Goal: Task Accomplishment & Management: Complete application form

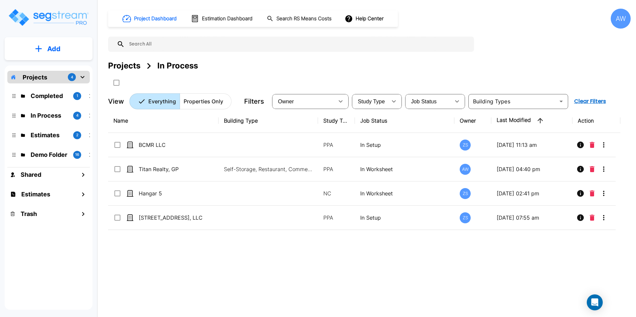
click at [240, 290] on div "Name Building Type Study Type Job Status Owner Last Modified Action BCMR LLC PP…" at bounding box center [364, 207] width 512 height 197
click at [54, 55] on button "Add" at bounding box center [49, 48] width 88 height 19
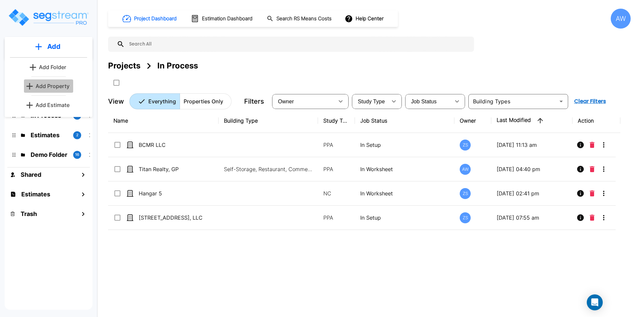
click at [48, 84] on p "Add Property" at bounding box center [53, 86] width 34 height 8
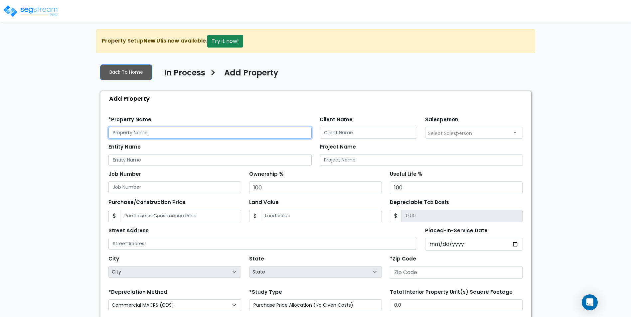
click at [183, 133] on input "text" at bounding box center [209, 133] width 203 height 12
click at [37, 18] on div at bounding box center [31, 7] width 55 height 29
click at [38, 14] on img at bounding box center [31, 10] width 57 height 13
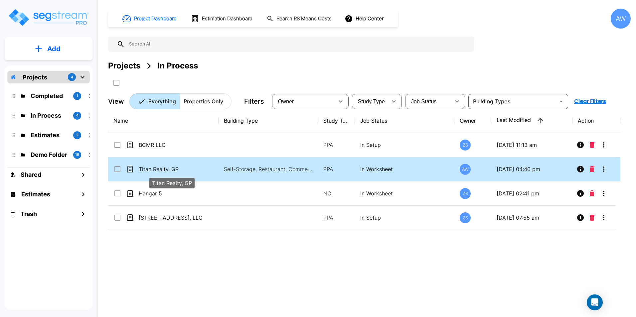
click at [201, 170] on p "Titan Realty, GP" at bounding box center [172, 169] width 67 height 8
checkbox input "true"
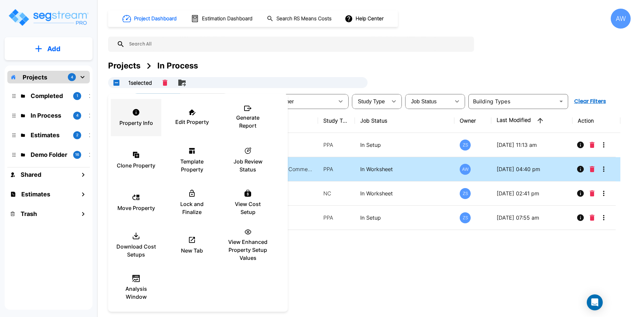
click at [134, 125] on p "Property Info" at bounding box center [136, 123] width 34 height 8
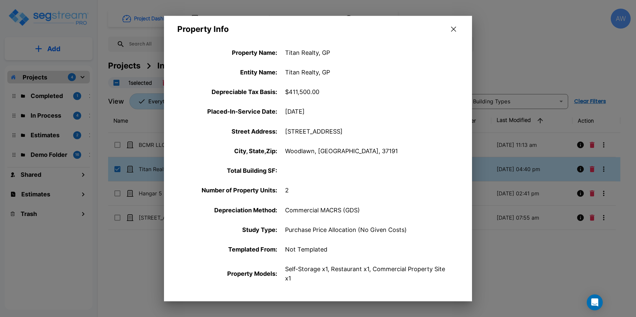
click at [453, 24] on div "Property Info" at bounding box center [318, 25] width 308 height 19
click at [453, 26] on button "button" at bounding box center [454, 29] width 10 height 11
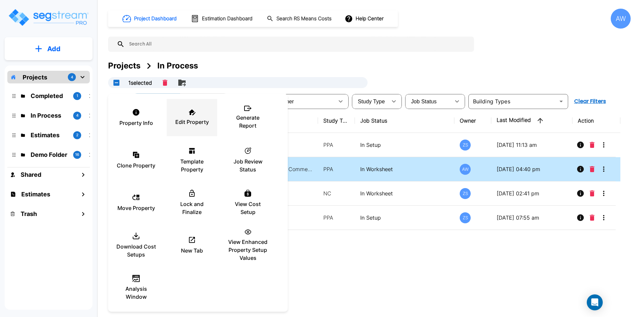
click at [196, 122] on p "Edit Property" at bounding box center [192, 122] width 34 height 8
click at [322, 67] on div at bounding box center [318, 158] width 636 height 317
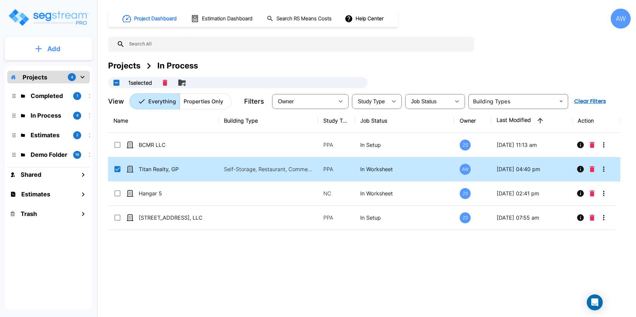
click at [37, 46] on icon "mailbox folders" at bounding box center [38, 48] width 7 height 7
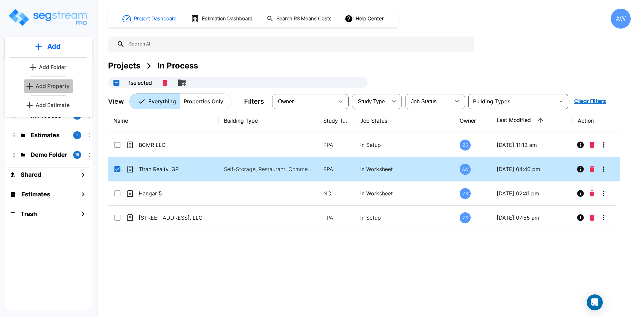
click at [42, 88] on p "Add Property" at bounding box center [53, 86] width 34 height 8
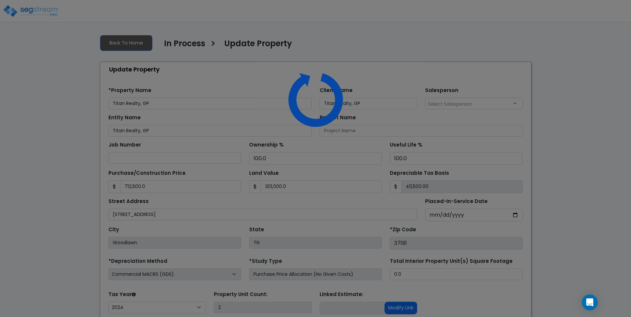
select select "2024"
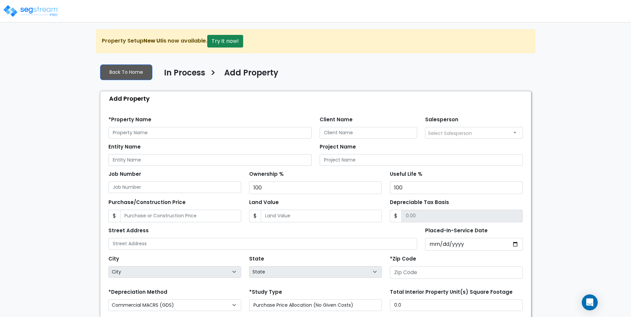
click at [35, 9] on img at bounding box center [31, 10] width 57 height 13
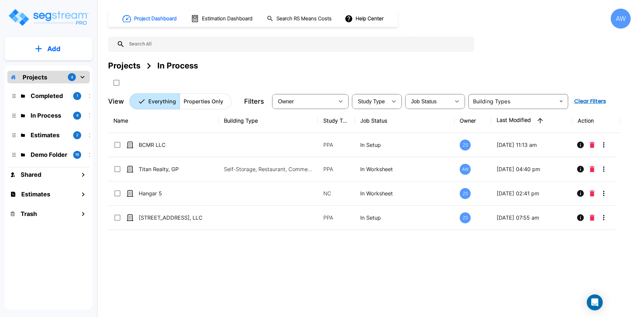
click at [39, 45] on button "Add" at bounding box center [49, 48] width 88 height 19
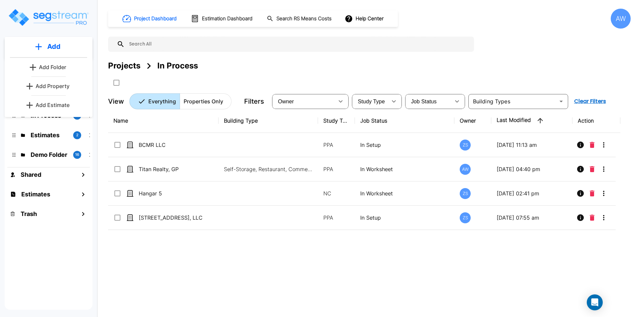
click at [46, 85] on p "Add Property" at bounding box center [53, 86] width 34 height 8
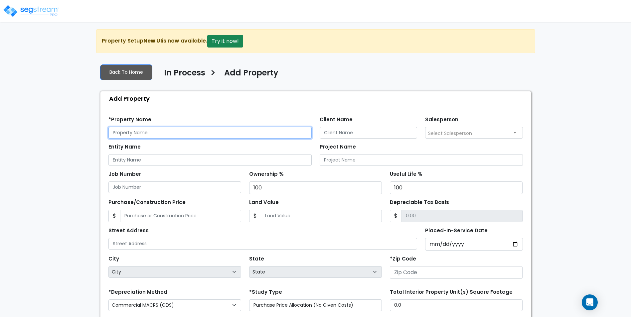
click at [166, 133] on input "text" at bounding box center [209, 133] width 203 height 12
type input "H"
click at [39, 13] on img at bounding box center [31, 10] width 57 height 13
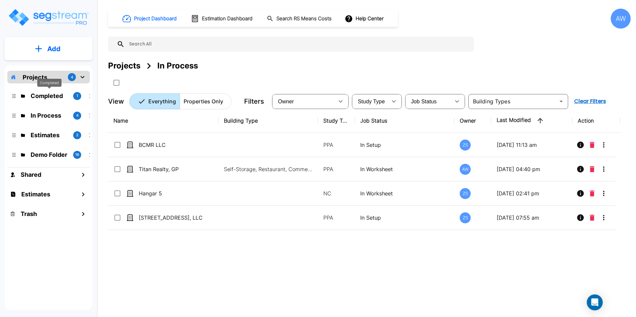
click at [40, 96] on p "Completed" at bounding box center [49, 96] width 37 height 9
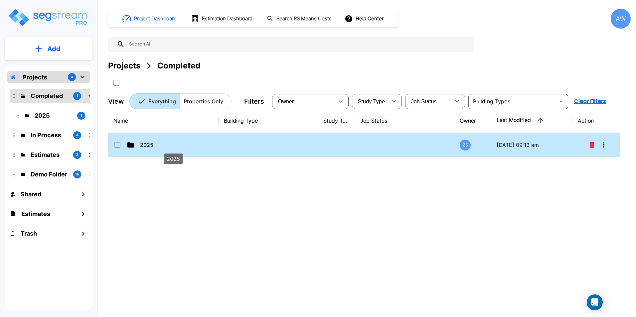
click at [150, 144] on p "2025" at bounding box center [173, 145] width 67 height 8
checkbox input "true"
click at [150, 144] on p "2025" at bounding box center [173, 145] width 67 height 8
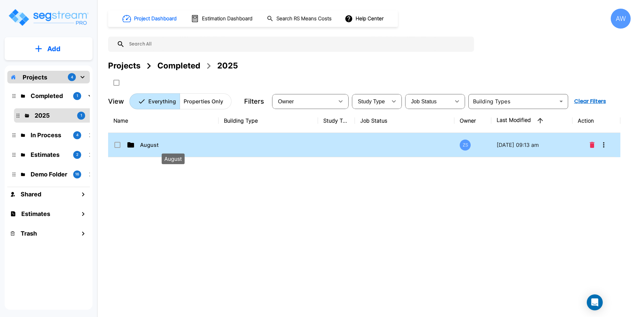
click at [160, 146] on p "August" at bounding box center [173, 145] width 67 height 8
checkbox input "true"
click at [160, 146] on p "August" at bounding box center [173, 145] width 67 height 8
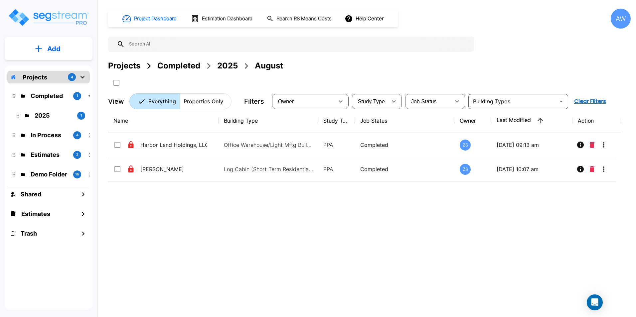
click at [45, 78] on p "Projects" at bounding box center [35, 77] width 25 height 9
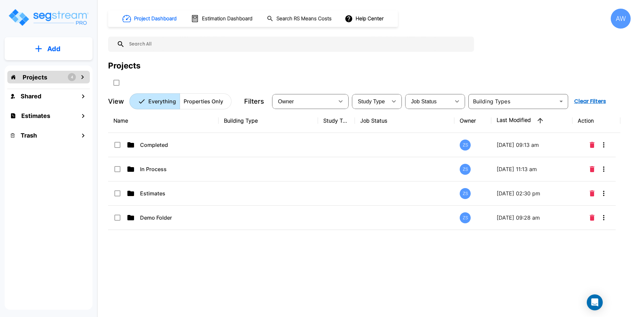
click at [45, 78] on p "Projects" at bounding box center [35, 77] width 25 height 9
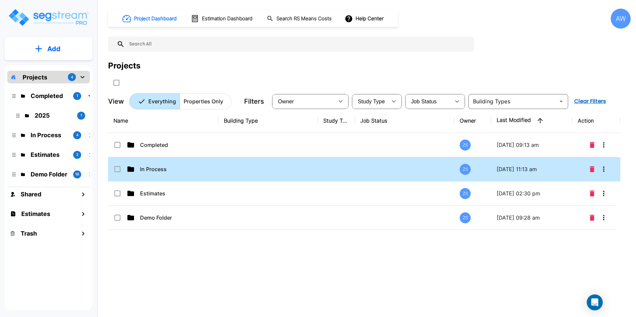
click at [157, 173] on td "In Process" at bounding box center [163, 169] width 110 height 24
checkbox input "false"
click at [157, 173] on td "In Process" at bounding box center [163, 169] width 110 height 24
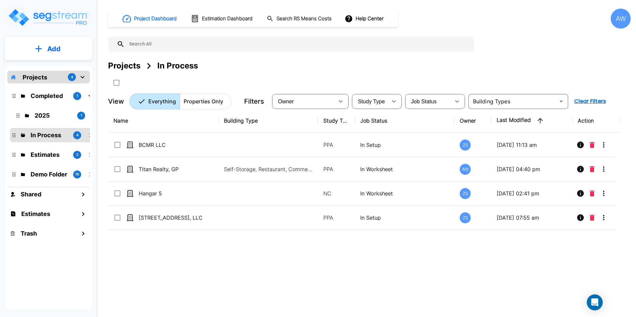
click at [165, 243] on div "Name Building Type Study Type Job Status Owner Last Modified Action BCMR LLC PP…" at bounding box center [364, 207] width 512 height 197
click at [51, 56] on button "Add" at bounding box center [49, 48] width 88 height 19
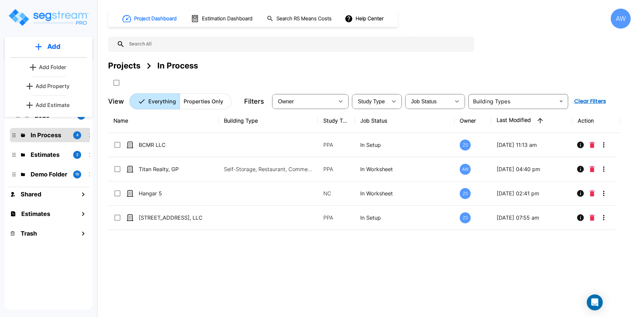
click at [44, 87] on p "Add Property" at bounding box center [53, 86] width 34 height 8
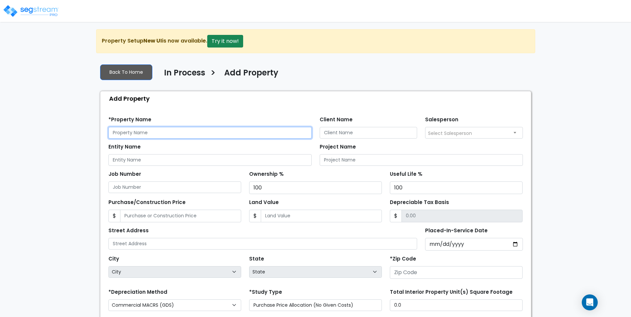
click at [168, 130] on input "text" at bounding box center [209, 133] width 203 height 12
type input "Chris Haynes"
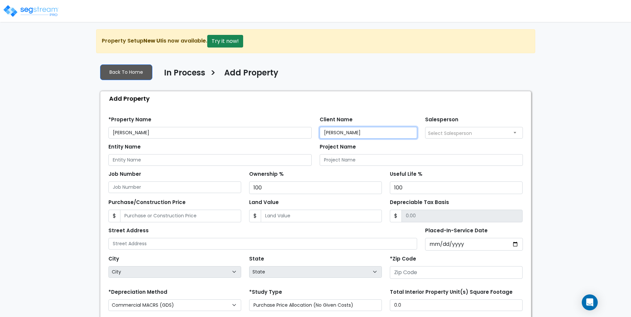
type input "[PERSON_NAME]"
click at [40, 11] on img at bounding box center [31, 10] width 57 height 13
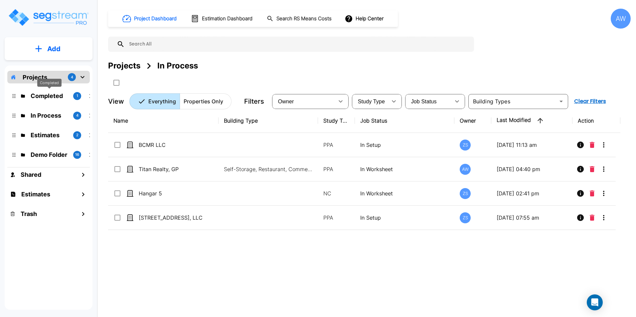
click at [57, 95] on p "Completed" at bounding box center [49, 96] width 37 height 9
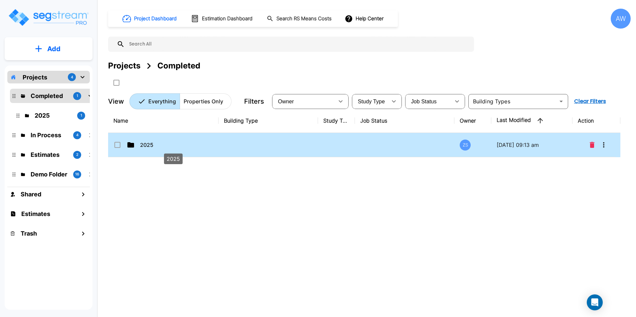
click at [157, 142] on p "2025" at bounding box center [173, 145] width 67 height 8
checkbox input "false"
click at [157, 142] on p "2025" at bounding box center [173, 145] width 67 height 8
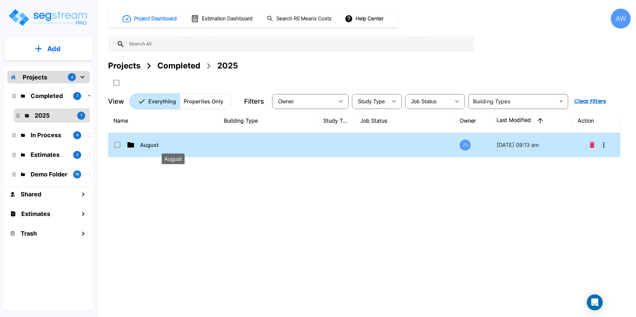
click at [158, 148] on p "August" at bounding box center [173, 145] width 67 height 8
checkbox input "true"
click at [158, 148] on p "August" at bounding box center [173, 145] width 67 height 8
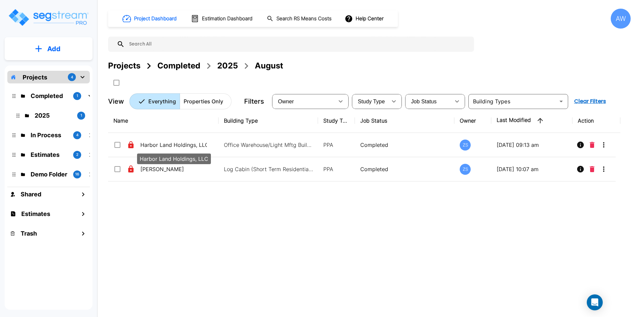
click at [159, 149] on div "Harbor Land Holdings, LLC" at bounding box center [173, 157] width 75 height 16
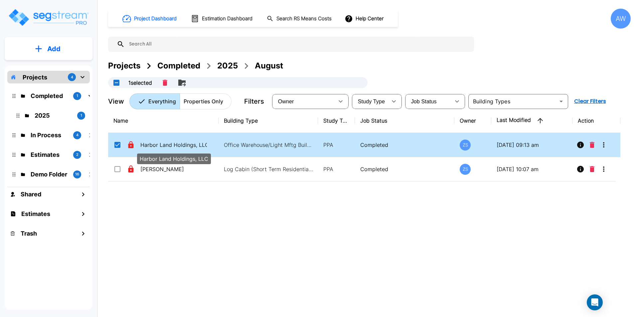
click at [158, 149] on div "Harbor Land Holdings, LLC" at bounding box center [173, 157] width 75 height 16
checkbox input "false"
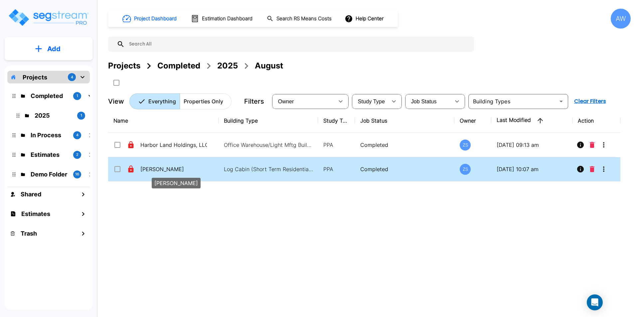
click at [160, 169] on p "[PERSON_NAME]" at bounding box center [173, 169] width 67 height 8
checkbox input "true"
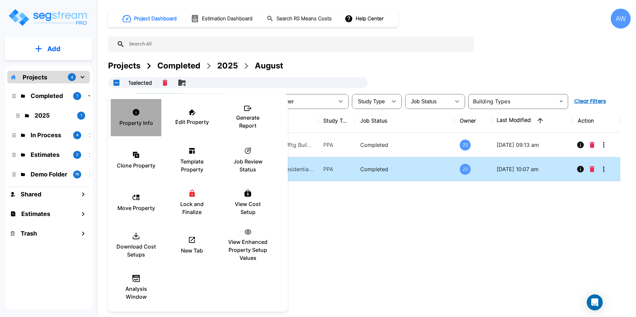
click at [142, 123] on p "Property Info" at bounding box center [136, 123] width 34 height 8
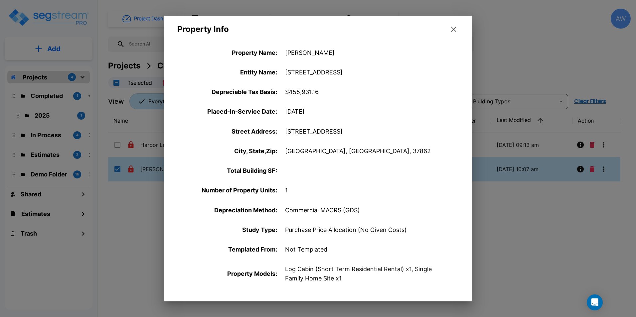
click at [452, 28] on icon "button" at bounding box center [453, 29] width 5 height 5
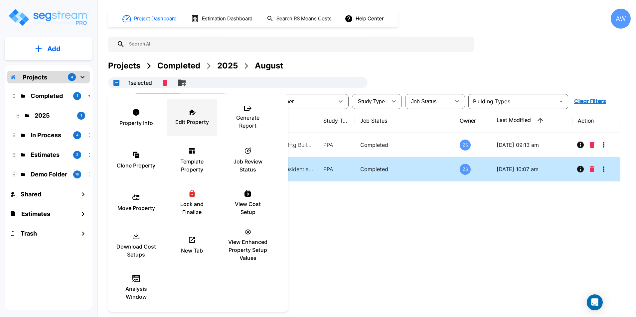
click at [186, 118] on p "Edit Property" at bounding box center [192, 122] width 34 height 8
click at [379, 230] on div at bounding box center [318, 158] width 636 height 317
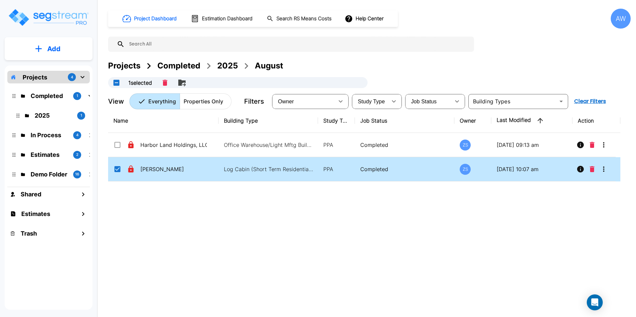
click at [81, 76] on icon "mailbox folders" at bounding box center [83, 77] width 8 height 8
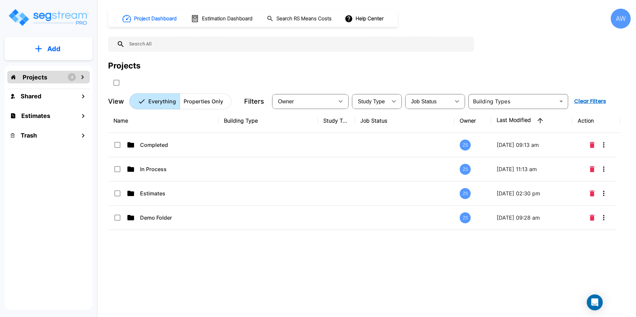
click at [82, 78] on icon "mailbox folders" at bounding box center [83, 77] width 8 height 8
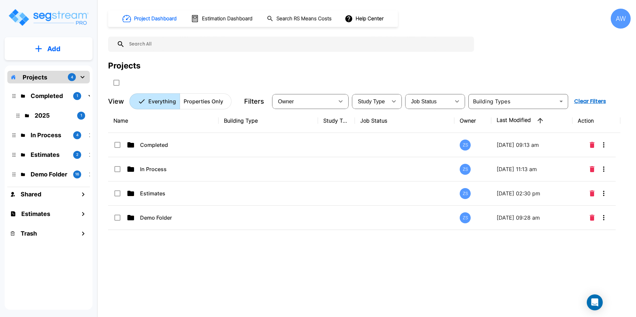
click at [86, 97] on div "Completed 1" at bounding box center [54, 96] width 82 height 9
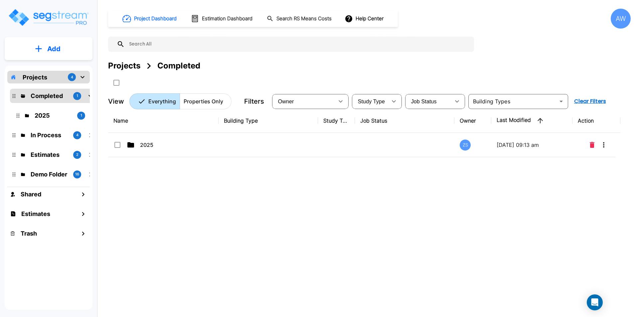
click at [88, 97] on icon "mailbox folders" at bounding box center [91, 96] width 8 height 8
click at [41, 119] on p "In Process" at bounding box center [49, 115] width 37 height 9
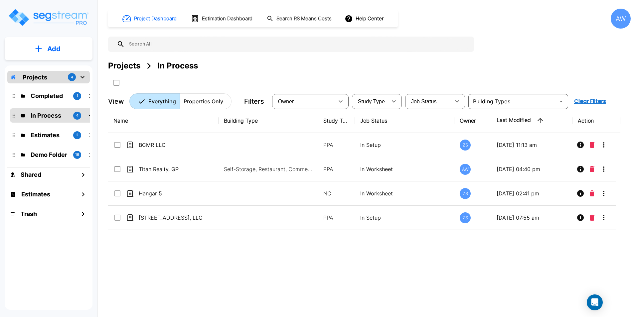
click at [160, 265] on div "Name Building Type Study Type Job Status Owner Last Modified Action BCMR LLC PP…" at bounding box center [364, 207] width 512 height 197
drag, startPoint x: 158, startPoint y: 266, endPoint x: 115, endPoint y: 287, distance: 47.8
click at [115, 287] on div "Name Building Type Study Type Job Status Owner Last Modified Action BCMR LLC PP…" at bounding box center [364, 207] width 512 height 197
click at [59, 51] on p "Add" at bounding box center [53, 49] width 13 height 10
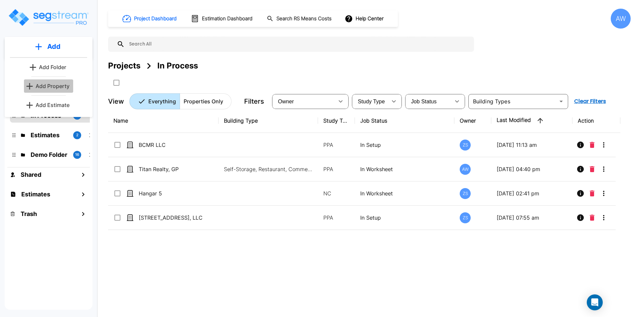
click at [53, 85] on p "Add Property" at bounding box center [53, 86] width 34 height 8
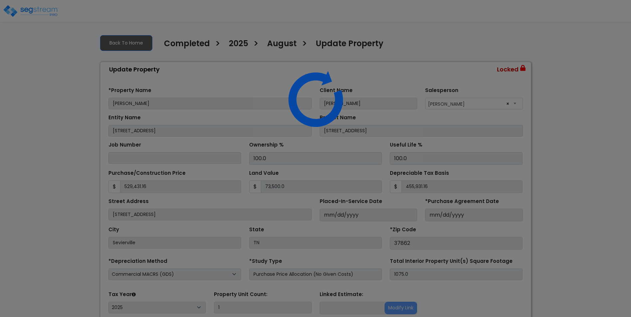
select select "2025"
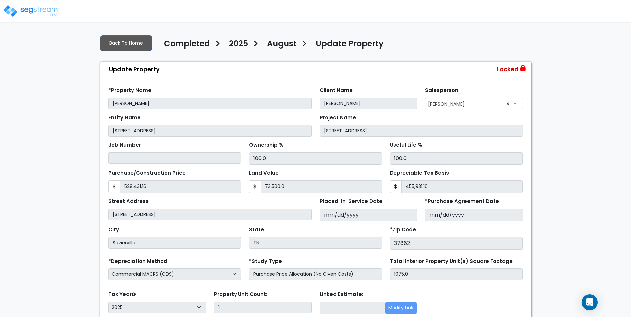
click at [24, 6] on img at bounding box center [31, 10] width 57 height 13
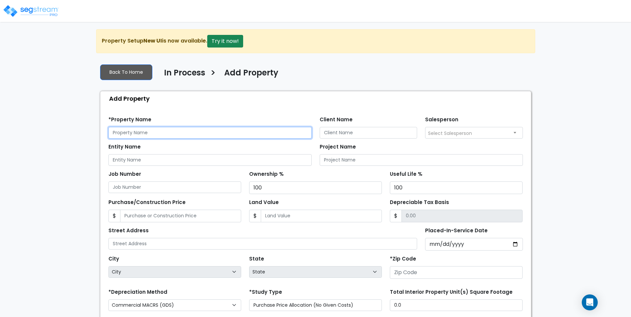
click at [175, 135] on input "text" at bounding box center [209, 133] width 203 height 12
type input "[PERSON_NAME]"
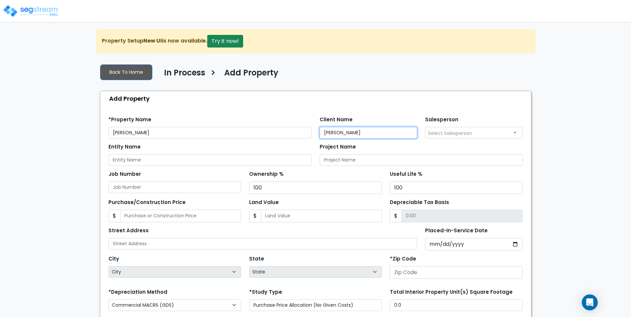
type input "[PERSON_NAME]"
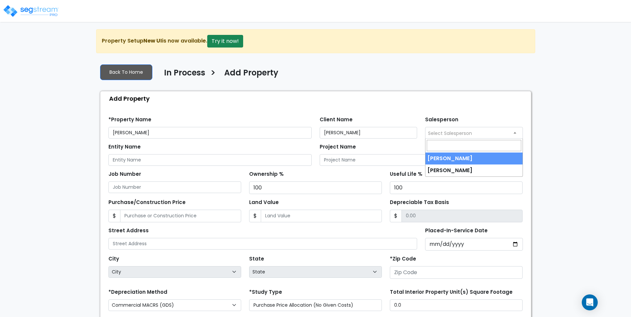
click at [480, 130] on span "Select Salesperson" at bounding box center [474, 132] width 97 height 11
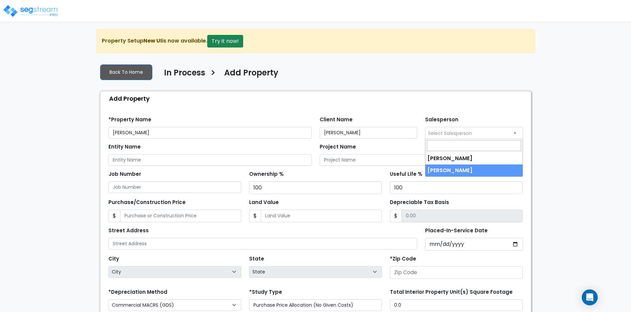
select select "249"
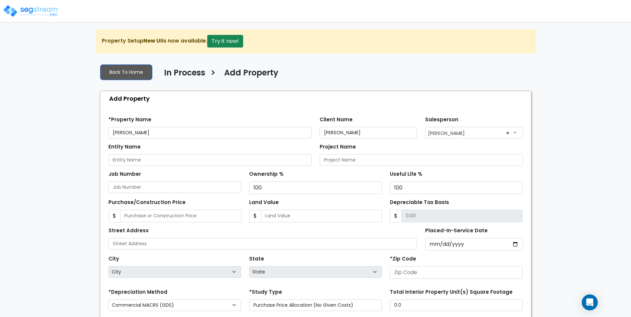
click at [190, 153] on div "Entity Name" at bounding box center [209, 154] width 203 height 24
click at [181, 159] on input "Entity Name" at bounding box center [209, 160] width 203 height 12
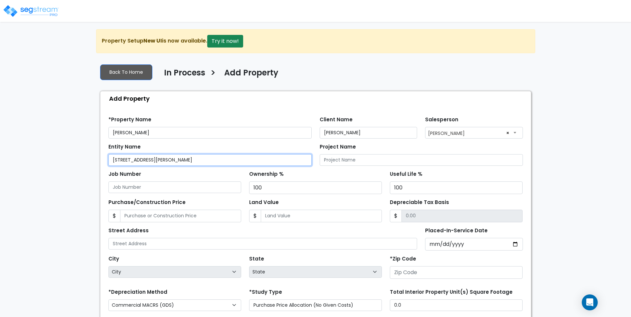
type input "1023 Woodall Road"
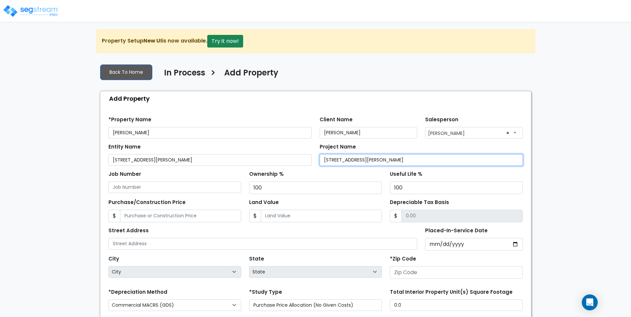
type input "1023 Woodall Road"
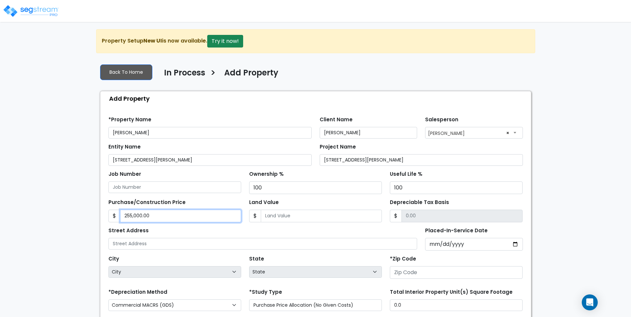
type input "255,000.00"
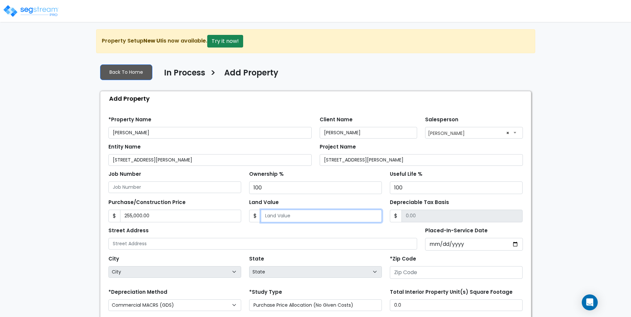
click at [284, 218] on input "Land Value" at bounding box center [321, 216] width 121 height 13
type input "7"
type input "254993.00"
type input "75"
type input "254925.00"
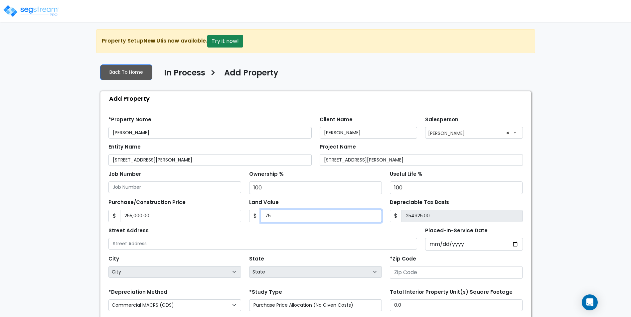
type input "750"
type input "254250.00"
type input "7500"
type input "247500.00"
type input "7,5000"
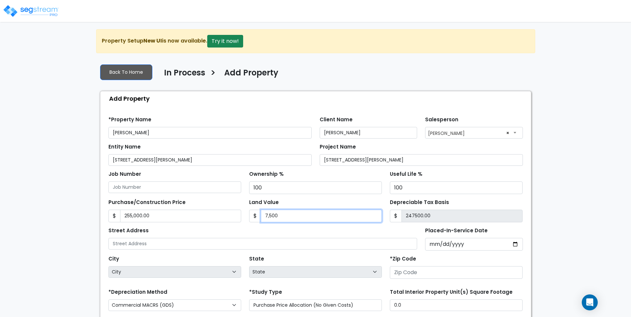
type input "180000.00"
type input "75,000"
click at [486, 243] on input "Placed-In-Service Date" at bounding box center [474, 244] width 98 height 13
type input "0002-09-13"
select select "2"
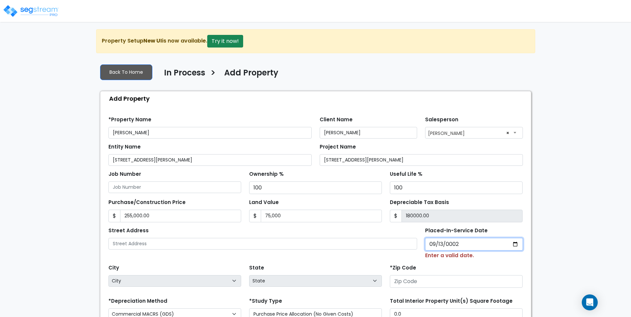
type input "0024-09-13"
select select "24"
type input "0242-09-13"
select select "242"
type input "2424-09-13"
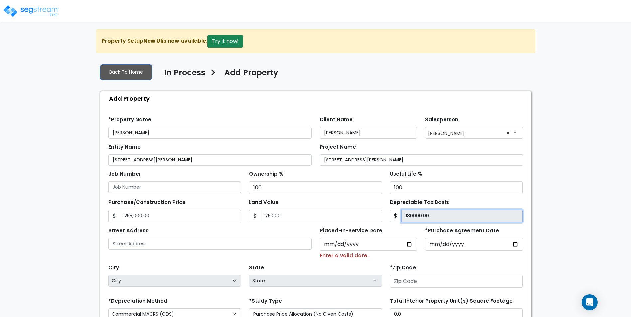
type input "180,000.00"
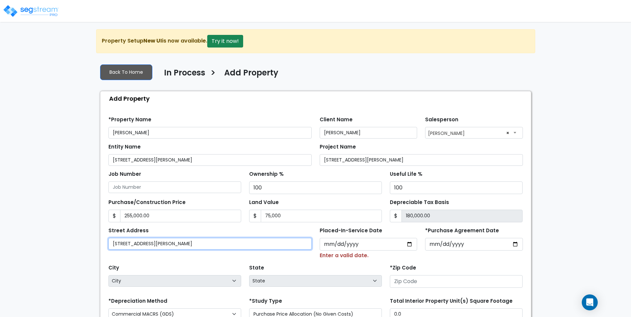
type input "1023 WOODALL RD"
type input "0002-09-13"
select select "2"
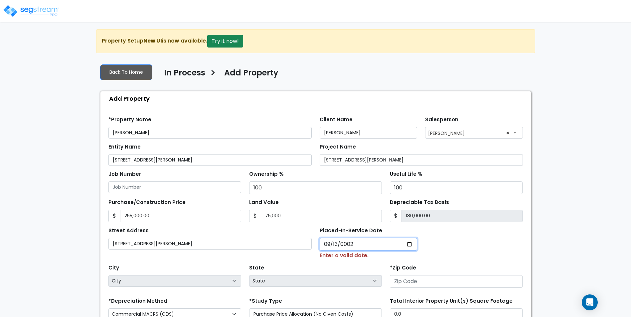
type input "0020-09-13"
select select "20"
type input "0202-09-13"
select select "202"
type input "2024-09-13"
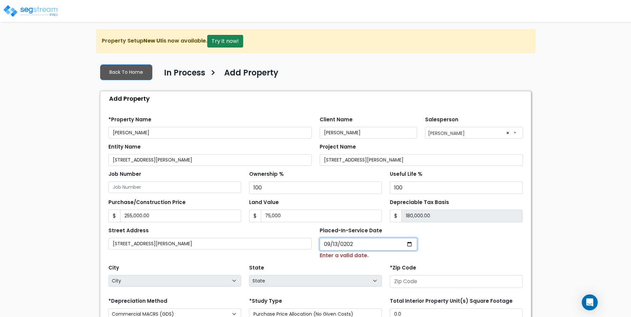
select select "2024"
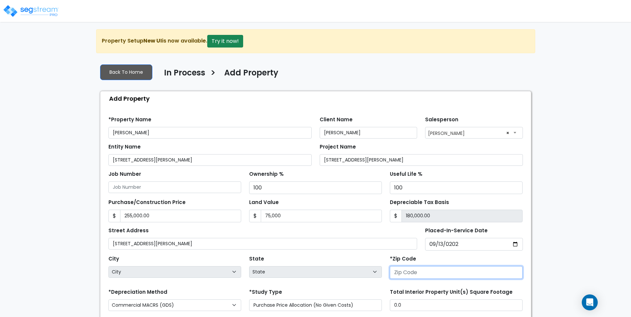
select select "National Average"
type input "3"
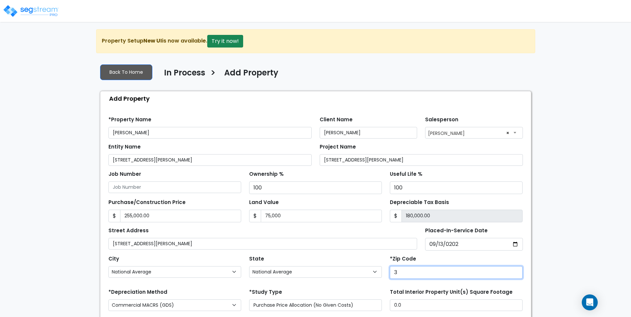
select select "GA"
type input "37"
select select "TN"
type input "37090"
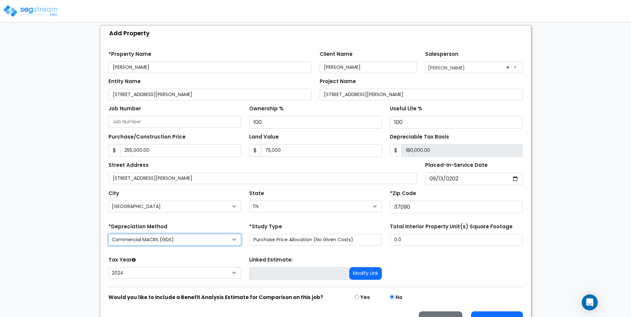
scroll to position [67, 0]
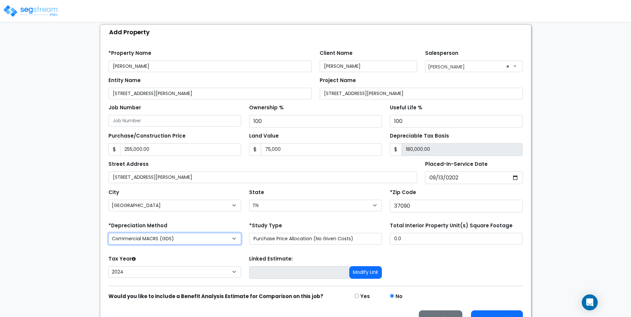
click at [200, 240] on select "Commercial MACRS (GDS) Residential Rental MACRS (GDS) Commercial MACRS (GDS) QIP" at bounding box center [174, 239] width 133 height 12
select select "RRM(_48"
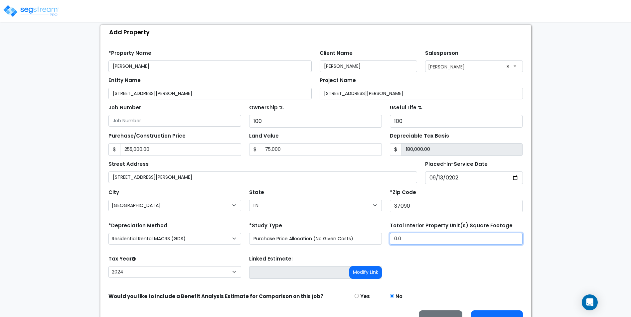
click at [462, 240] on input "0.0" at bounding box center [456, 239] width 133 height 12
click at [439, 239] on input "0.0" at bounding box center [456, 239] width 133 height 12
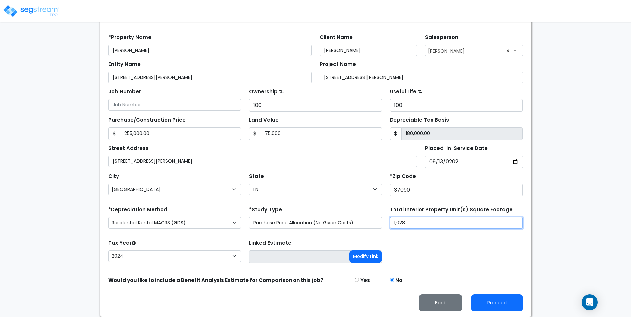
type input "1,028"
click at [482, 269] on form "*Property Name Chris Haynes Client Name Chris Haynes Salesperson" at bounding box center [315, 170] width 415 height 283
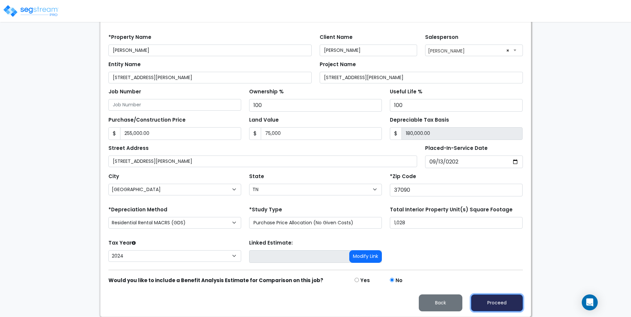
click at [495, 302] on button "Proceed" at bounding box center [497, 303] width 52 height 17
type input "255000"
type input "75000"
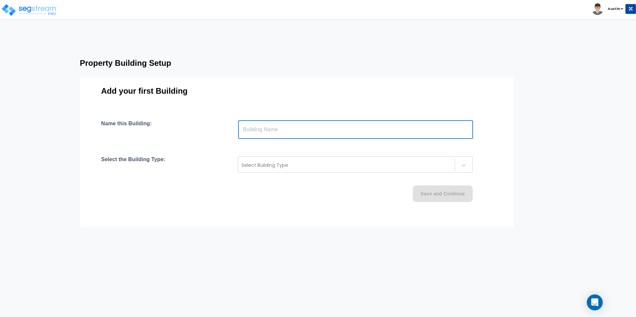
click at [269, 132] on input "text" at bounding box center [355, 129] width 235 height 19
type input "[STREET_ADDRESS][PERSON_NAME]"
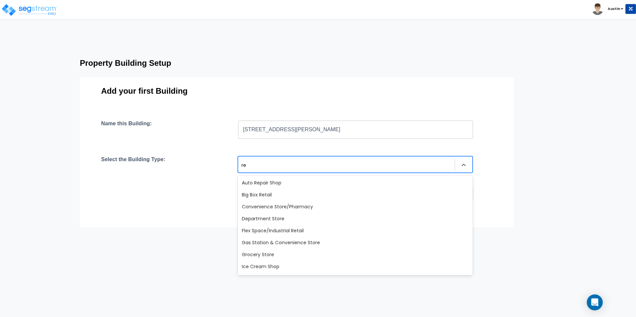
type input "r"
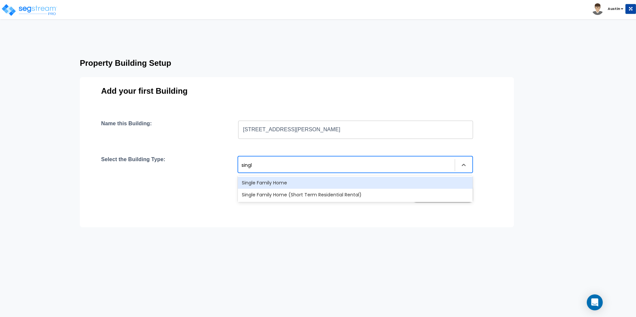
type input "single"
click at [289, 184] on div "Single Family Home" at bounding box center [355, 183] width 235 height 12
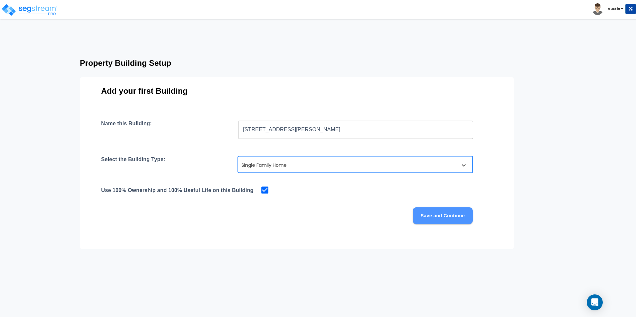
click at [434, 212] on button "Save and Continue" at bounding box center [443, 216] width 60 height 17
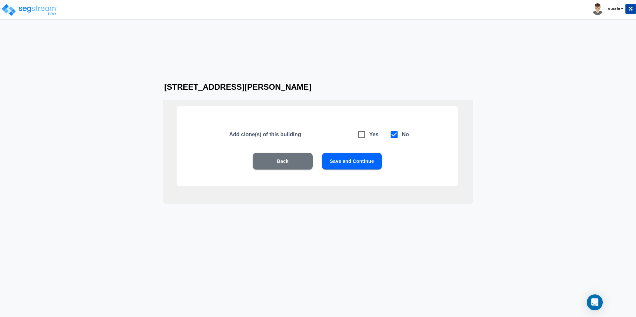
click at [373, 164] on button "Save and Continue" at bounding box center [352, 161] width 60 height 17
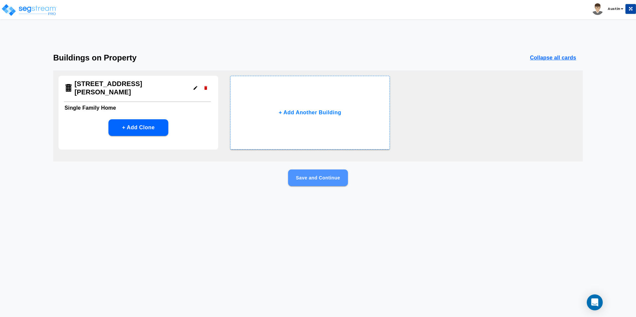
click at [329, 179] on button "Save and Continue" at bounding box center [318, 178] width 60 height 17
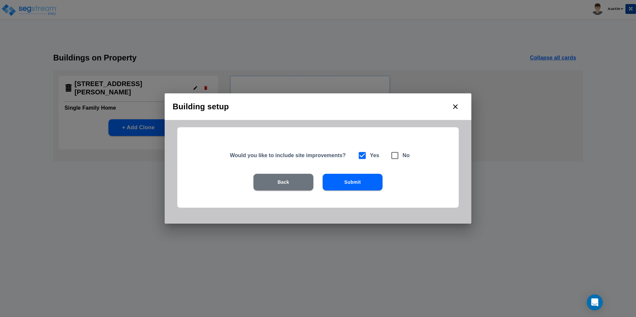
click at [349, 181] on button "Submit" at bounding box center [353, 182] width 60 height 17
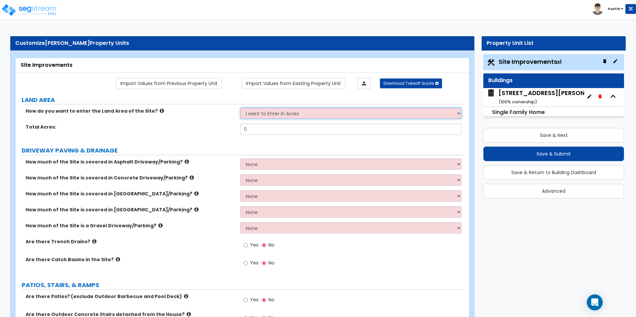
click at [296, 113] on select "I want to Enter in Acres I want to Enter in Square Feet" at bounding box center [350, 113] width 221 height 11
select select "2"
click at [240, 108] on select "I want to Enter in Acres I want to Enter in Square Feet" at bounding box center [350, 113] width 221 height 11
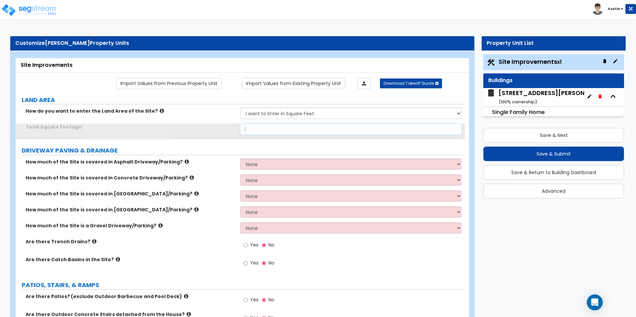
click at [293, 131] on input "0" at bounding box center [350, 129] width 221 height 11
type input "5,500"
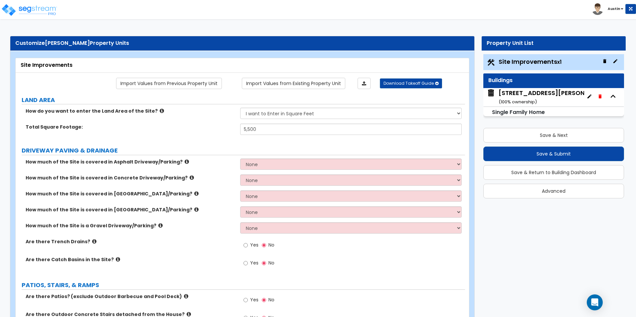
click at [163, 139] on div "Total Square Footage: 5,500" at bounding box center [241, 132] width 450 height 16
click at [289, 167] on select "None I want to Enter an Approximate Percentage I want to Enter the Square Foota…" at bounding box center [350, 164] width 221 height 11
click at [213, 168] on div "How much of the Site is covered in Asphalt Driveway/Parking? None I want to Ent…" at bounding box center [241, 167] width 450 height 16
click at [264, 179] on select "None I want to Enter an Approximate Percentage I want to Enter the Square Foota…" at bounding box center [350, 180] width 221 height 11
select select "2"
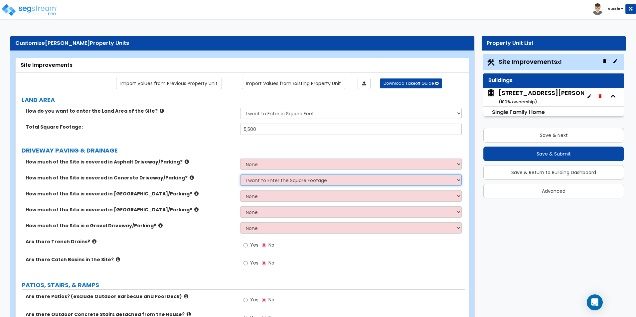
click at [240, 175] on select "None I want to Enter an Approximate Percentage I want to Enter the Square Foota…" at bounding box center [350, 180] width 221 height 11
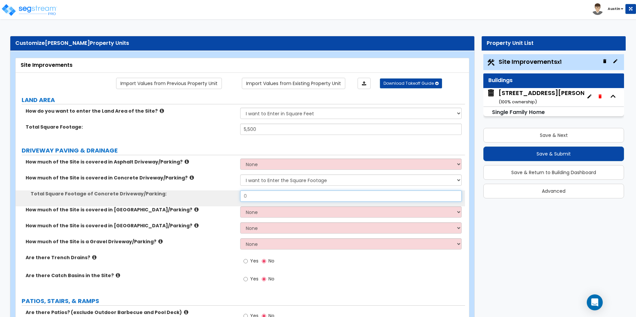
click at [266, 198] on input "0" at bounding box center [350, 196] width 221 height 11
type input "545"
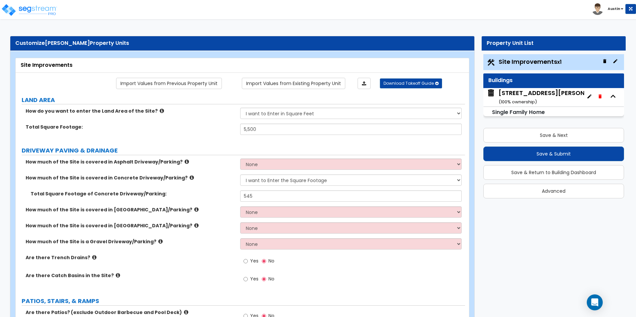
click at [184, 193] on label "Total Square Footage of Concrete Driveway/Parking:" at bounding box center [133, 194] width 205 height 7
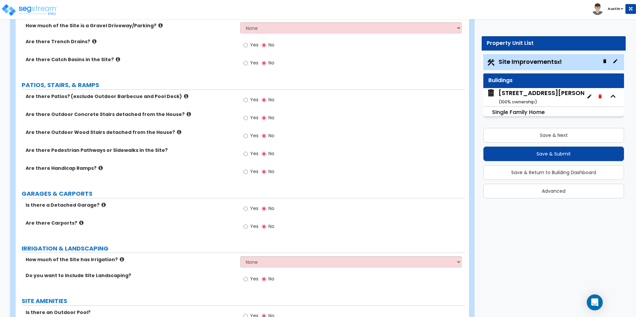
scroll to position [233, 0]
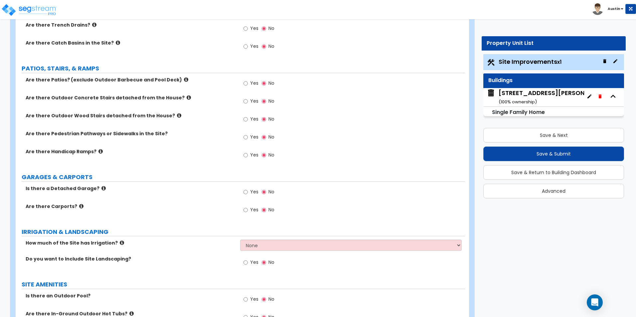
click at [252, 262] on span "Yes" at bounding box center [254, 262] width 8 height 7
click at [248, 262] on input "Yes" at bounding box center [246, 262] width 4 height 7
radio input "true"
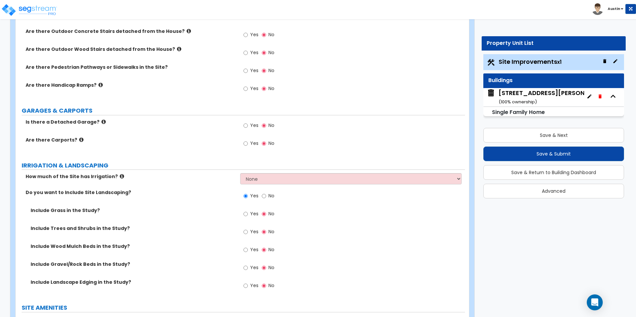
scroll to position [333, 0]
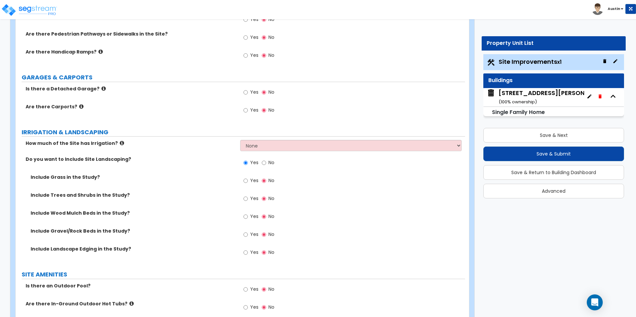
click at [252, 182] on span "Yes" at bounding box center [254, 180] width 8 height 7
click at [248, 182] on input "Yes" at bounding box center [246, 180] width 4 height 7
radio input "true"
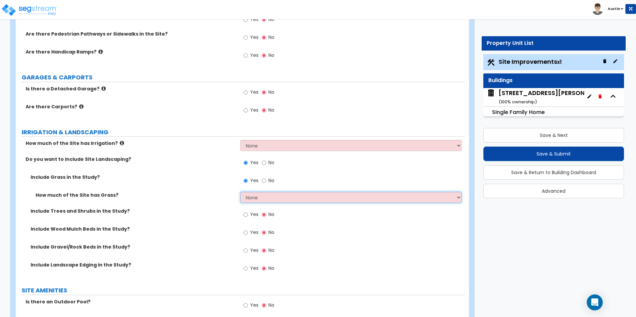
click at [264, 197] on select "None I want to Enter an Approximate Percentage I want to Enter the Square Foota…" at bounding box center [350, 197] width 221 height 11
select select "2"
click at [240, 192] on select "None I want to Enter an Approximate Percentage I want to Enter the Square Foota…" at bounding box center [350, 197] width 221 height 11
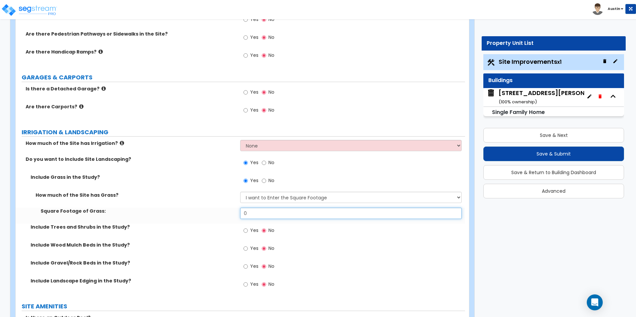
click at [271, 212] on input "0" at bounding box center [350, 213] width 221 height 11
type input "4,960"
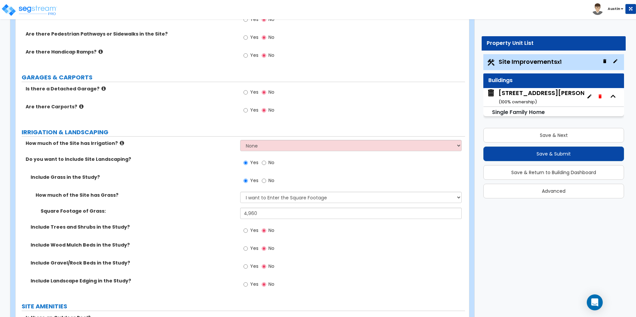
click at [168, 191] on div "Include Grass in the Study? Yes No" at bounding box center [241, 183] width 450 height 18
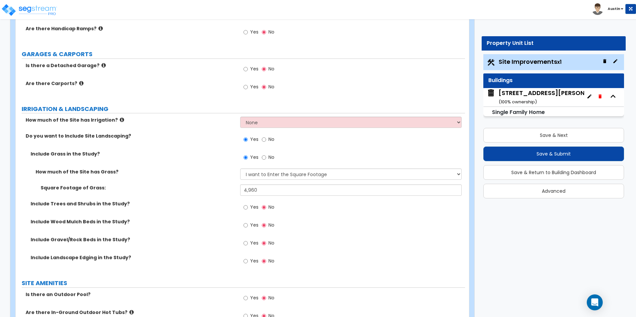
scroll to position [366, 0]
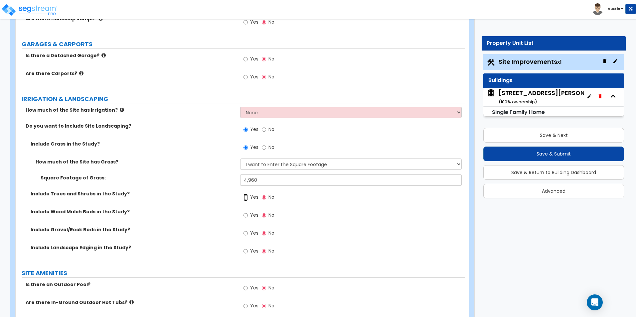
click at [245, 197] on input "Yes" at bounding box center [246, 197] width 4 height 7
radio input "true"
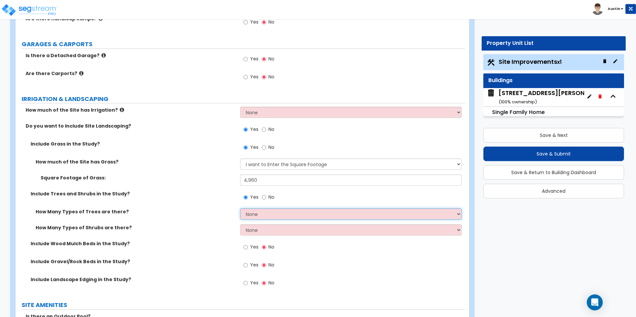
click at [262, 215] on select "None 1 2 3" at bounding box center [350, 214] width 221 height 11
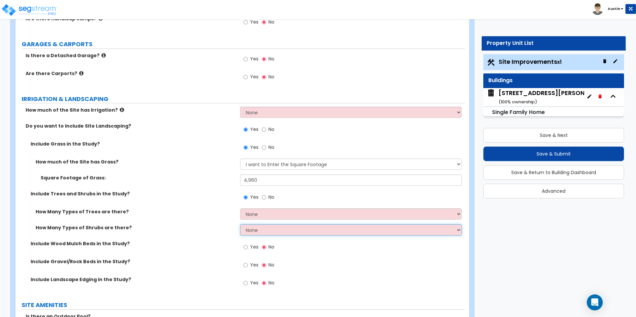
click at [260, 232] on select "None 1 2 3" at bounding box center [350, 230] width 221 height 11
select select "1"
click at [240, 225] on select "None 1 2 3" at bounding box center [350, 230] width 221 height 11
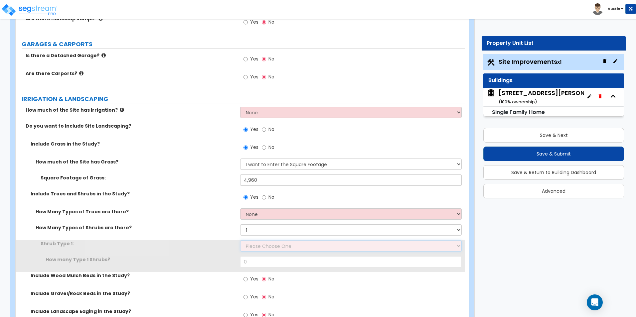
click at [259, 249] on select "Please Choose One Arborvitae Azalea Yew Boxwood Juniper Holly Cotoneaster Euony…" at bounding box center [350, 246] width 221 height 11
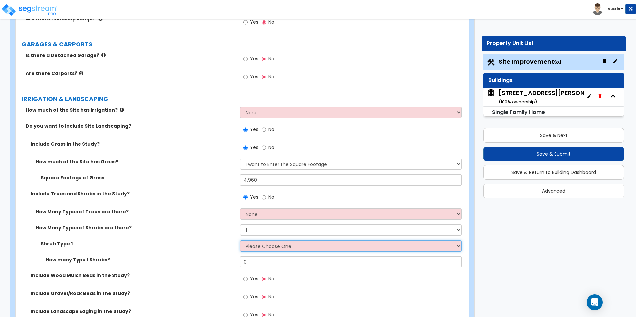
select select "1"
click at [240, 241] on select "Please Choose One Arborvitae Azalea Yew Boxwood Juniper Holly Cotoneaster Euony…" at bounding box center [350, 246] width 221 height 11
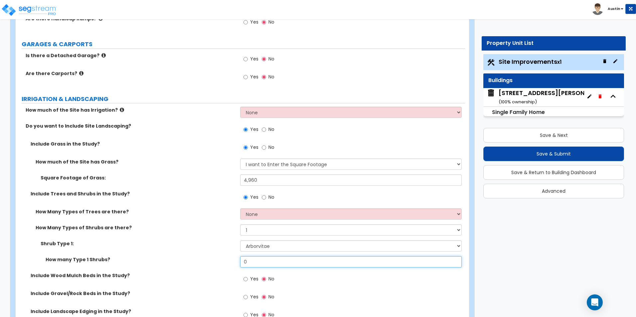
click at [254, 263] on input "0" at bounding box center [350, 262] width 221 height 11
type input "1"
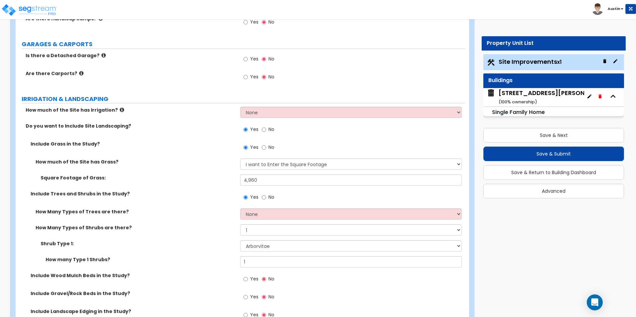
click at [234, 216] on div "How Many Types of Trees are there? None 1 2 3" at bounding box center [241, 217] width 450 height 16
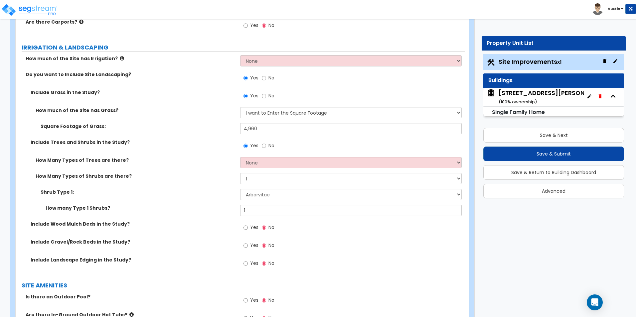
scroll to position [433, 0]
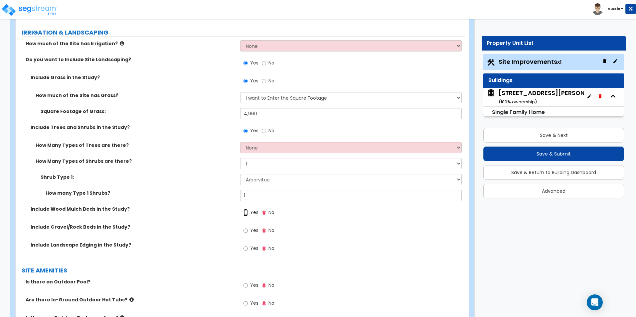
click at [247, 213] on input "Yes" at bounding box center [246, 212] width 4 height 7
radio input "true"
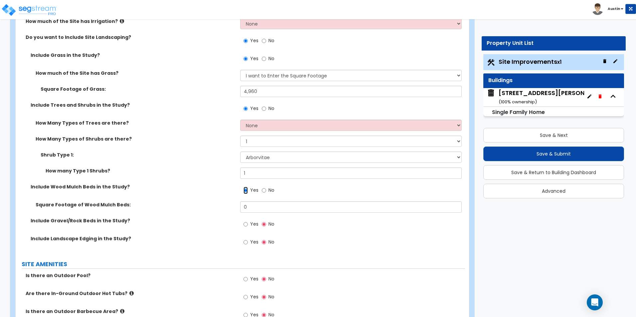
scroll to position [466, 0]
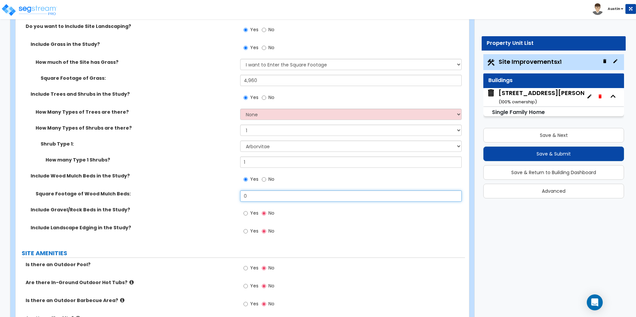
click at [276, 201] on input "0" at bounding box center [350, 196] width 221 height 11
type input "455"
click at [154, 164] on div "How many Type 1 Shrubs? 1" at bounding box center [241, 165] width 450 height 16
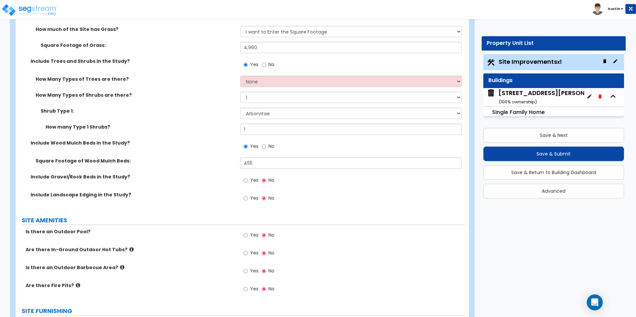
scroll to position [499, 0]
click at [248, 200] on input "Yes" at bounding box center [246, 198] width 4 height 7
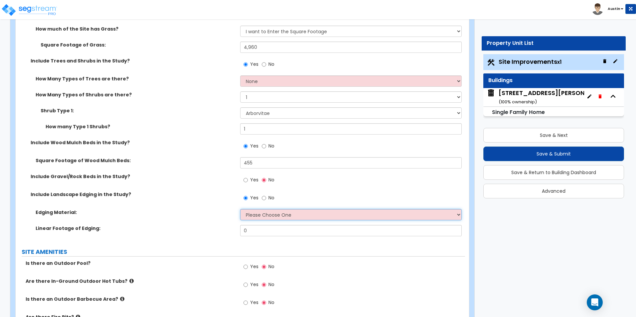
click at [265, 215] on select "Please Choose One Metal Brick Railroad Ties Concrete" at bounding box center [350, 214] width 221 height 11
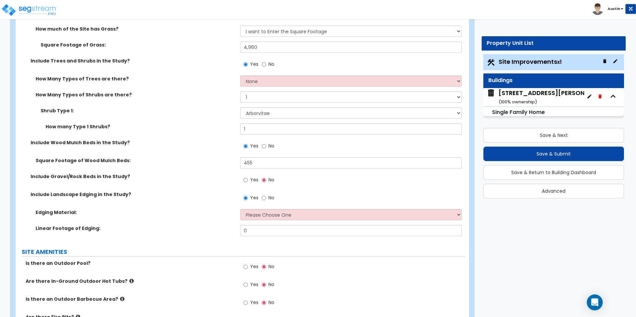
click at [270, 198] on span "No" at bounding box center [272, 198] width 6 height 7
click at [266, 198] on input "No" at bounding box center [264, 198] width 4 height 7
radio input "false"
radio input "true"
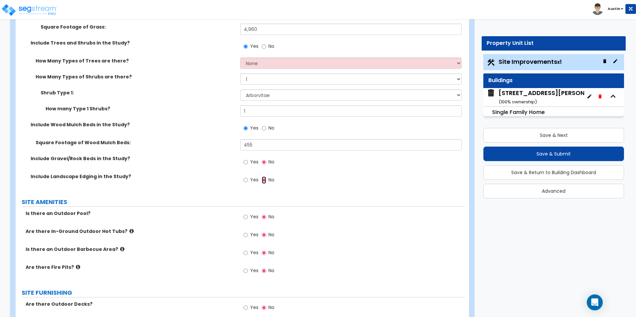
scroll to position [532, 0]
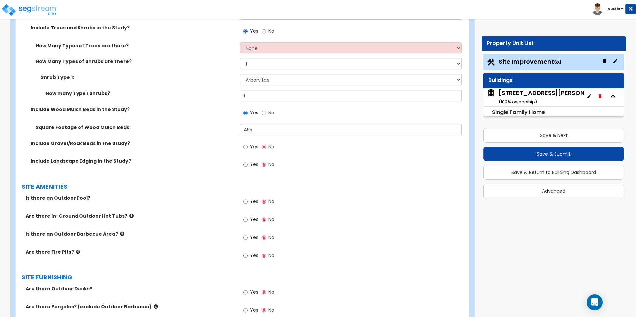
click at [257, 204] on span "Yes" at bounding box center [254, 201] width 8 height 7
click at [248, 204] on input "Yes" at bounding box center [246, 201] width 4 height 7
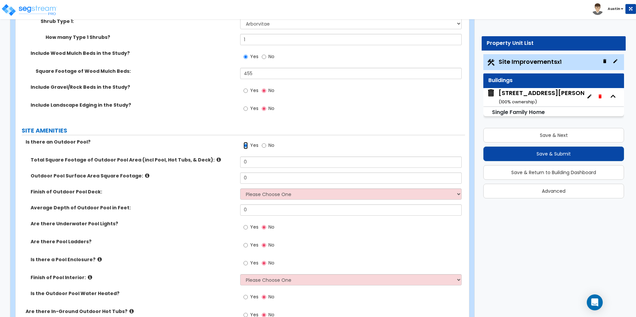
scroll to position [599, 0]
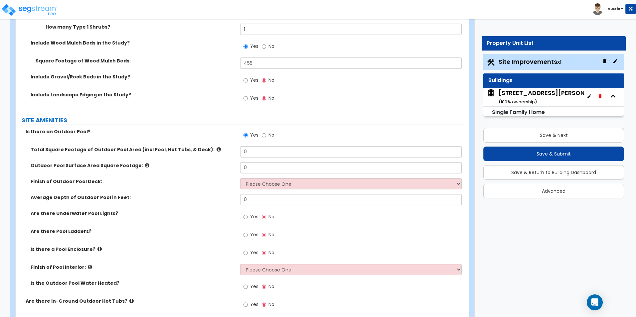
click at [268, 134] on label "No" at bounding box center [268, 135] width 13 height 11
click at [266, 134] on input "No" at bounding box center [264, 135] width 4 height 7
radio input "false"
radio input "true"
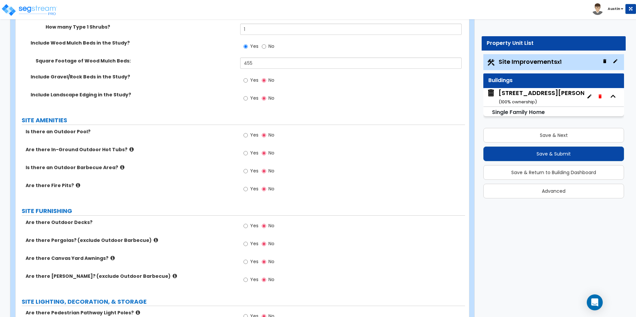
click at [83, 131] on label "Is there an Outdoor Pool?" at bounding box center [131, 131] width 210 height 7
click at [251, 136] on span "Yes" at bounding box center [254, 135] width 8 height 7
click at [248, 136] on input "Yes" at bounding box center [246, 135] width 4 height 7
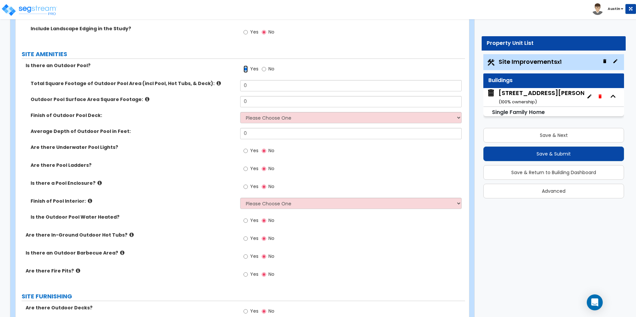
scroll to position [665, 0]
click at [268, 203] on select "Please Choose One Tile Plaster Vinyl" at bounding box center [350, 203] width 221 height 11
click at [97, 181] on icon at bounding box center [99, 182] width 4 height 5
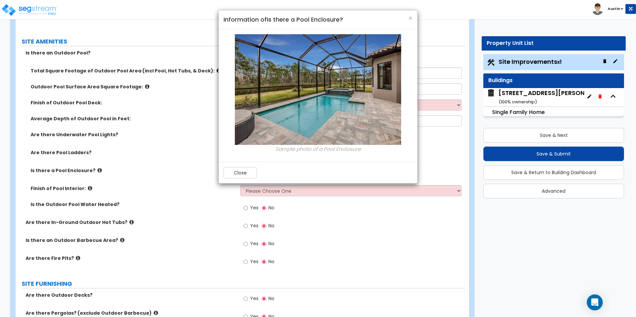
scroll to position [632, 0]
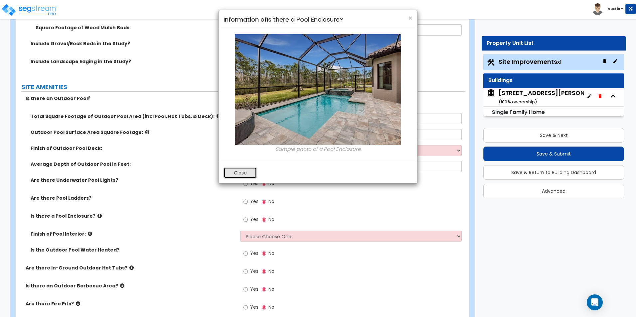
click at [239, 173] on button "Close" at bounding box center [240, 172] width 33 height 11
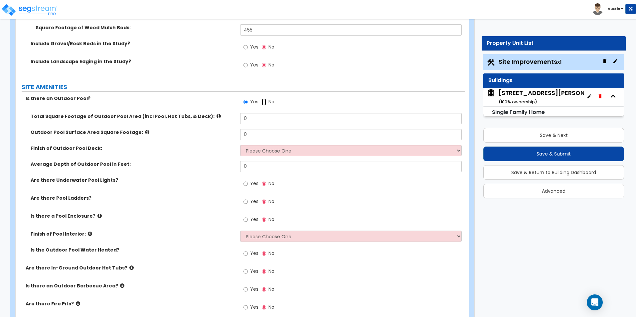
click at [263, 101] on input "No" at bounding box center [264, 101] width 4 height 7
radio input "false"
radio input "true"
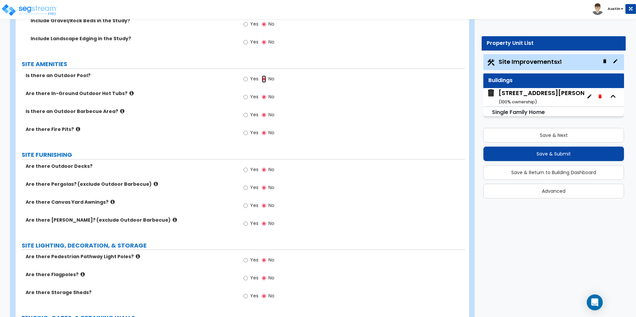
scroll to position [665, 0]
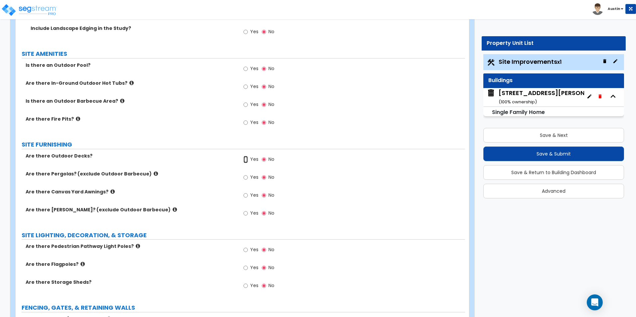
click at [245, 162] on input "Yes" at bounding box center [246, 159] width 4 height 7
radio input "true"
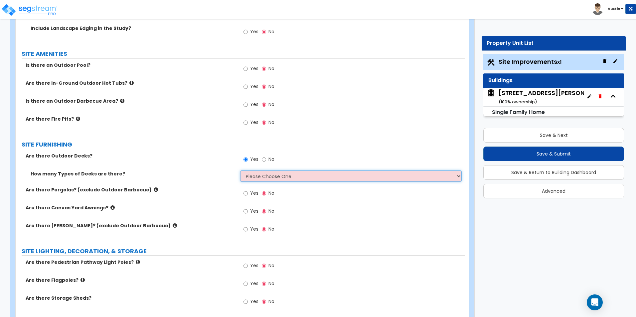
click at [265, 177] on select "Please Choose One 1 2 3 4" at bounding box center [350, 176] width 221 height 11
select select "1"
click at [240, 171] on select "Please Choose One 1 2 3 4" at bounding box center [350, 176] width 221 height 11
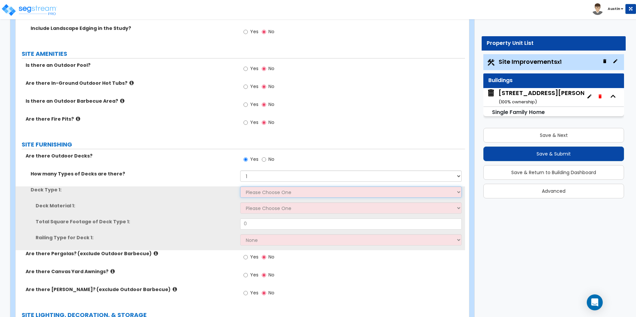
click at [263, 191] on select "Please Choose One Attached to Structure Detached from Structure" at bounding box center [350, 192] width 221 height 11
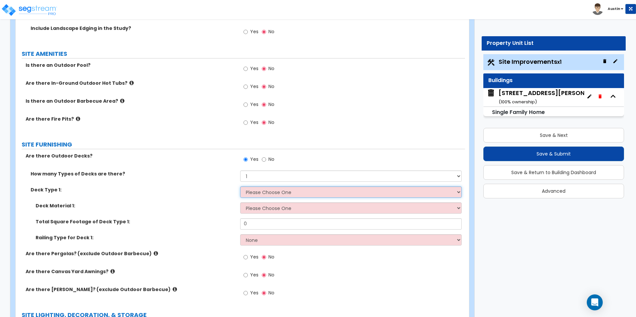
select select "1"
click at [240, 187] on select "Please Choose One Attached to Structure Detached from Structure" at bounding box center [350, 192] width 221 height 11
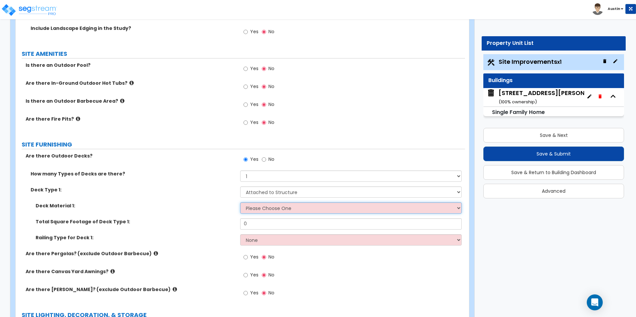
click at [265, 211] on select "Please Choose One Wood Plastic/PVC" at bounding box center [350, 208] width 221 height 11
select select "1"
click at [240, 203] on select "Please Choose One Wood Plastic/PVC" at bounding box center [350, 208] width 221 height 11
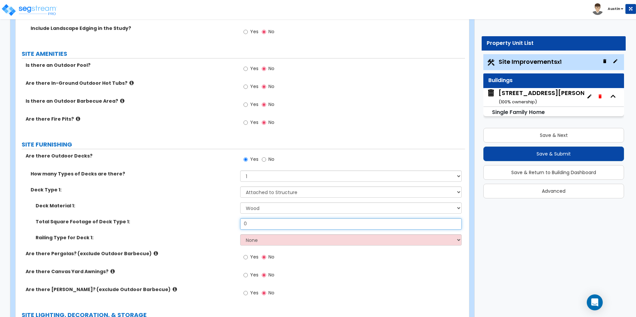
click at [260, 226] on input "0" at bounding box center [350, 224] width 221 height 11
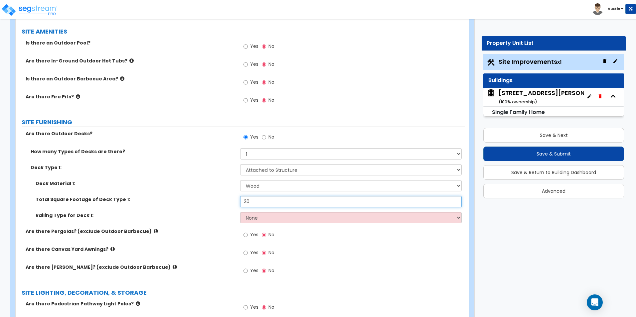
scroll to position [699, 0]
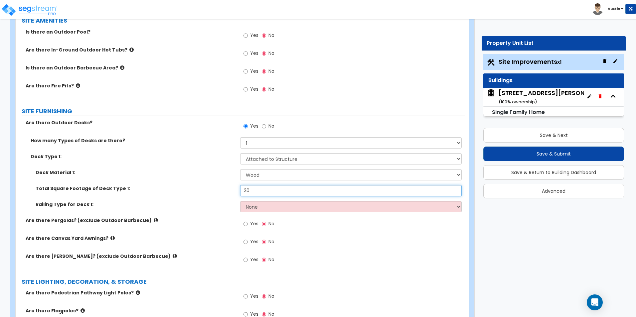
type input "20"
click at [260, 210] on select "None Wood Plastic" at bounding box center [350, 206] width 221 height 11
select select "1"
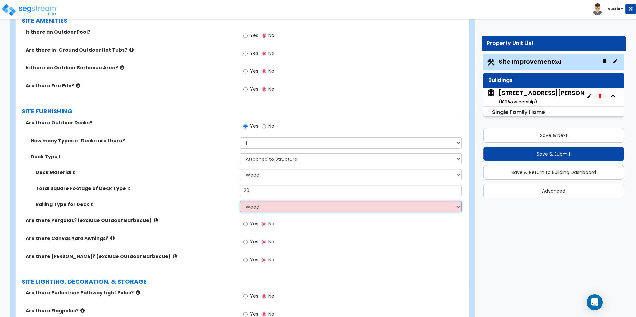
click at [240, 201] on select "None Wood Plastic" at bounding box center [350, 206] width 221 height 11
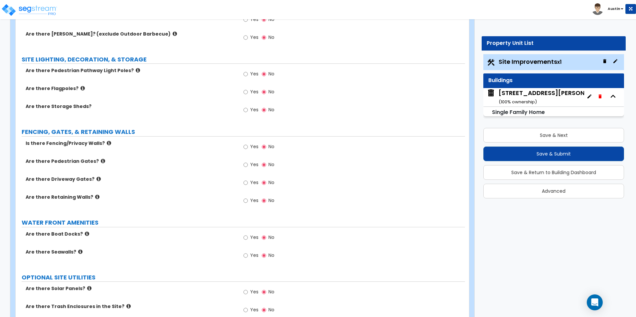
scroll to position [932, 0]
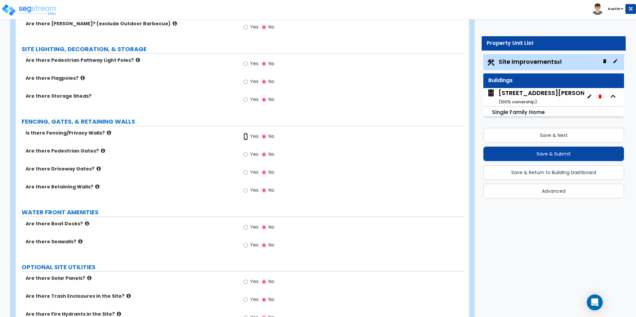
click at [245, 137] on input "Yes" at bounding box center [246, 136] width 4 height 7
radio input "true"
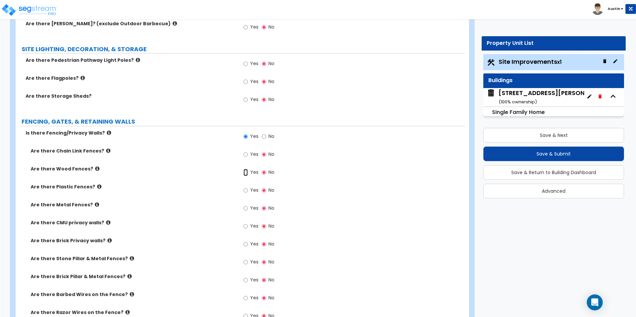
click at [247, 172] on input "Yes" at bounding box center [246, 172] width 4 height 7
radio input "true"
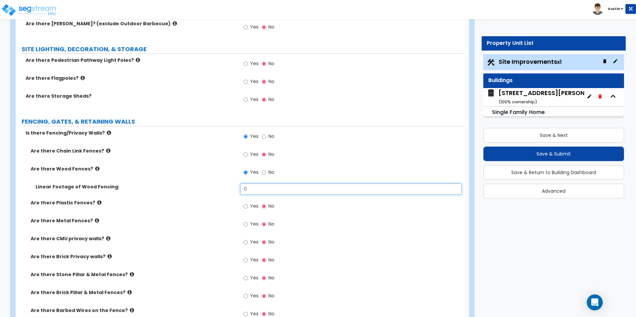
click at [274, 192] on input "0" at bounding box center [350, 189] width 221 height 11
click at [266, 187] on input "0" at bounding box center [350, 189] width 221 height 11
type input "155"
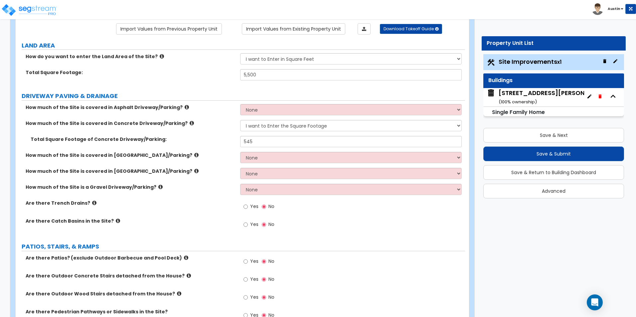
scroll to position [0, 0]
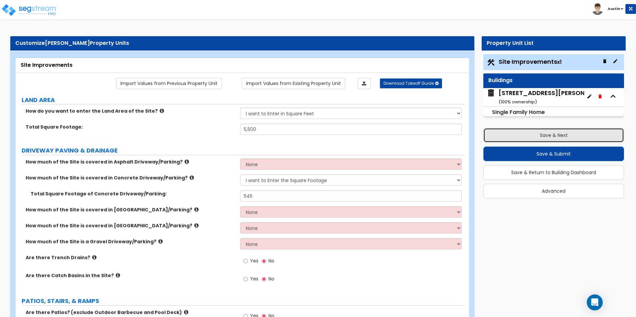
click at [538, 138] on button "Save & Next" at bounding box center [553, 135] width 141 height 15
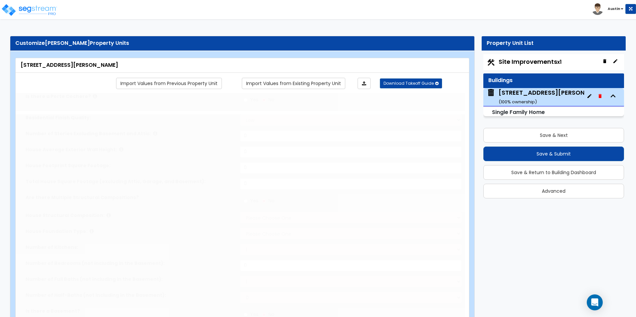
type input "1"
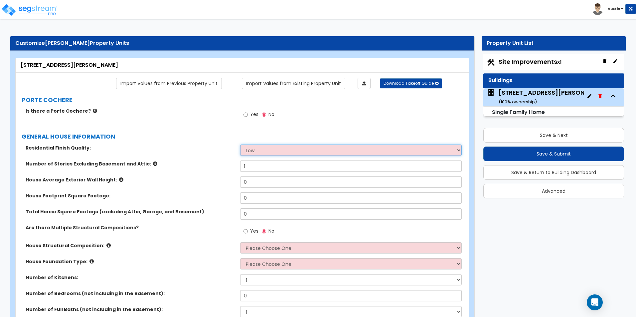
click at [281, 150] on select "Low Average High" at bounding box center [350, 150] width 221 height 11
select select "1"
click at [240, 145] on select "Low Average High" at bounding box center [350, 150] width 221 height 11
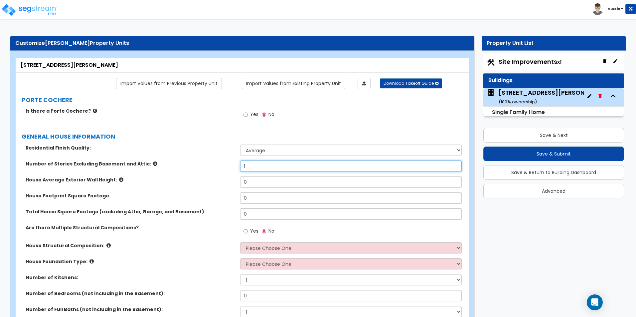
click at [275, 168] on input "1" at bounding box center [350, 166] width 221 height 11
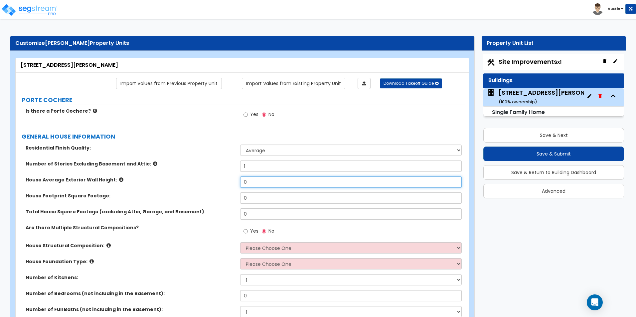
click at [298, 181] on input "0" at bounding box center [350, 182] width 221 height 11
type input "12"
click at [291, 201] on input "0" at bounding box center [350, 198] width 221 height 11
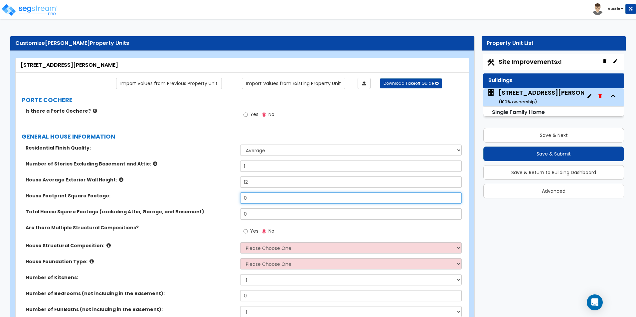
click at [291, 201] on input "0" at bounding box center [350, 198] width 221 height 11
type input "1,028"
click at [277, 214] on input "0" at bounding box center [350, 214] width 221 height 11
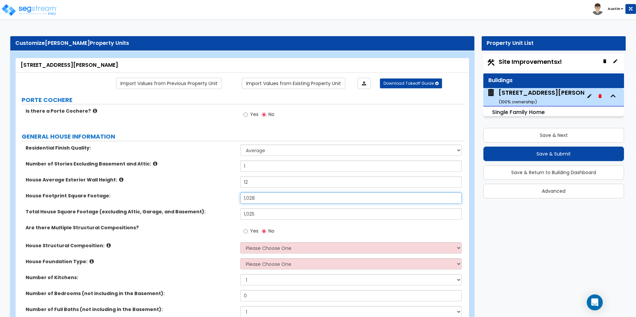
click at [286, 199] on input "1,028" at bounding box center [350, 198] width 221 height 11
click at [274, 212] on input "1,025" at bounding box center [350, 214] width 221 height 11
type input "1,028"
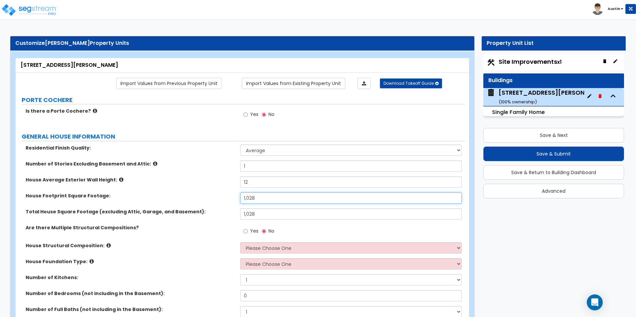
click at [264, 201] on input "1,028" at bounding box center [350, 198] width 221 height 11
type input "1,288"
click at [196, 188] on div "House Average Exterior Wall Height: 12" at bounding box center [241, 185] width 450 height 16
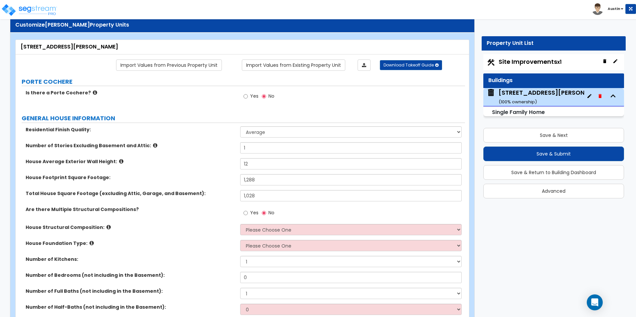
scroll to position [33, 0]
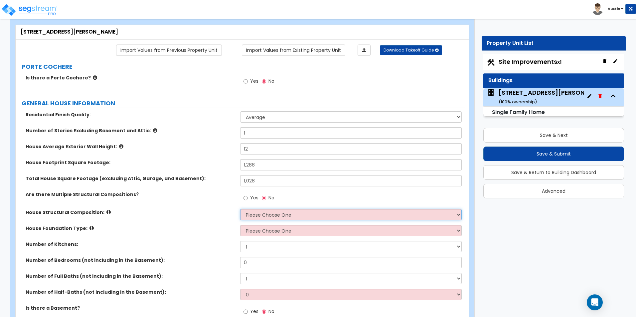
click at [265, 217] on select "Please Choose One Reinforced Concrete Structural Steel Brick Masonry CMU Masonr…" at bounding box center [350, 214] width 221 height 11
select select "5"
click at [240, 209] on select "Please Choose One Reinforced Concrete Structural Steel Brick Masonry CMU Masonr…" at bounding box center [350, 214] width 221 height 11
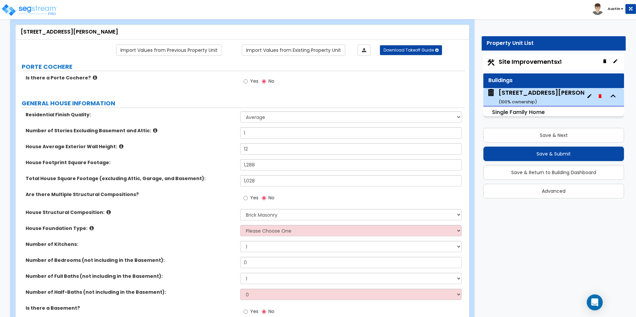
click at [271, 238] on div "House Foundation Type: Please Choose One Crawl Space Pier-Elevated First floor …" at bounding box center [241, 233] width 450 height 16
click at [272, 236] on select "Please Choose One Crawl Space Pier-Elevated First floor Slab on Grade" at bounding box center [350, 230] width 221 height 11
click at [220, 235] on div "House Foundation Type: Please Choose One Crawl Space Pier-Elevated First floor …" at bounding box center [241, 233] width 450 height 16
click at [290, 234] on select "Please Choose One Crawl Space Pier-Elevated First floor Slab on Grade" at bounding box center [350, 230] width 221 height 11
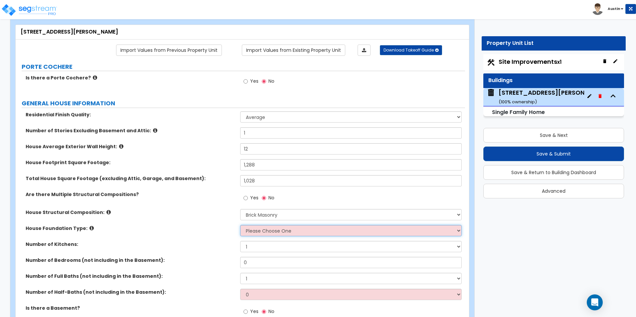
click at [310, 234] on select "Please Choose One Crawl Space Pier-Elevated First floor Slab on Grade" at bounding box center [350, 230] width 221 height 11
click at [273, 230] on select "Please Choose One Crawl Space Pier-Elevated First floor Slab on Grade" at bounding box center [350, 230] width 221 height 11
click at [305, 233] on select "Please Choose One Crawl Space Pier-Elevated First floor Slab on Grade" at bounding box center [350, 230] width 221 height 11
select select "3"
click at [240, 225] on select "Please Choose One Crawl Space Pier-Elevated First floor Slab on Grade" at bounding box center [350, 230] width 221 height 11
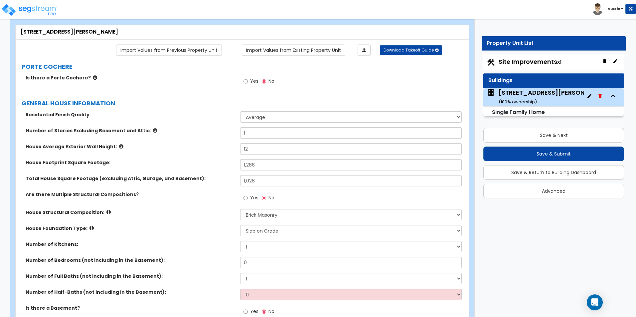
click at [141, 206] on div "Are there Multiple Structural Compositions? Yes No" at bounding box center [241, 200] width 450 height 18
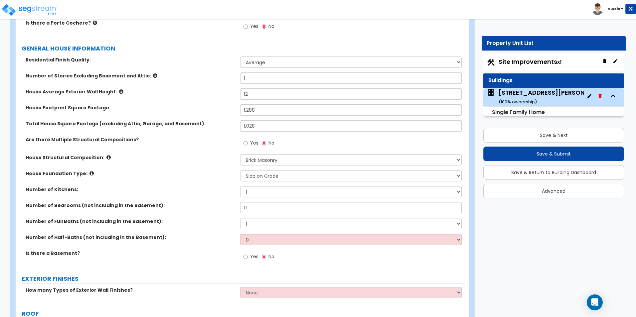
scroll to position [100, 0]
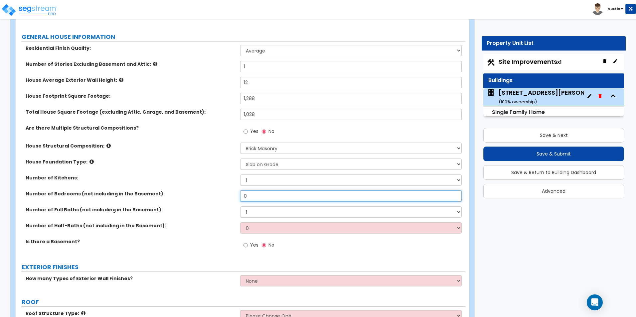
click at [261, 199] on input "0" at bounding box center [350, 196] width 221 height 11
click at [265, 198] on input "0" at bounding box center [350, 196] width 221 height 11
type input "3"
click at [267, 213] on select "1 2 3 4 5 6 7 8 9 10" at bounding box center [350, 212] width 221 height 11
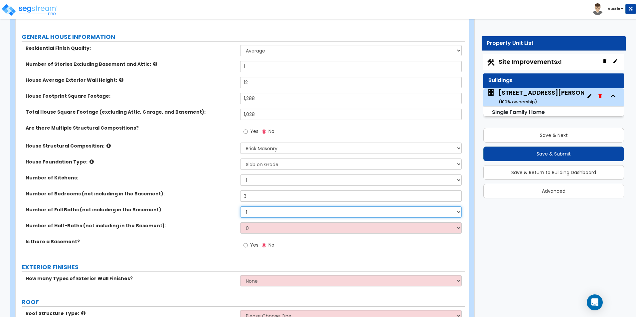
click at [267, 213] on select "1 2 3 4 5 6 7 8 9 10" at bounding box center [350, 212] width 221 height 11
click at [257, 214] on select "1 2 3 4 5 6 7 8 9 10" at bounding box center [350, 212] width 221 height 11
select select "2"
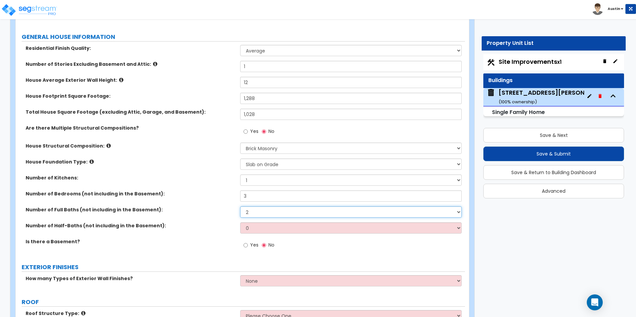
click at [240, 207] on select "1 2 3 4 5 6 7 8 9 10" at bounding box center [350, 212] width 221 height 11
click at [213, 229] on label "Number of Half-Baths (not including in the Basement):" at bounding box center [131, 226] width 210 height 7
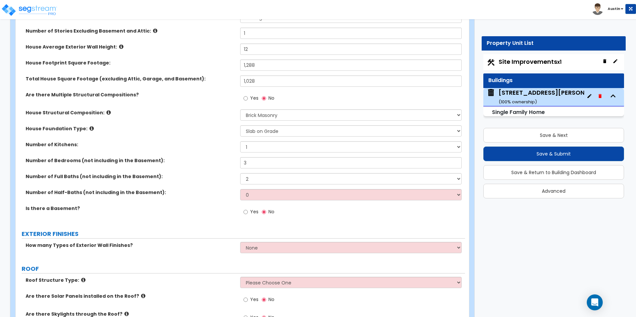
scroll to position [166, 0]
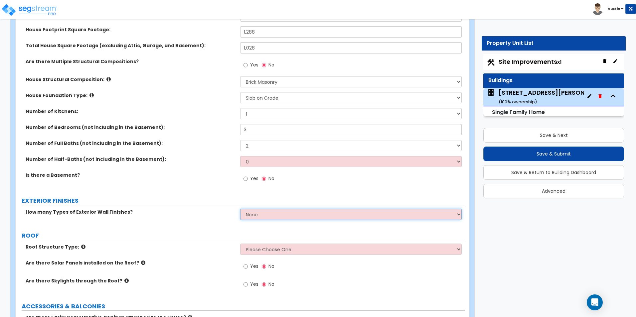
click at [261, 216] on select "None 1 2 3" at bounding box center [350, 214] width 221 height 11
select select "2"
click at [240, 209] on select "None 1 2 3" at bounding box center [350, 214] width 221 height 11
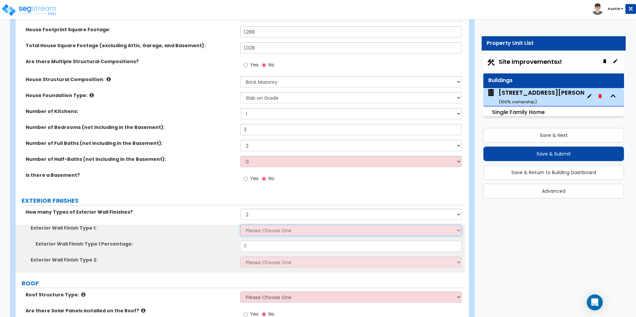
click at [250, 233] on select "Please Choose One No Finish/Shared Wall No Wall Brick Finish Stone Finish Wood …" at bounding box center [350, 230] width 221 height 11
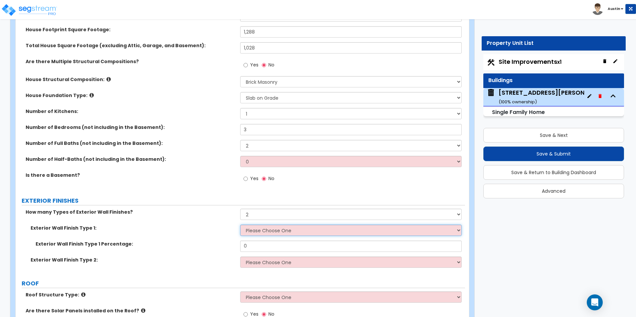
select select "5"
click at [240, 225] on select "Please Choose One No Finish/Shared Wall No Wall Brick Finish Stone Finish Wood …" at bounding box center [350, 230] width 221 height 11
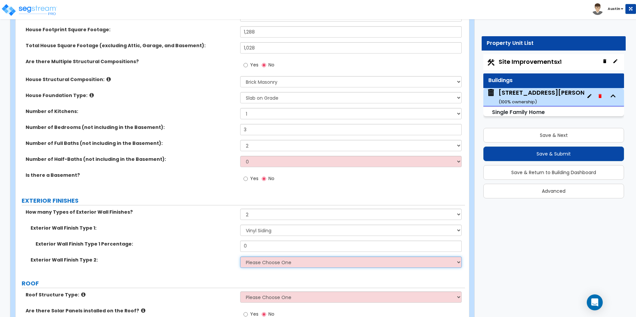
click at [257, 264] on select "Please Choose One No Finish/Shared Wall No Wall Brick Finish Stone Finish Wood …" at bounding box center [350, 262] width 221 height 11
select select "2"
click at [240, 257] on select "Please Choose One No Finish/Shared Wall No Wall Brick Finish Stone Finish Wood …" at bounding box center [350, 262] width 221 height 11
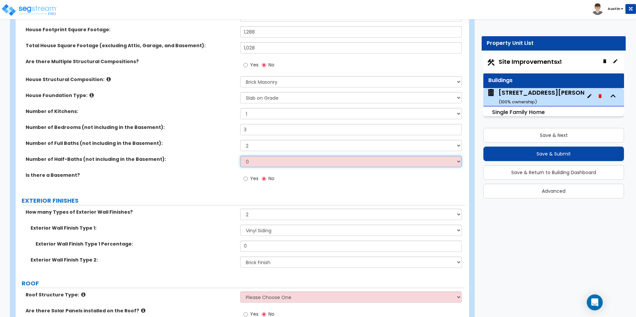
click at [262, 166] on select "0 1 2 3 4 5" at bounding box center [350, 161] width 221 height 11
drag, startPoint x: 270, startPoint y: 164, endPoint x: 259, endPoint y: 163, distance: 11.7
click at [270, 164] on select "0 1 2 3 4 5" at bounding box center [350, 161] width 221 height 11
click at [210, 170] on div "Number of Half-Baths (not including in the Basement): 0 1 2 3 4 5" at bounding box center [241, 164] width 450 height 16
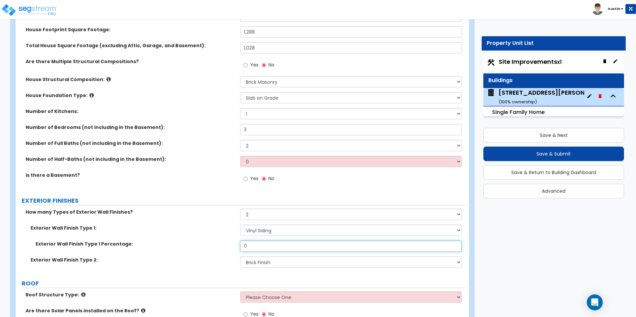
click at [259, 250] on input "0" at bounding box center [350, 246] width 221 height 11
type input "90"
click at [168, 240] on div "Exterior Wall Finish Type 1: Please Choose One No Finish/Shared Wall No Wall Br…" at bounding box center [241, 233] width 450 height 16
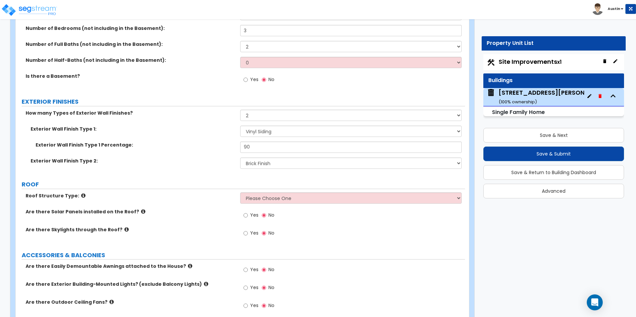
scroll to position [266, 0]
click at [267, 196] on select "Please Choose One Gable Roof Flat Roof Hybrid Gable & Flat Roof" at bounding box center [350, 197] width 221 height 11
select select "1"
click at [240, 192] on select "Please Choose One Gable Roof Flat Roof Hybrid Gable & Flat Roof" at bounding box center [350, 197] width 221 height 11
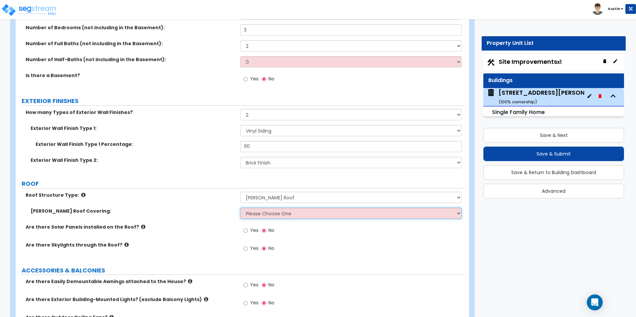
click at [267, 214] on select "Please Choose One Asphalt Shingle Clay Tile Wood Shingle Metal Shingle Standing…" at bounding box center [350, 213] width 221 height 11
select select "1"
click at [240, 208] on select "Please Choose One Asphalt Shingle Clay Tile Wood Shingle Metal Shingle Standing…" at bounding box center [350, 213] width 221 height 11
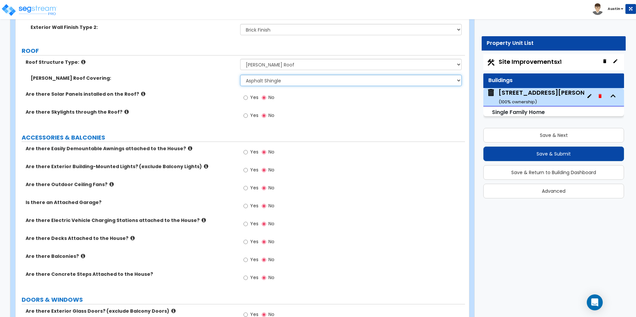
scroll to position [433, 0]
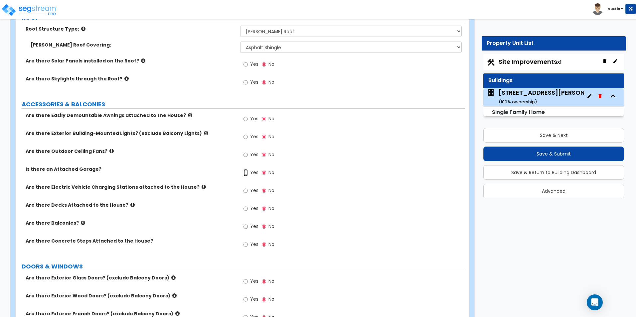
click at [245, 172] on input "Yes" at bounding box center [246, 172] width 4 height 7
radio input "true"
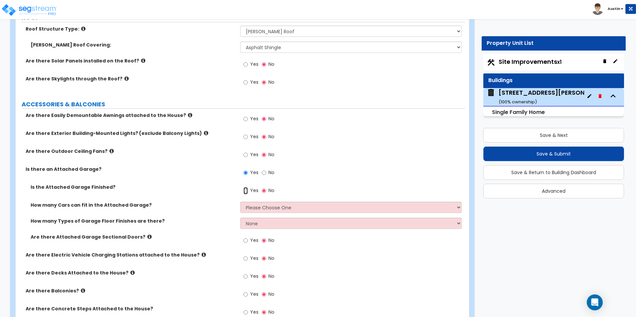
click at [246, 191] on input "Yes" at bounding box center [246, 190] width 4 height 7
radio input "true"
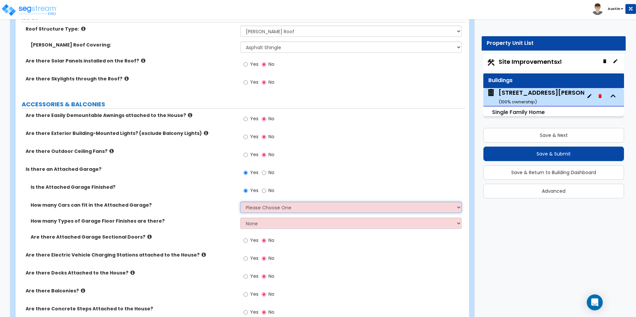
click at [260, 207] on select "Please Choose One 1 2 3 4 5" at bounding box center [350, 207] width 221 height 11
select select "1"
click at [240, 202] on select "Please Choose One 1 2 3 4 5" at bounding box center [350, 207] width 221 height 11
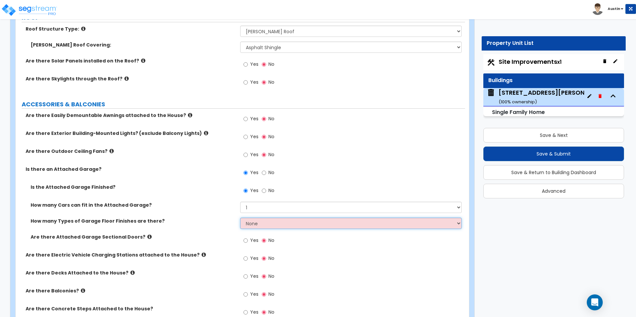
click at [258, 223] on select "None 1 2 3 4" at bounding box center [350, 223] width 221 height 11
click at [341, 223] on select "None 1 2 3 4" at bounding box center [350, 223] width 221 height 11
select select "1"
click at [240, 218] on select "None 1 2 3 4" at bounding box center [350, 223] width 221 height 11
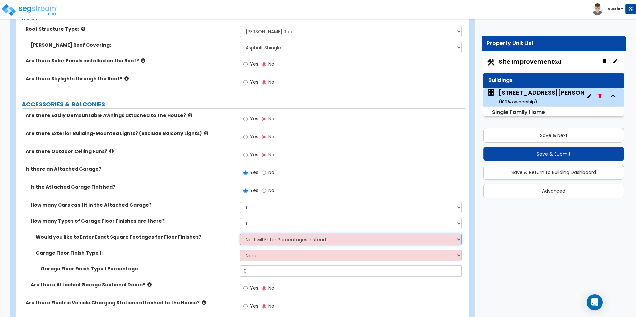
click at [269, 242] on select "No, I will Enter Percentages Instead Yes, I will Enter Exact Square Footages" at bounding box center [350, 239] width 221 height 11
select select "1"
click at [240, 234] on select "No, I will Enter Percentages Instead Yes, I will Enter Exact Square Footages" at bounding box center [350, 239] width 221 height 11
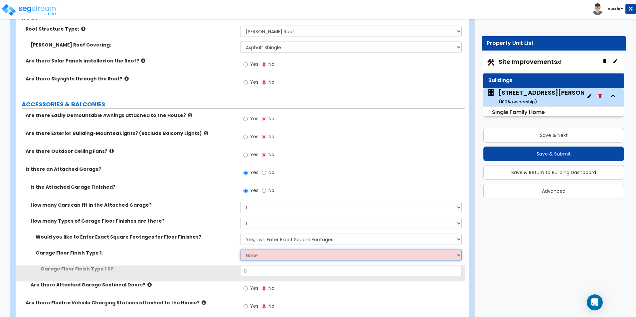
click at [273, 255] on select "None Polished Concrete Flooring Ceramic Tile Flooring Rubber Tile Flooring Epox…" at bounding box center [350, 255] width 221 height 11
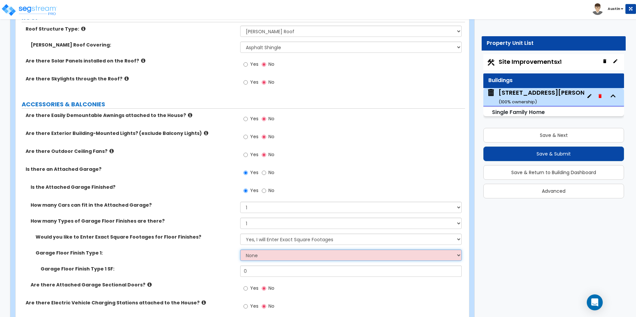
scroll to position [466, 0]
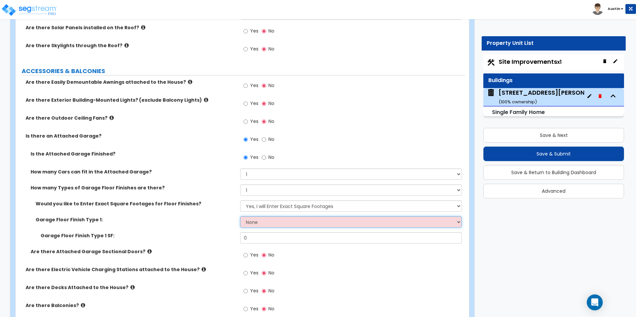
click at [267, 226] on select "None Polished Concrete Flooring Ceramic Tile Flooring Rubber Tile Flooring Epox…" at bounding box center [350, 222] width 221 height 11
select select "1"
click at [240, 217] on select "None Polished Concrete Flooring Ceramic Tile Flooring Rubber Tile Flooring Epox…" at bounding box center [350, 222] width 221 height 11
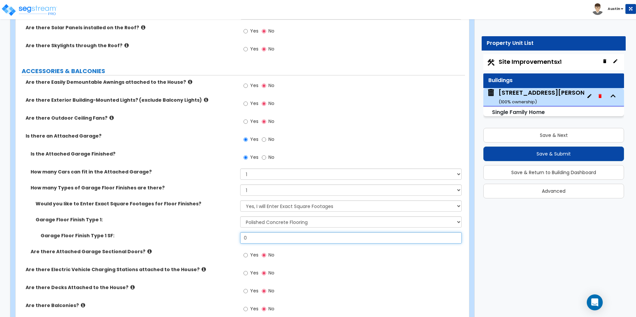
click at [275, 240] on input "0" at bounding box center [350, 238] width 221 height 11
type input "260"
click at [281, 222] on select "None Polished Concrete Flooring Ceramic Tile Flooring Rubber Tile Flooring Epox…" at bounding box center [350, 222] width 221 height 11
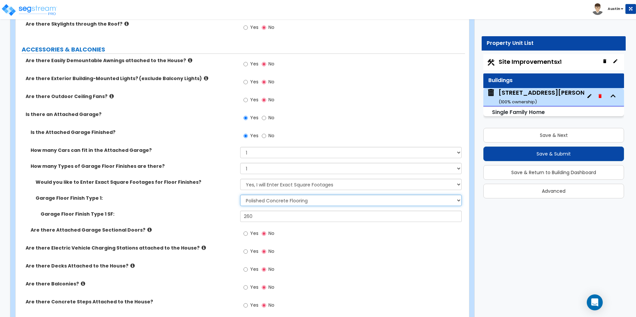
scroll to position [499, 0]
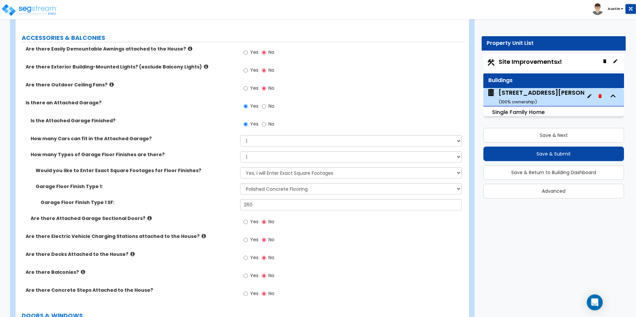
click at [147, 217] on icon at bounding box center [149, 218] width 4 height 5
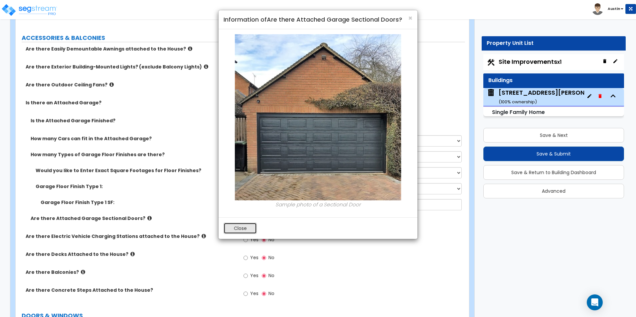
click at [237, 230] on button "Close" at bounding box center [240, 228] width 33 height 11
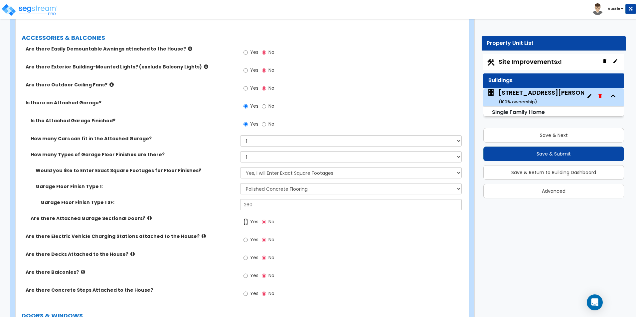
click at [248, 225] on input "Yes" at bounding box center [246, 222] width 4 height 7
radio input "true"
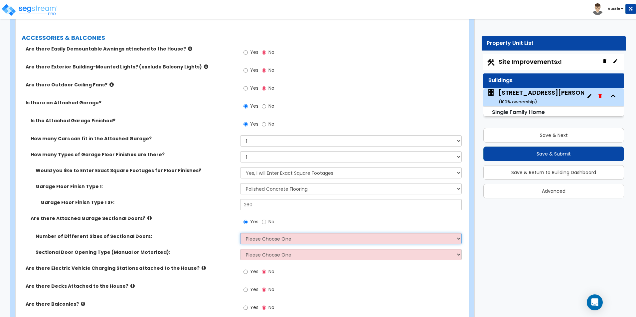
click at [267, 238] on select "Please Choose One 1 2" at bounding box center [350, 238] width 221 height 11
select select "1"
click at [240, 233] on select "Please Choose One 1 2" at bounding box center [350, 238] width 221 height 11
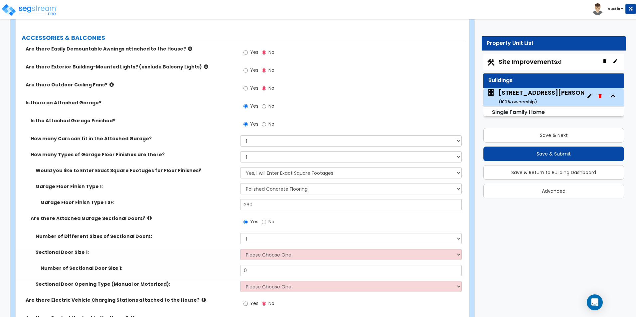
click at [263, 262] on div "Sectional Door Size 1: Please Choose One 9' x 7' 16' x 7'" at bounding box center [241, 257] width 450 height 16
click at [264, 258] on select "Please Choose One 9' x 7' 16' x 7'" at bounding box center [350, 254] width 221 height 11
select select "2"
click at [240, 249] on select "Please Choose One 9' x 7' 16' x 7'" at bounding box center [350, 254] width 221 height 11
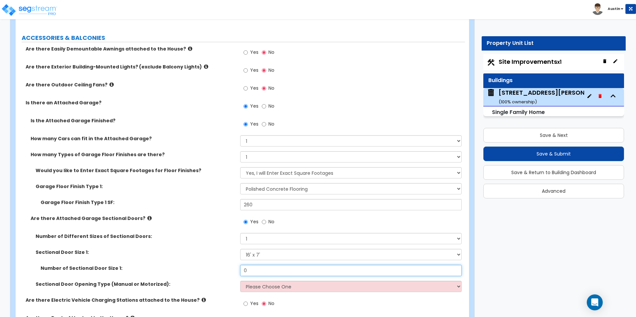
click at [251, 273] on input "0" at bounding box center [350, 270] width 221 height 11
type input "1"
click at [277, 284] on select "Please Choose One All Manual All Motorized Some are Motorized" at bounding box center [350, 286] width 221 height 11
select select "2"
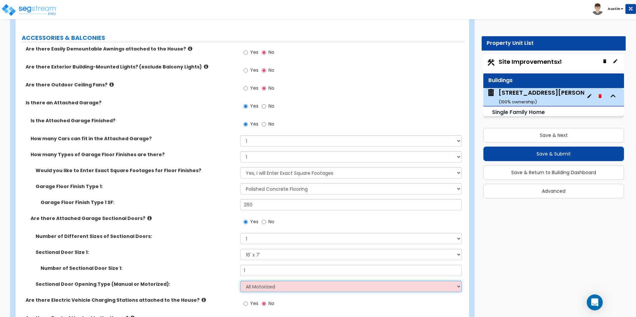
click at [240, 281] on select "Please Choose One All Manual All Motorized Some are Motorized" at bounding box center [350, 286] width 221 height 11
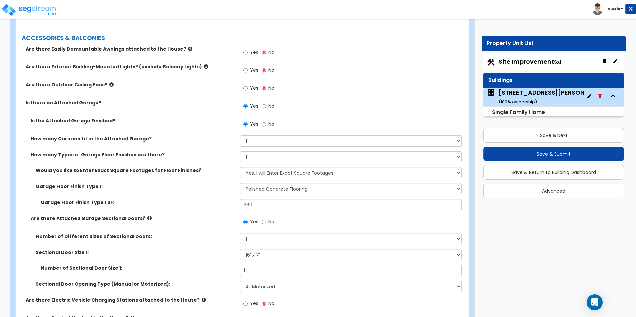
click at [186, 257] on div "Sectional Door Size 1: Please Choose One 9' x 7' 16' x 7'" at bounding box center [241, 257] width 450 height 16
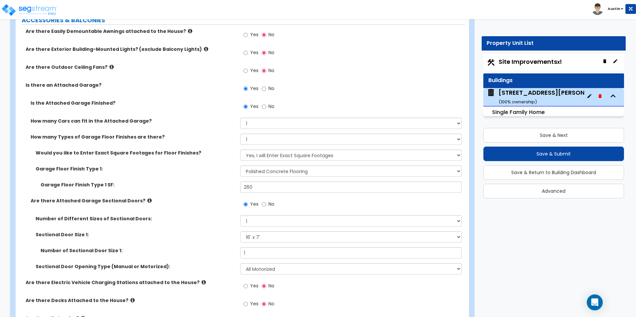
scroll to position [532, 0]
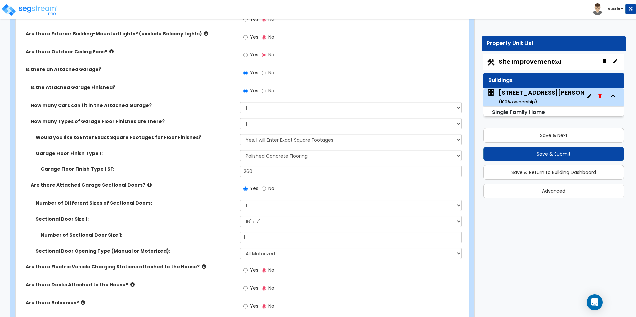
click at [142, 186] on label "Are there Attached Garage Sectional Doors?" at bounding box center [133, 185] width 205 height 7
click at [147, 186] on icon at bounding box center [149, 185] width 4 height 5
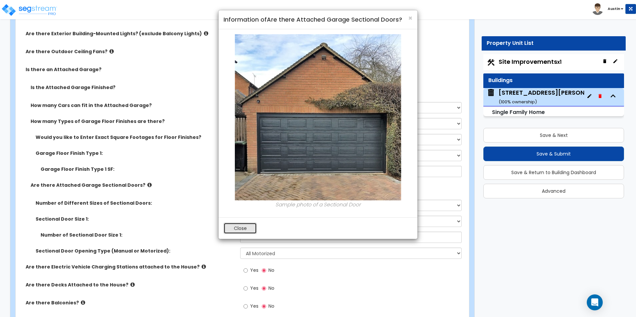
click at [232, 229] on button "Close" at bounding box center [240, 228] width 33 height 11
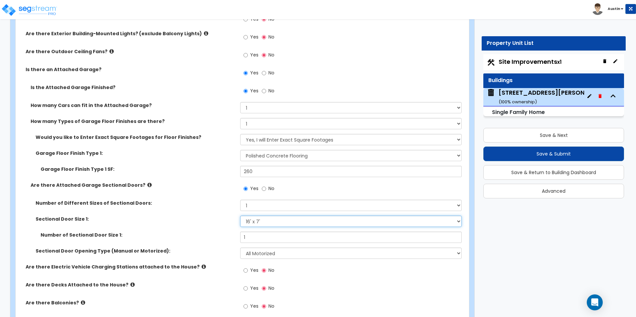
click at [263, 220] on select "Please Choose One 9' x 7' 16' x 7'" at bounding box center [350, 221] width 221 height 11
select select "1"
click at [240, 216] on select "Please Choose One 9' x 7' 16' x 7'" at bounding box center [350, 221] width 221 height 11
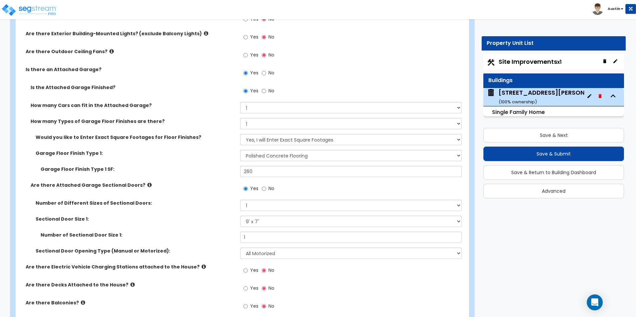
click at [203, 210] on div "Number of Different Sizes of Sectional Doors: Please Choose One 1 2" at bounding box center [241, 208] width 450 height 16
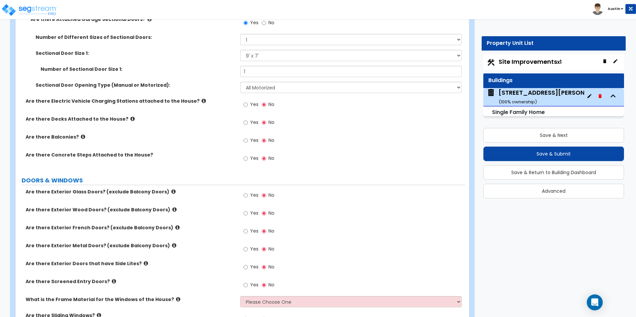
scroll to position [699, 0]
click at [247, 195] on input "Yes" at bounding box center [246, 195] width 4 height 7
radio input "true"
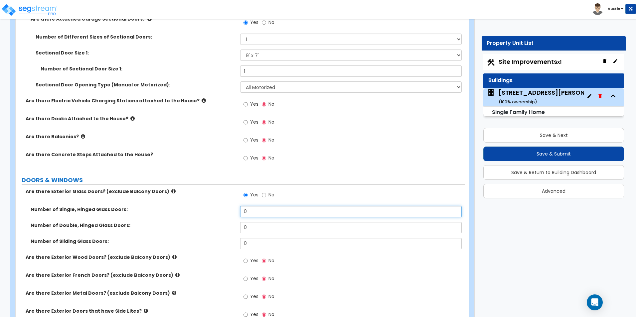
click at [258, 215] on input "0" at bounding box center [350, 211] width 221 height 11
click at [255, 235] on div "Number of Double, Hinged Glass Doors: 0" at bounding box center [241, 230] width 450 height 16
click at [258, 246] on input "0" at bounding box center [350, 243] width 221 height 11
click at [258, 245] on input "0" at bounding box center [350, 243] width 221 height 11
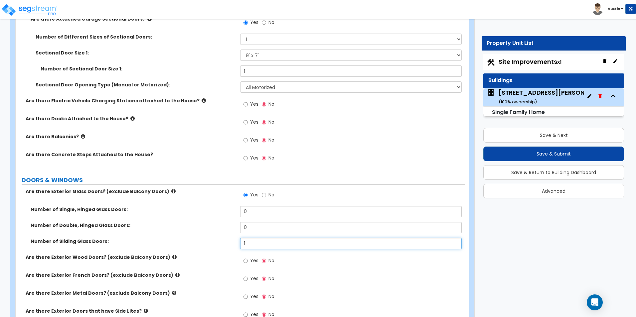
type input "1"
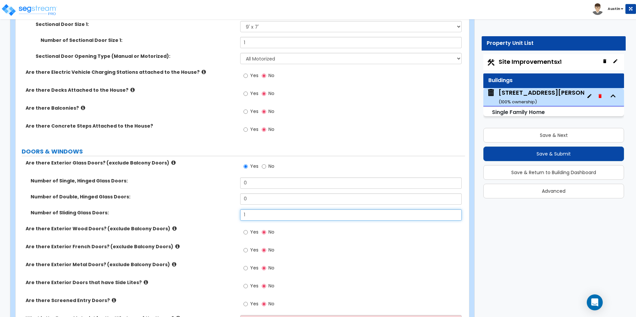
scroll to position [765, 0]
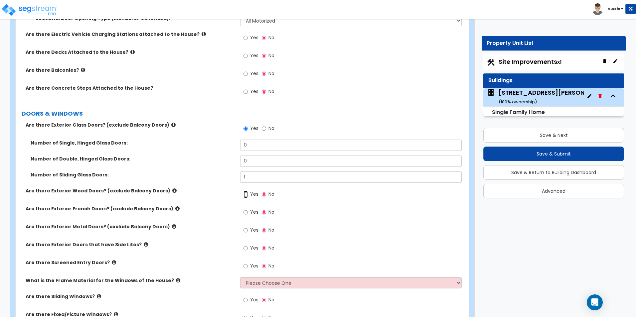
click at [247, 193] on input "Yes" at bounding box center [246, 194] width 4 height 7
radio input "true"
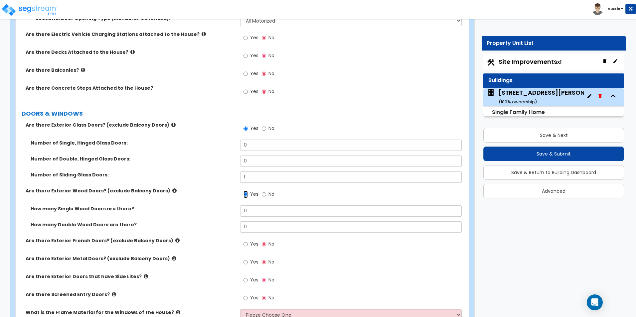
scroll to position [799, 0]
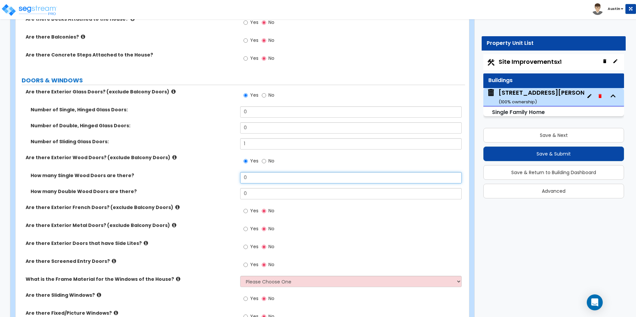
click at [252, 177] on input "0" at bounding box center [350, 177] width 221 height 11
type input "1"
click at [188, 181] on div "How many Single Wood Doors are there? 1" at bounding box center [241, 180] width 450 height 16
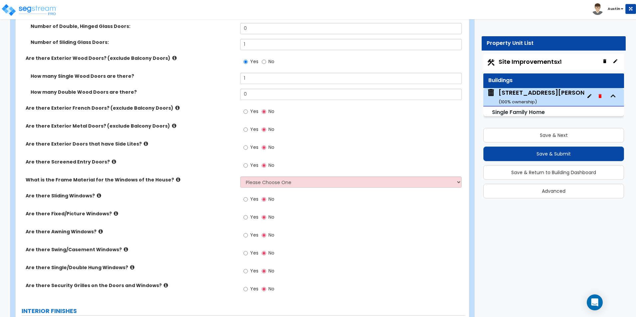
scroll to position [898, 0]
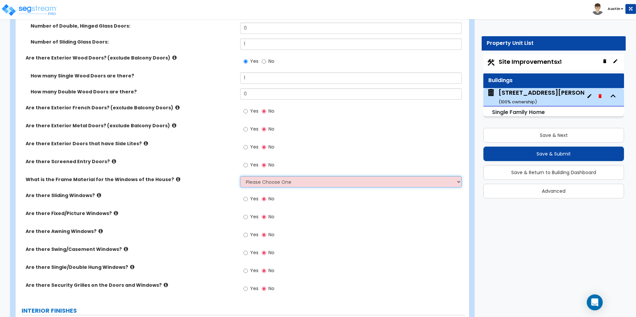
click at [255, 178] on select "Please Choose One Vinyl Aluminum Wood" at bounding box center [350, 181] width 221 height 11
select select "3"
click at [240, 176] on select "Please Choose One Vinyl Aluminum Wood" at bounding box center [350, 181] width 221 height 11
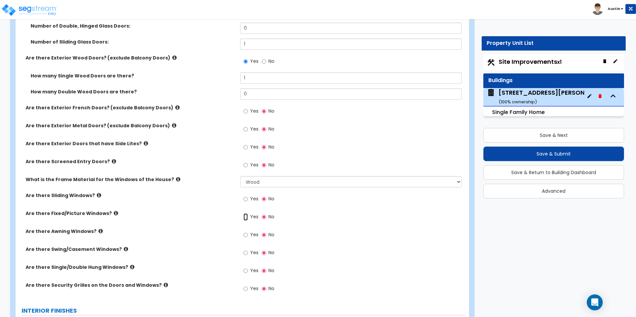
click at [247, 218] on input "Yes" at bounding box center [246, 217] width 4 height 7
radio input "true"
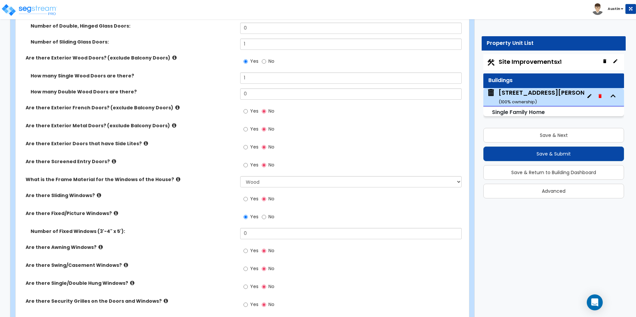
click at [97, 194] on icon at bounding box center [99, 195] width 4 height 5
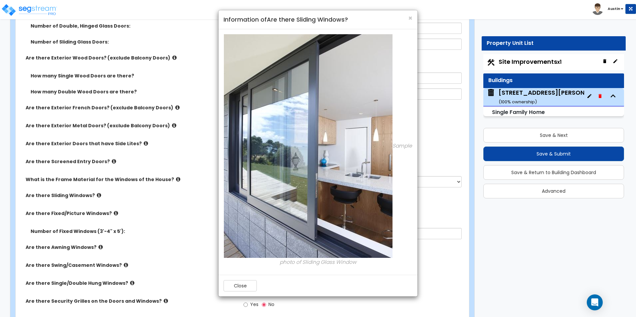
click at [244, 292] on div "Close" at bounding box center [318, 286] width 199 height 22
click at [233, 290] on button "Close" at bounding box center [240, 285] width 33 height 11
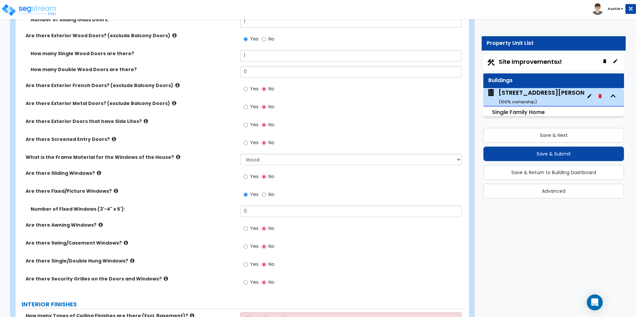
scroll to position [932, 0]
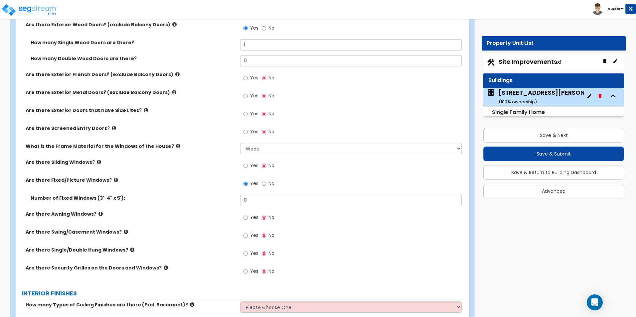
click at [124, 233] on icon at bounding box center [126, 232] width 4 height 5
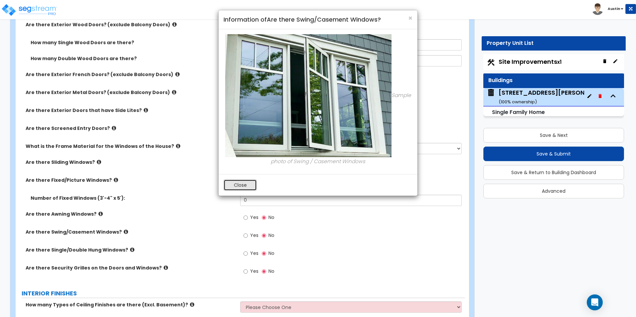
click at [243, 184] on button "Close" at bounding box center [240, 185] width 33 height 11
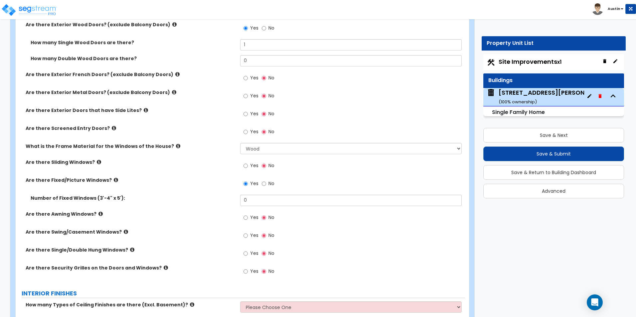
click at [130, 249] on icon at bounding box center [132, 250] width 4 height 5
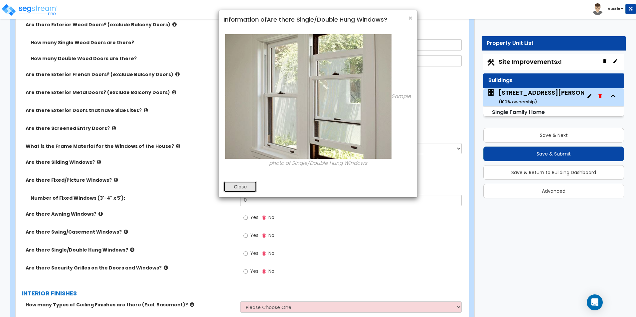
click at [231, 187] on button "Close" at bounding box center [240, 186] width 33 height 11
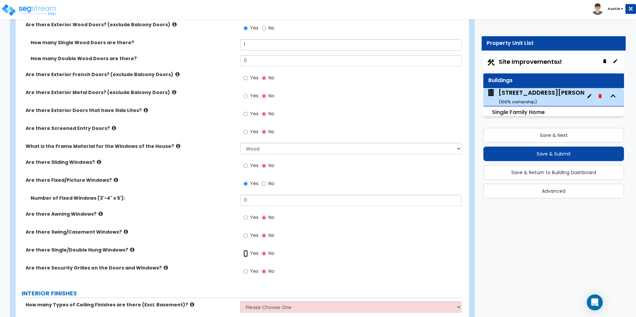
click at [246, 252] on input "Yes" at bounding box center [246, 253] width 4 height 7
radio input "true"
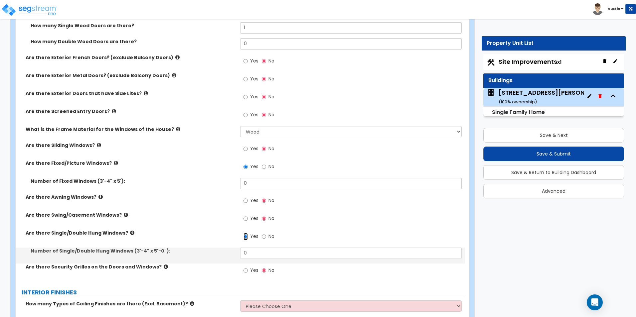
scroll to position [965, 0]
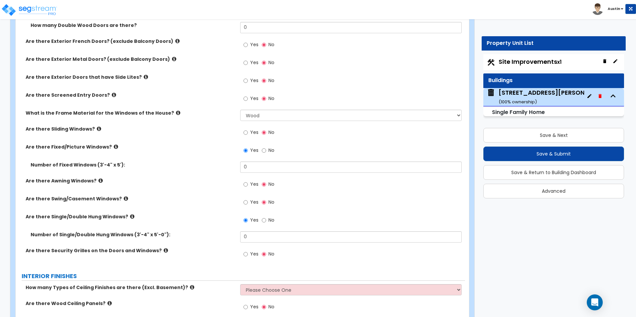
click at [270, 151] on span "No" at bounding box center [272, 150] width 6 height 7
click at [266, 151] on input "No" at bounding box center [264, 150] width 4 height 7
radio input "false"
radio input "true"
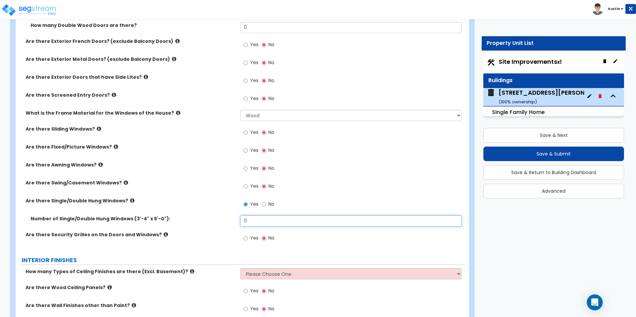
click at [261, 223] on input "0" at bounding box center [350, 221] width 221 height 11
type input "7"
click at [178, 181] on label "Are there Swing/Casement Windows?" at bounding box center [131, 183] width 210 height 7
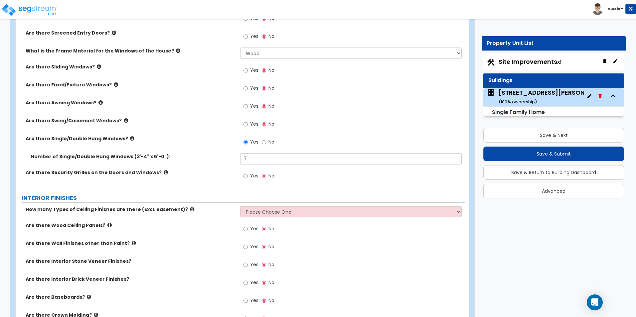
scroll to position [1131, 0]
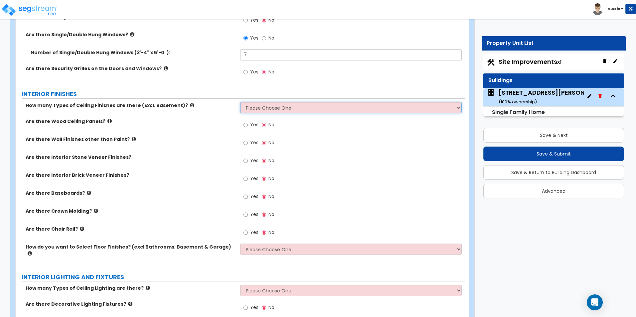
click at [277, 106] on select "Please Choose One 1 2 3" at bounding box center [350, 107] width 221 height 11
select select "1"
click at [240, 102] on select "Please Choose One 1 2 3" at bounding box center [350, 107] width 221 height 11
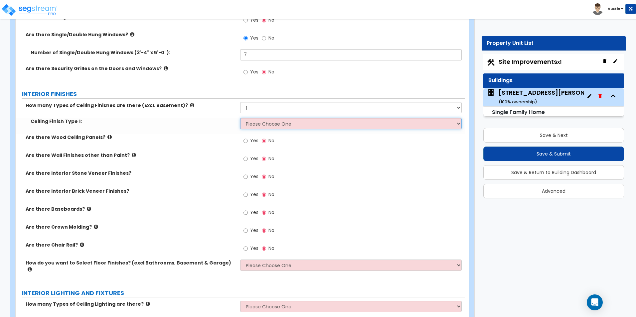
click at [269, 125] on select "Please Choose One Drop Ceiling Drywall Ceiling Open Ceiling" at bounding box center [350, 123] width 221 height 11
click at [214, 142] on div "Are there Wood Ceiling Panels? Yes No" at bounding box center [241, 143] width 450 height 18
click at [266, 124] on select "Please Choose One Drop Ceiling Drywall Ceiling Open Ceiling" at bounding box center [350, 123] width 221 height 11
click at [270, 126] on select "Please Choose One Drop Ceiling Drywall Ceiling Open Ceiling" at bounding box center [350, 123] width 221 height 11
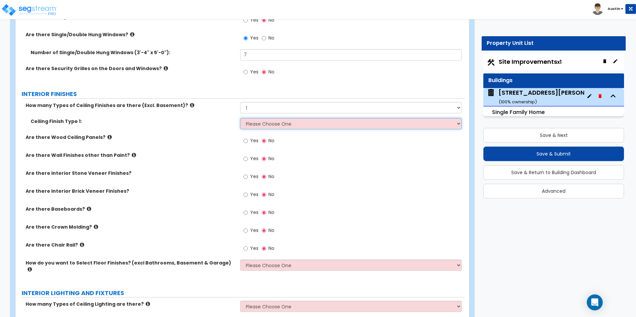
click at [270, 126] on select "Please Choose One Drop Ceiling Drywall Ceiling Open Ceiling" at bounding box center [350, 123] width 221 height 11
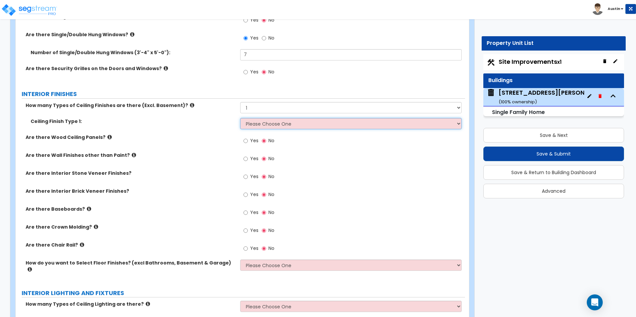
click at [270, 126] on select "Please Choose One Drop Ceiling Drywall Ceiling Open Ceiling" at bounding box center [350, 123] width 221 height 11
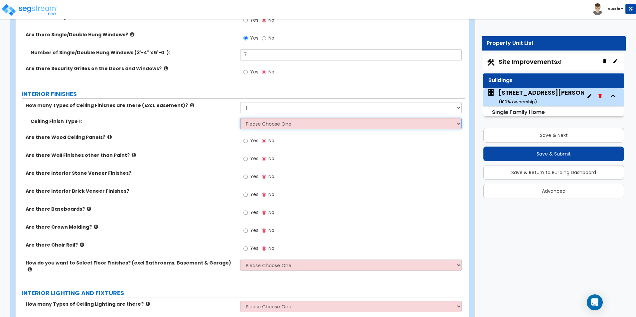
click at [270, 126] on select "Please Choose One Drop Ceiling Drywall Ceiling Open Ceiling" at bounding box center [350, 123] width 221 height 11
click at [270, 125] on select "Please Choose One Drop Ceiling Drywall Ceiling Open Ceiling" at bounding box center [350, 123] width 221 height 11
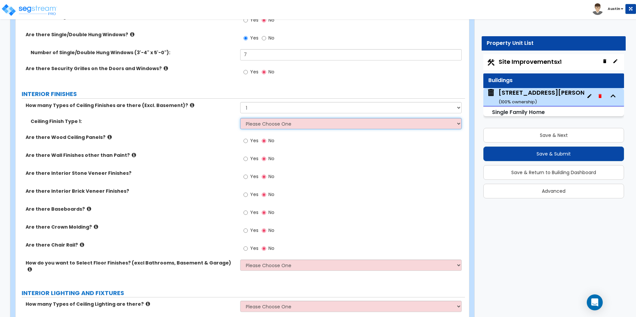
click at [270, 125] on select "Please Choose One Drop Ceiling Drywall Ceiling Open Ceiling" at bounding box center [350, 123] width 221 height 11
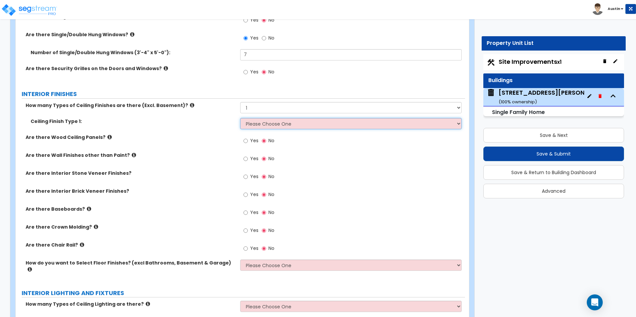
click at [270, 125] on select "Please Choose One Drop Ceiling Drywall Ceiling Open Ceiling" at bounding box center [350, 123] width 221 height 11
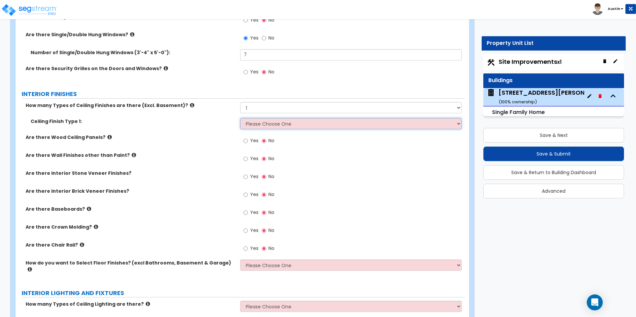
click at [270, 125] on select "Please Choose One Drop Ceiling Drywall Ceiling Open Ceiling" at bounding box center [350, 123] width 221 height 11
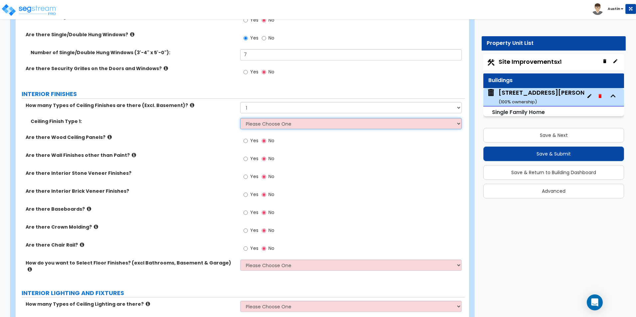
click at [271, 124] on select "Please Choose One Drop Ceiling Drywall Ceiling Open Ceiling" at bounding box center [350, 123] width 221 height 11
click at [271, 123] on select "Please Choose One Drop Ceiling Drywall Ceiling Open Ceiling" at bounding box center [350, 123] width 221 height 11
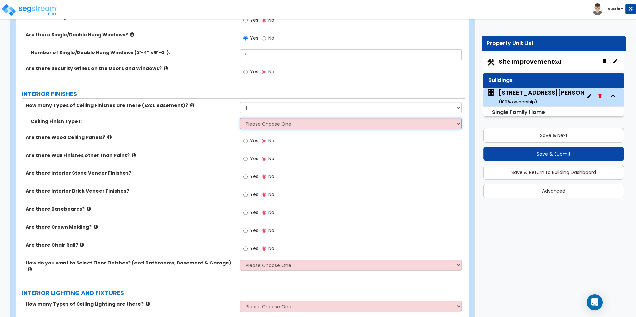
click at [271, 123] on select "Please Choose One Drop Ceiling Drywall Ceiling Open Ceiling" at bounding box center [350, 123] width 221 height 11
click at [187, 141] on div "Are there Wood Ceiling Panels? Yes No" at bounding box center [241, 143] width 450 height 18
click at [279, 121] on select "Please Choose One Drop Ceiling Drywall Ceiling Open Ceiling" at bounding box center [350, 123] width 221 height 11
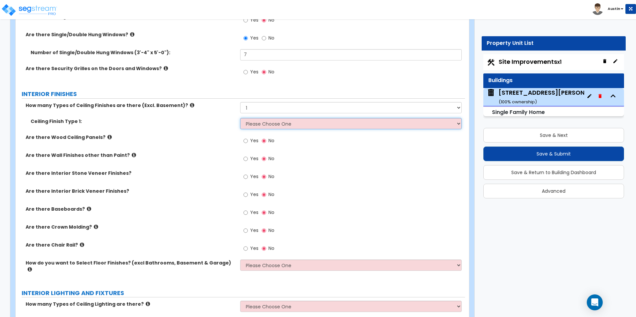
click at [314, 125] on select "Please Choose One Drop Ceiling Drywall Ceiling Open Ceiling" at bounding box center [350, 123] width 221 height 11
click at [262, 124] on select "Please Choose One Drop Ceiling Drywall Ceiling Open Ceiling" at bounding box center [350, 123] width 221 height 11
click at [260, 124] on select "Please Choose One Drop Ceiling Drywall Ceiling Open Ceiling" at bounding box center [350, 123] width 221 height 11
select select "2"
click at [240, 118] on select "Please Choose One Drop Ceiling Drywall Ceiling Open Ceiling" at bounding box center [350, 123] width 221 height 11
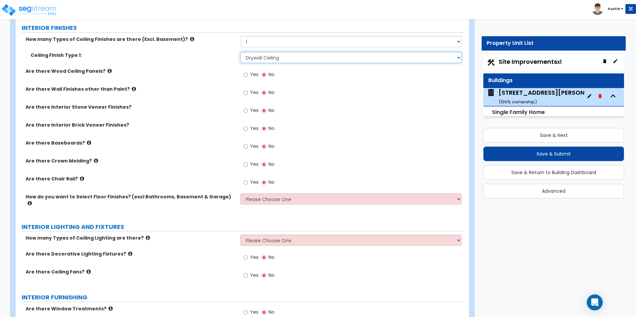
scroll to position [1198, 0]
click at [250, 145] on label "Yes" at bounding box center [251, 146] width 15 height 11
click at [248, 145] on input "Yes" at bounding box center [246, 146] width 4 height 7
radio input "true"
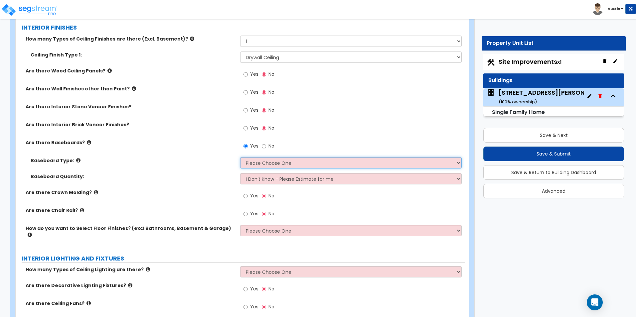
click at [274, 163] on select "Please Choose One Wood Vinyl Carpet Tile" at bounding box center [350, 162] width 221 height 11
select select "1"
click at [240, 157] on select "Please Choose One Wood Vinyl Carpet Tile" at bounding box center [350, 162] width 221 height 11
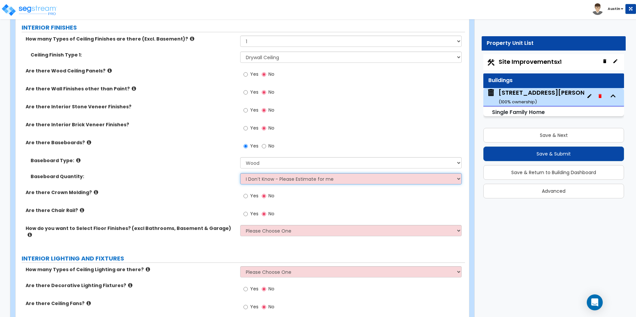
click at [271, 179] on select "I Don’t Know - Please Estimate for me I want to Enter the Linear Footage" at bounding box center [350, 178] width 221 height 11
click at [240, 173] on select "I Don’t Know - Please Estimate for me I want to Enter the Linear Footage" at bounding box center [350, 178] width 221 height 11
click at [188, 179] on label "Baseboard Quantity:" at bounding box center [133, 176] width 205 height 7
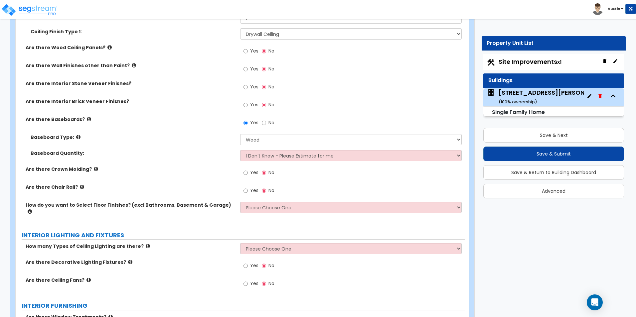
scroll to position [1231, 0]
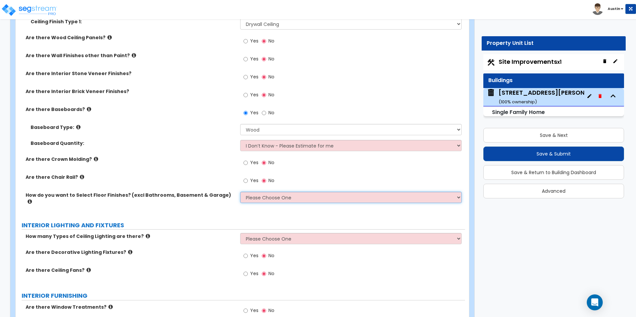
click at [276, 196] on select "Please Choose One I want to Select Floor Finishes for the Areas of the House I …" at bounding box center [350, 197] width 221 height 11
click at [240, 192] on select "Please Choose One I want to Select Floor Finishes for the Areas of the House I …" at bounding box center [350, 197] width 221 height 11
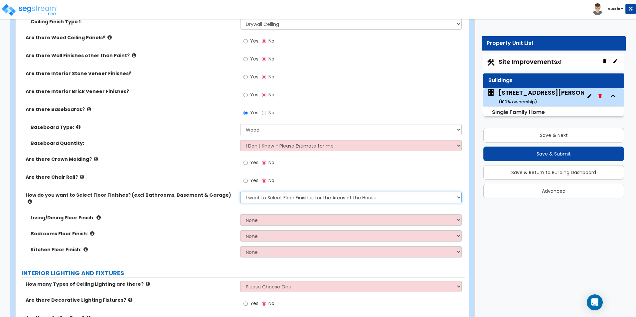
click at [277, 200] on select "Please Choose One I want to Select Floor Finishes for the Areas of the House I …" at bounding box center [350, 197] width 221 height 11
select select "2"
click at [240, 192] on select "Please Choose One I want to Select Floor Finishes for the Areas of the House I …" at bounding box center [350, 197] width 221 height 11
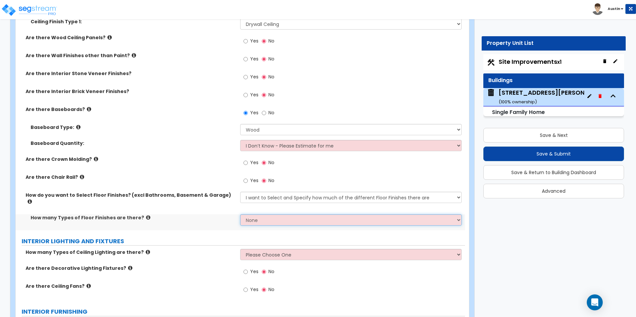
click at [270, 215] on select "None 1 2 3 4" at bounding box center [350, 220] width 221 height 11
select select "3"
click at [240, 215] on select "None 1 2 3 4" at bounding box center [350, 220] width 221 height 11
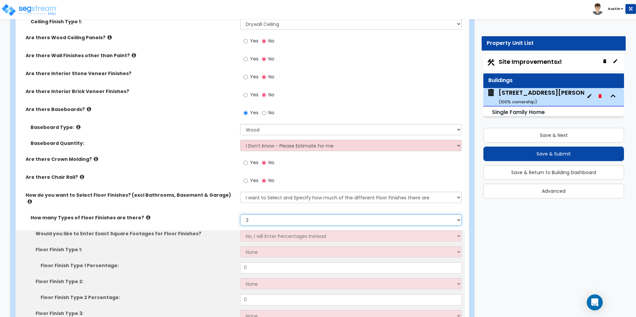
scroll to position [1264, 0]
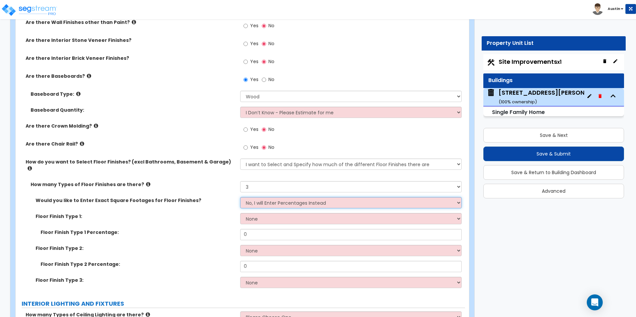
click at [269, 198] on select "No, I will Enter Percentages Instead Yes, I will Enter Exact Square Footages" at bounding box center [350, 202] width 221 height 11
click at [197, 198] on div "Would you like to Enter Exact Square Footages for Floor Finishes? No, I will En…" at bounding box center [241, 205] width 450 height 16
click at [277, 213] on select "None Tile Flooring Hardwood Flooring Resilient Laminate Flooring VCT Flooring S…" at bounding box center [350, 218] width 221 height 11
select select "2"
click at [240, 213] on select "None Tile Flooring Hardwood Flooring Resilient Laminate Flooring VCT Flooring S…" at bounding box center [350, 218] width 221 height 11
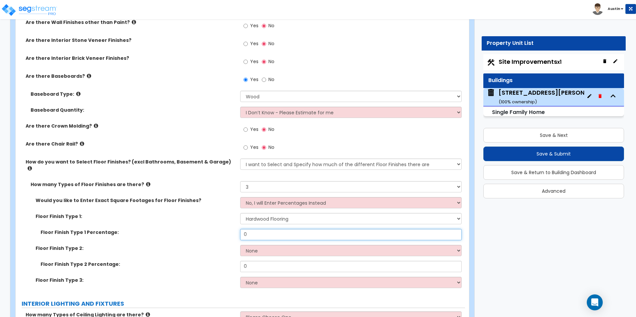
click at [277, 232] on input "0" at bounding box center [350, 234] width 221 height 11
click at [268, 229] on input "0" at bounding box center [350, 234] width 221 height 11
type input "30"
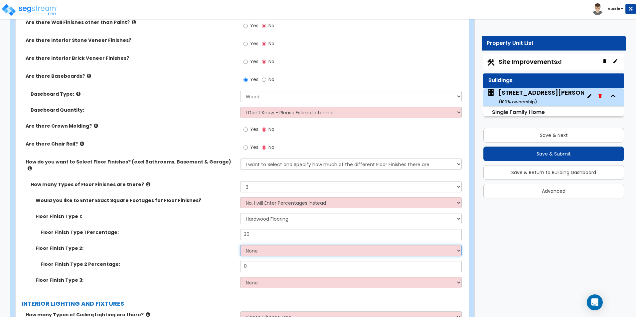
click at [282, 245] on select "None Tile Flooring Hardwood Flooring Resilient Laminate Flooring VCT Flooring S…" at bounding box center [350, 250] width 221 height 11
select select "1"
click at [240, 245] on select "None Tile Flooring Hardwood Flooring Resilient Laminate Flooring VCT Flooring S…" at bounding box center [350, 250] width 221 height 11
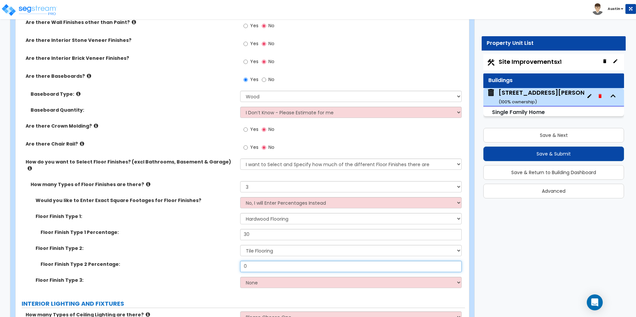
click at [261, 266] on input "0" at bounding box center [350, 266] width 221 height 11
click at [261, 265] on input "0" at bounding box center [350, 266] width 221 height 11
click at [262, 261] on input "20" at bounding box center [350, 266] width 221 height 11
type input "30"
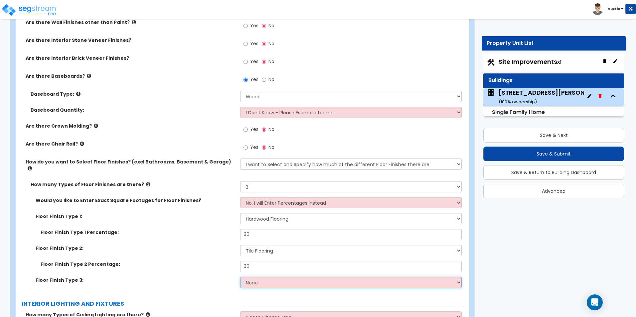
click at [256, 277] on select "None Tile Flooring Hardwood Flooring Resilient Laminate Flooring VCT Flooring S…" at bounding box center [350, 282] width 221 height 11
select select "5"
click at [240, 277] on select "None Tile Flooring Hardwood Flooring Resilient Laminate Flooring VCT Flooring S…" at bounding box center [350, 282] width 221 height 11
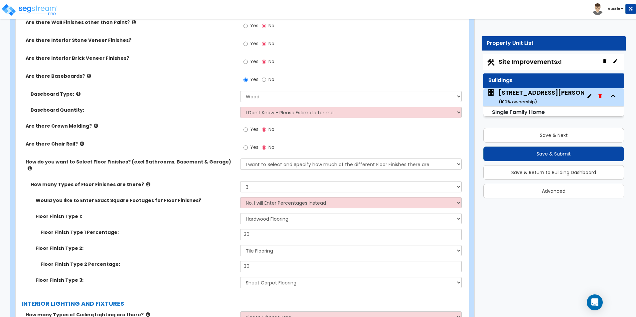
click at [160, 237] on div "Floor Finish Type 1 Percentage: 30" at bounding box center [241, 237] width 450 height 16
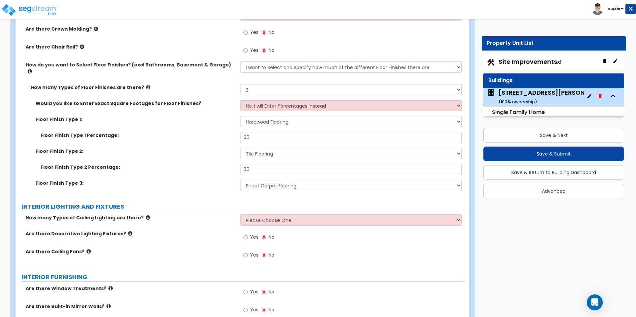
scroll to position [1364, 0]
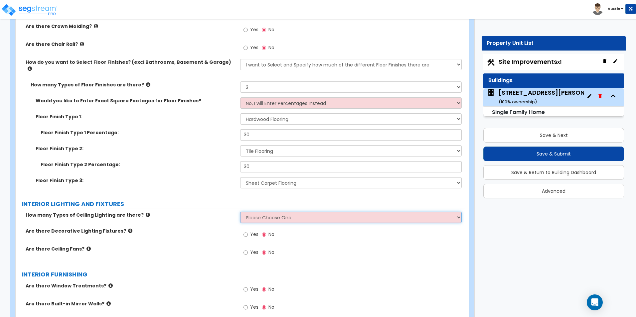
click at [283, 212] on select "Please Choose One 1 2 3" at bounding box center [350, 217] width 221 height 11
click at [251, 249] on span "Yes" at bounding box center [254, 252] width 8 height 7
click at [248, 249] on input "Yes" at bounding box center [246, 252] width 4 height 7
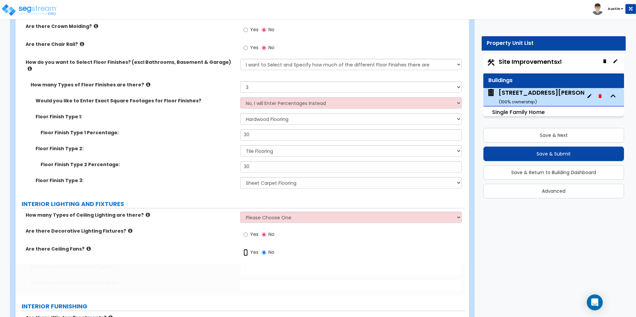
radio input "true"
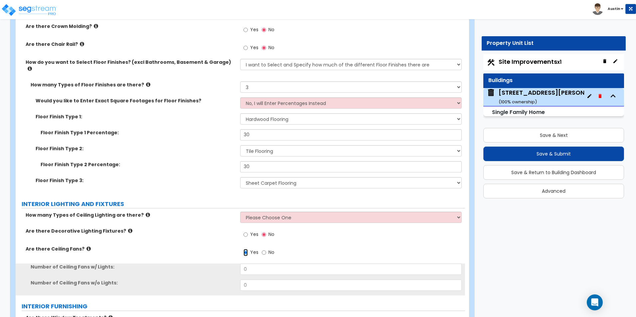
scroll to position [1397, 0]
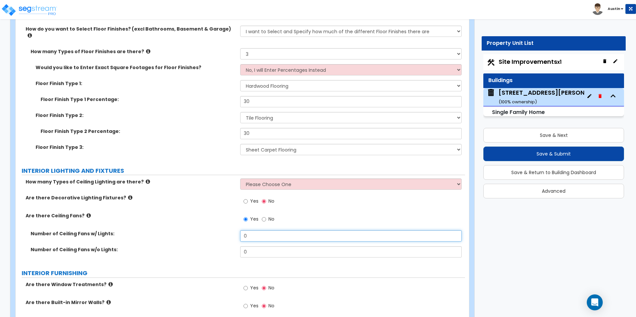
click at [269, 232] on input "0" at bounding box center [350, 236] width 221 height 11
type input "2"
click at [169, 186] on div "How many Types of Ceiling Lighting are there? Please Choose One 1 2 3" at bounding box center [241, 187] width 450 height 16
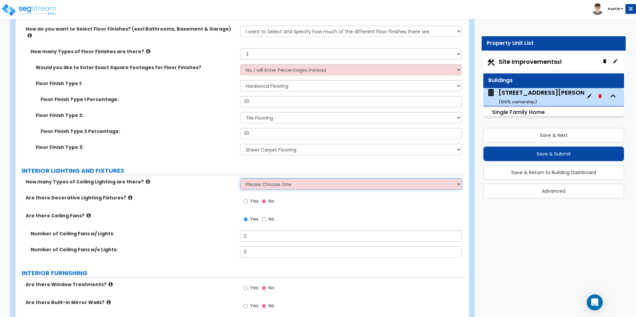
click at [274, 179] on select "Please Choose One 1 2 3" at bounding box center [350, 184] width 221 height 11
select select "2"
click at [240, 179] on select "Please Choose One 1 2 3" at bounding box center [350, 184] width 221 height 11
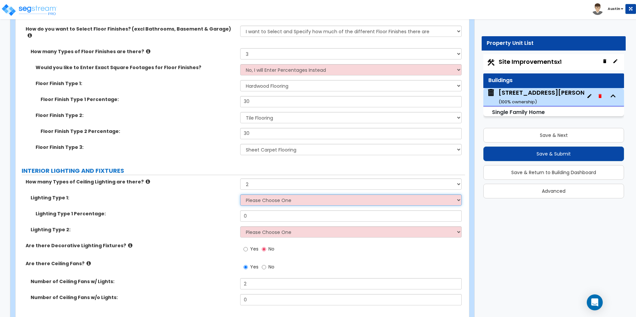
click at [257, 195] on select "Please Choose One LED Surface-Mounted LED Recessed Fluorescent Surface-Mounted …" at bounding box center [350, 200] width 221 height 11
click at [249, 245] on label "Yes" at bounding box center [251, 250] width 15 height 11
click at [248, 246] on input "Yes" at bounding box center [246, 249] width 4 height 7
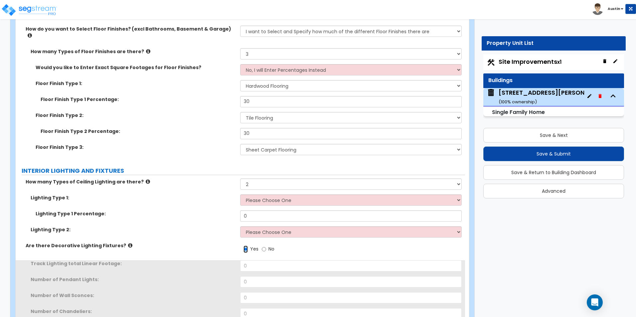
click at [248, 246] on input "Yes" at bounding box center [246, 249] width 4 height 7
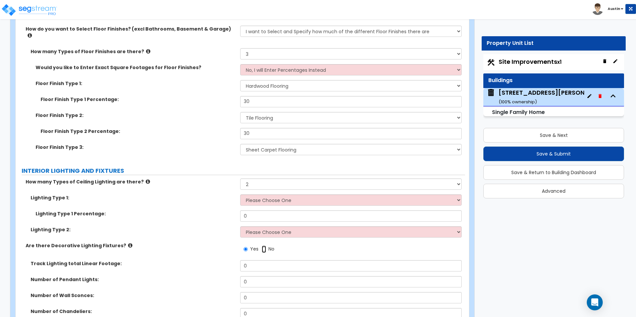
click at [263, 246] on input "No" at bounding box center [264, 249] width 4 height 7
radio input "false"
radio input "true"
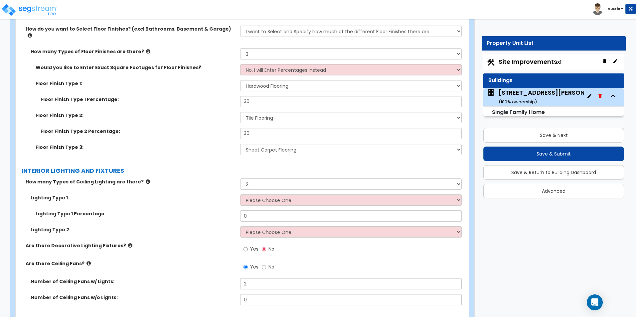
click at [128, 243] on icon at bounding box center [130, 245] width 4 height 5
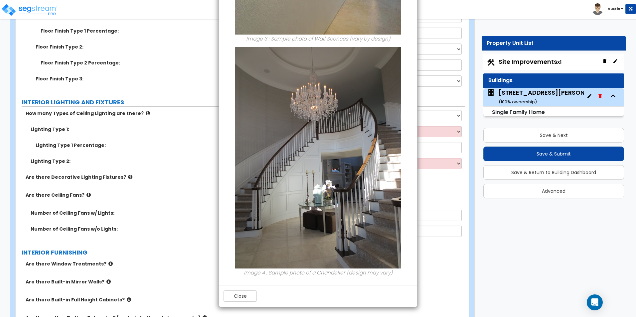
scroll to position [1531, 0]
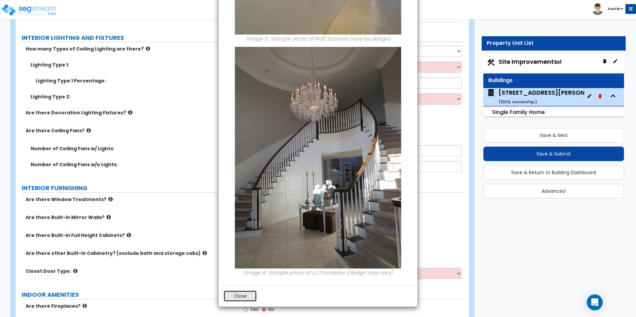
click at [239, 292] on button "Close" at bounding box center [240, 296] width 33 height 11
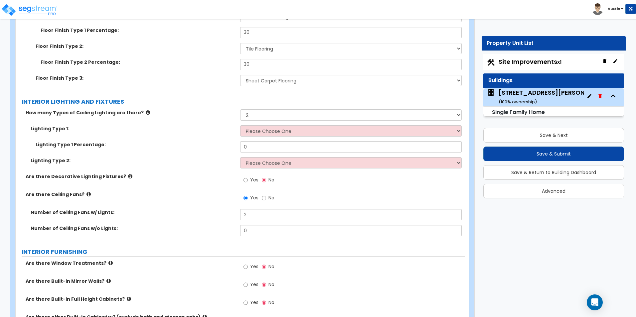
scroll to position [1464, 0]
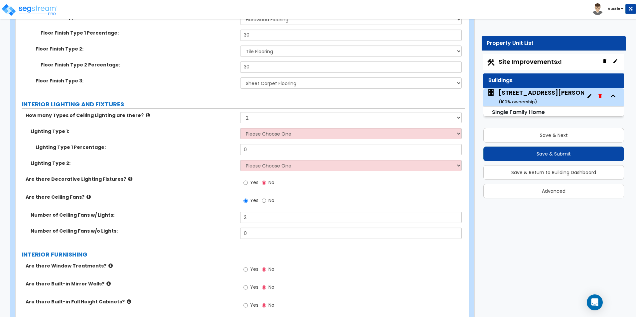
click at [146, 113] on icon at bounding box center [148, 115] width 4 height 5
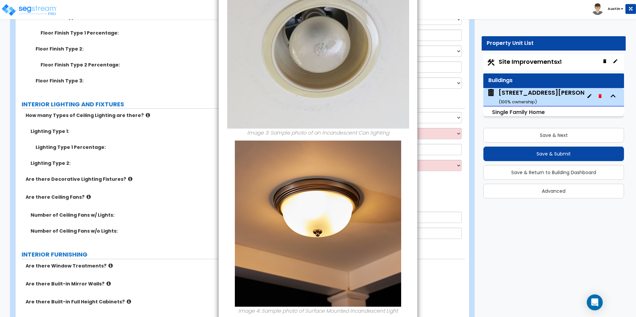
scroll to position [429, 0]
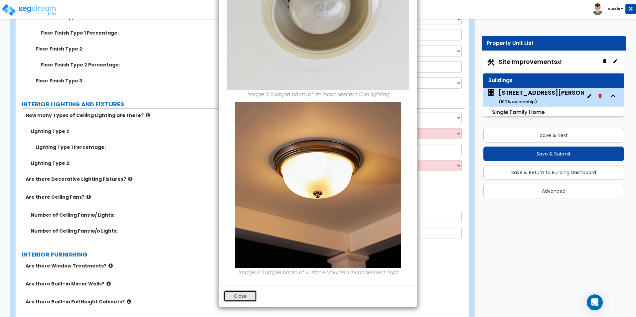
click at [250, 298] on button "Close" at bounding box center [240, 296] width 33 height 11
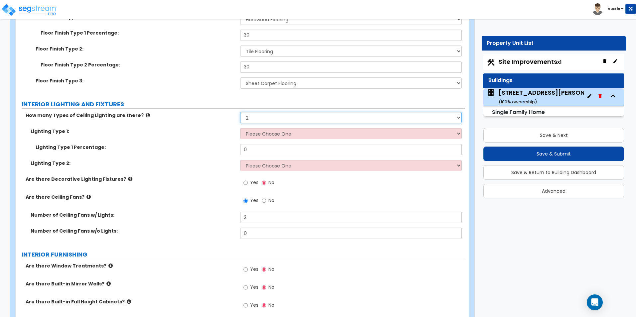
click at [261, 112] on select "Please Choose One 1 2 3" at bounding box center [350, 117] width 221 height 11
select select "1"
click at [240, 112] on select "Please Choose One 1 2 3" at bounding box center [350, 117] width 221 height 11
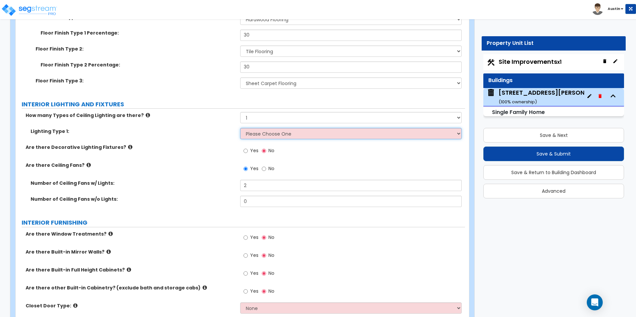
click at [260, 128] on select "Please Choose One LED Surface-Mounted LED Recessed Fluorescent Surface-Mounted …" at bounding box center [350, 133] width 221 height 11
drag, startPoint x: 184, startPoint y: 141, endPoint x: 181, endPoint y: 134, distance: 7.6
click at [184, 144] on label "Are there Decorative Lighting Fixtures?" at bounding box center [131, 147] width 210 height 7
click at [146, 113] on icon at bounding box center [148, 115] width 4 height 5
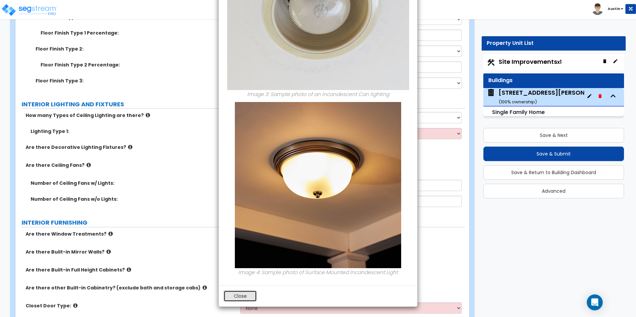
click at [236, 298] on button "Close" at bounding box center [240, 296] width 33 height 11
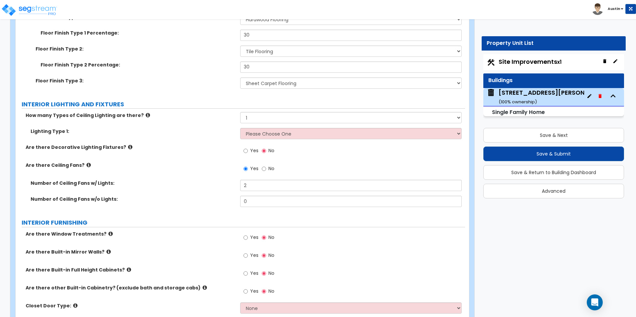
click at [256, 134] on div "Lighting Type 1: Please Choose One LED Surface-Mounted LED Recessed Fluorescent…" at bounding box center [241, 136] width 450 height 16
click at [257, 131] on select "Please Choose One LED Surface-Mounted LED Recessed Fluorescent Surface-Mounted …" at bounding box center [350, 133] width 221 height 11
select select "6"
click at [240, 128] on select "Please Choose One LED Surface-Mounted LED Recessed Fluorescent Surface-Mounted …" at bounding box center [350, 133] width 221 height 11
click at [290, 128] on select "Please Choose One LED Surface-Mounted LED Recessed Fluorescent Surface-Mounted …" at bounding box center [350, 133] width 221 height 11
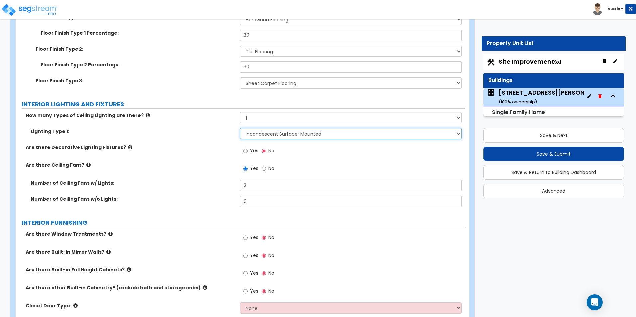
click at [289, 128] on select "Please Choose One LED Surface-Mounted LED Recessed Fluorescent Surface-Mounted …" at bounding box center [350, 133] width 221 height 11
click at [216, 144] on label "Are there Decorative Lighting Fixtures?" at bounding box center [131, 147] width 210 height 7
click at [251, 147] on span "Yes" at bounding box center [254, 150] width 8 height 7
click at [248, 147] on input "Yes" at bounding box center [246, 150] width 4 height 7
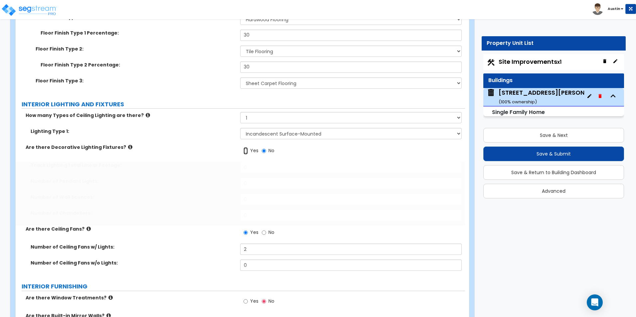
radio input "true"
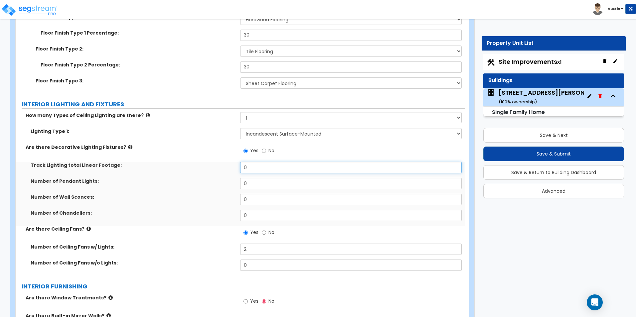
click at [249, 165] on input "0" at bounding box center [350, 167] width 221 height 11
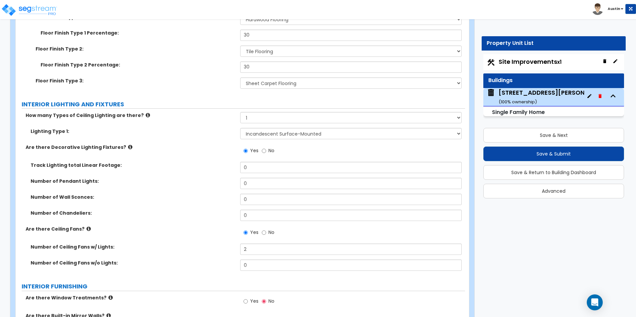
click at [250, 183] on div "Number of Pendant Lights: 0" at bounding box center [241, 186] width 450 height 16
click at [252, 210] on input "0" at bounding box center [350, 215] width 221 height 11
click at [124, 144] on label "Are there Decorative Lighting Fixtures?" at bounding box center [131, 147] width 210 height 7
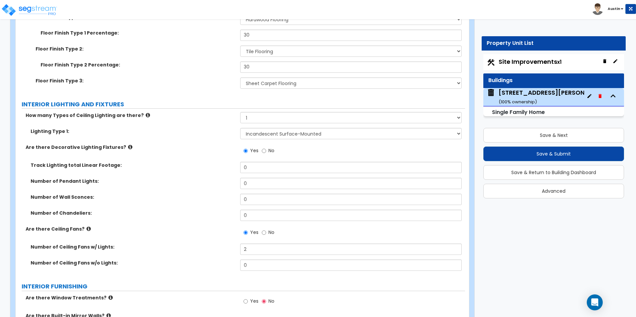
click at [128, 145] on icon at bounding box center [130, 147] width 4 height 5
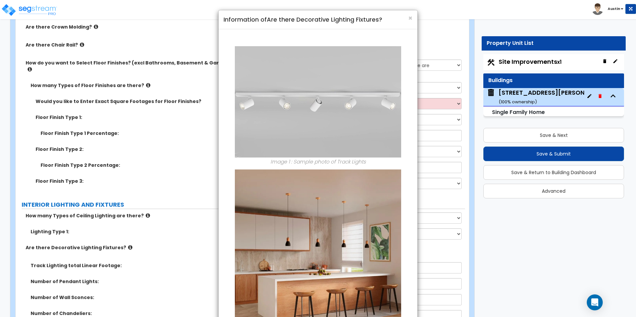
scroll to position [1298, 0]
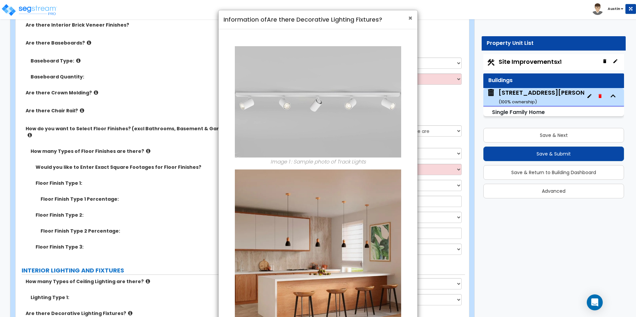
click at [409, 18] on span "×" at bounding box center [410, 18] width 4 height 10
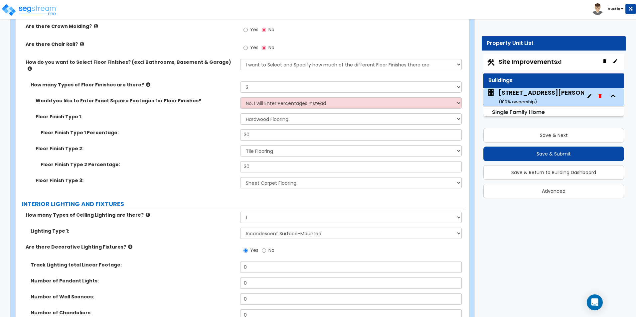
scroll to position [1397, 0]
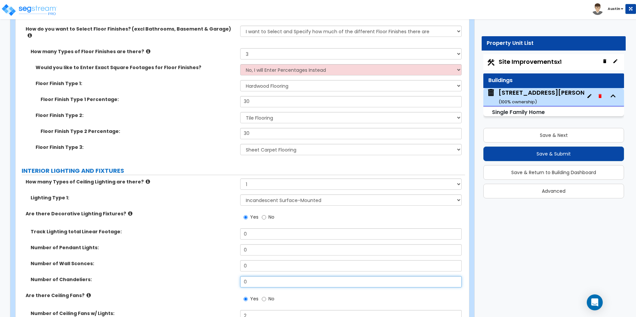
click at [256, 277] on input "0" at bounding box center [350, 282] width 221 height 11
type input "1"
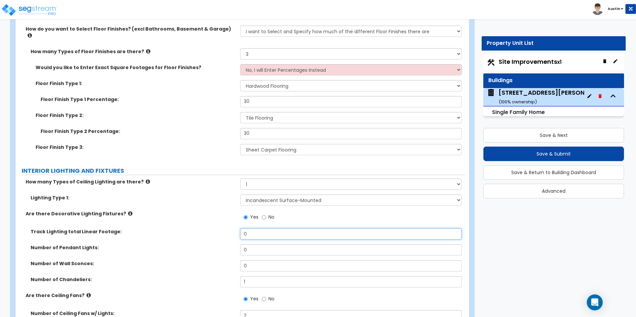
drag, startPoint x: 257, startPoint y: 225, endPoint x: 253, endPoint y: 224, distance: 3.9
click at [256, 229] on input "0" at bounding box center [350, 234] width 221 height 11
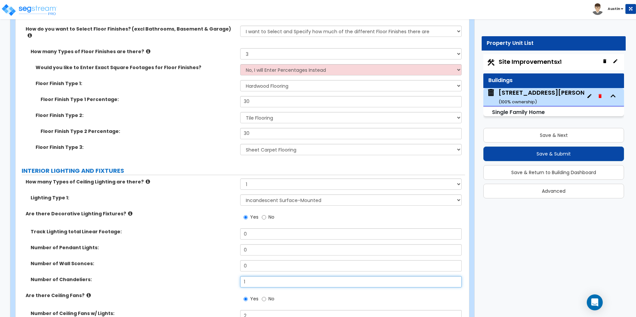
click at [253, 277] on input "1" at bounding box center [350, 282] width 221 height 11
click at [254, 277] on input "1" at bounding box center [350, 282] width 221 height 11
click at [199, 211] on div "Are there Decorative Lighting Fixtures? Yes No" at bounding box center [241, 220] width 450 height 18
click at [269, 216] on label "No" at bounding box center [268, 218] width 13 height 11
click at [266, 216] on input "No" at bounding box center [264, 217] width 4 height 7
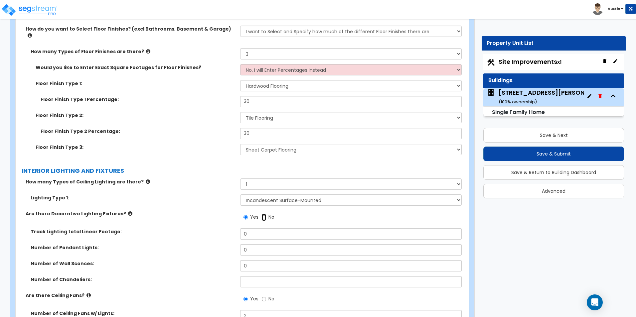
radio input "false"
radio input "true"
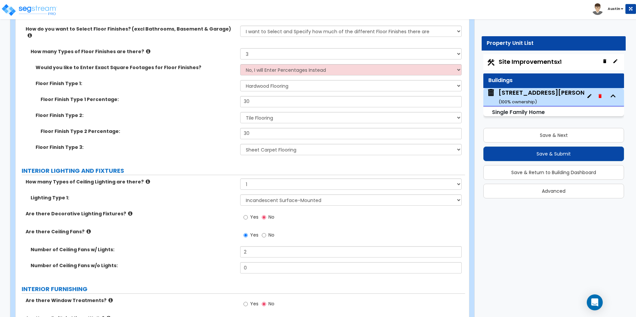
click at [177, 211] on label "Are there Decorative Lighting Fixtures?" at bounding box center [131, 214] width 210 height 7
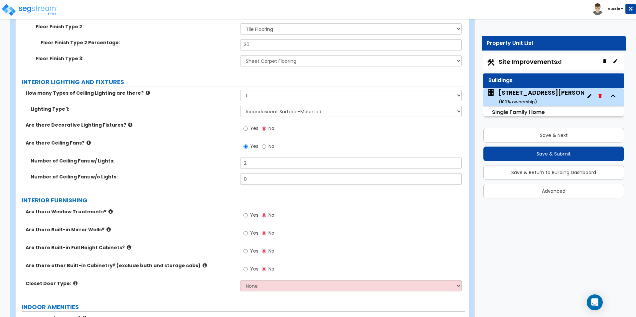
scroll to position [1497, 0]
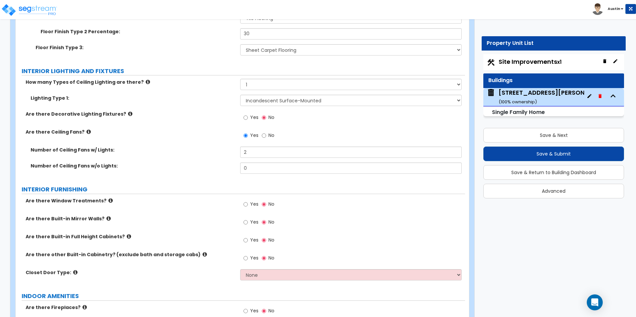
click at [108, 198] on icon at bounding box center [110, 200] width 4 height 5
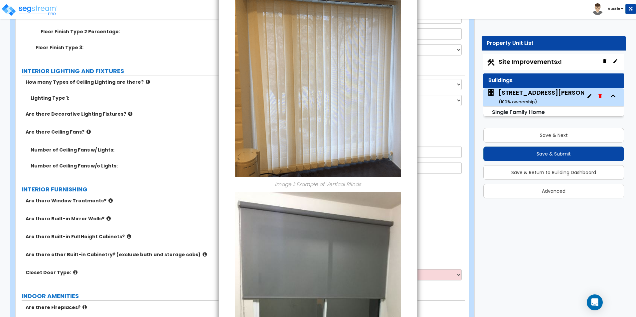
scroll to position [0, 0]
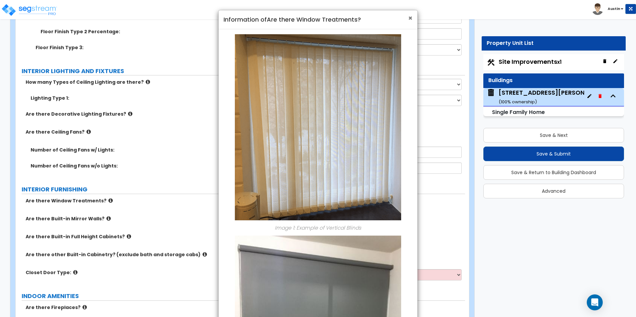
click at [408, 19] on span "×" at bounding box center [410, 18] width 4 height 10
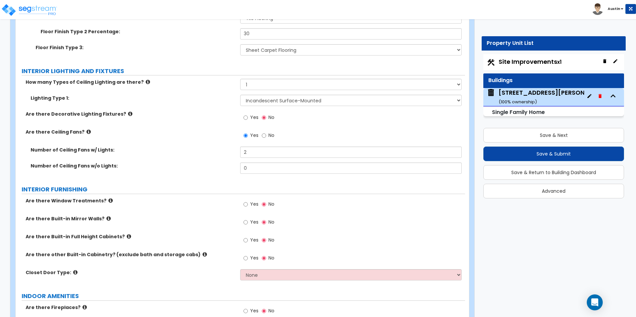
click at [254, 201] on span "Yes" at bounding box center [254, 204] width 8 height 7
click at [248, 201] on input "Yes" at bounding box center [246, 204] width 4 height 7
radio input "true"
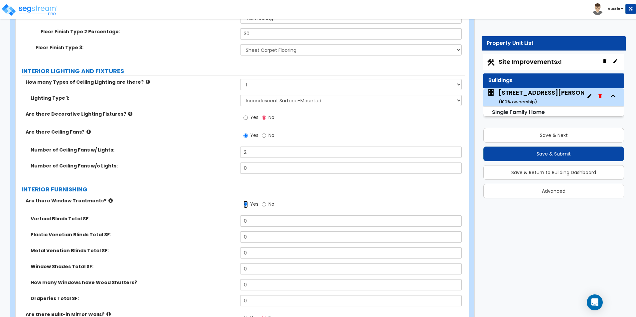
scroll to position [1531, 0]
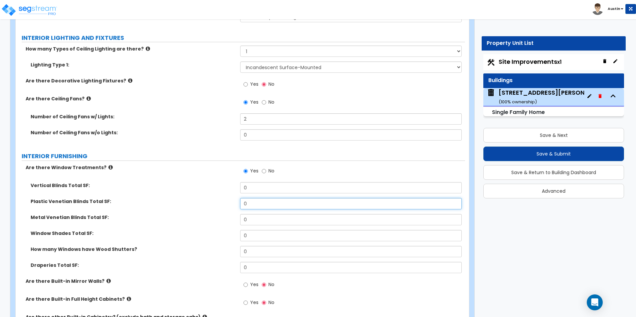
click at [280, 201] on input "0" at bounding box center [350, 203] width 221 height 11
type input "1"
type input "70"
click at [193, 198] on label "Plastic Venetian Blinds Total SF:" at bounding box center [133, 201] width 205 height 7
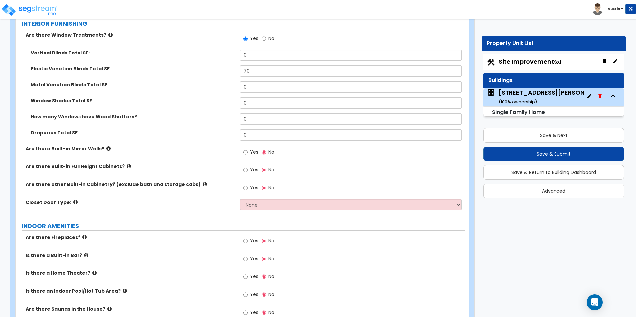
scroll to position [1664, 0]
click at [127, 164] on icon at bounding box center [129, 166] width 4 height 5
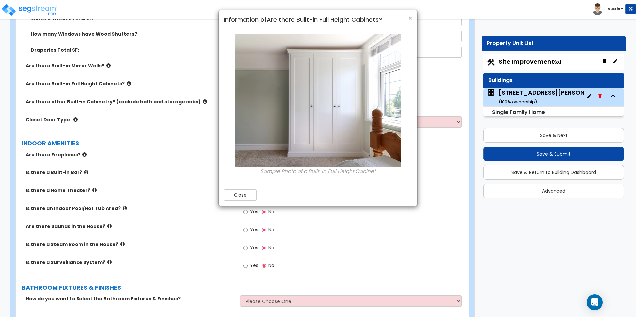
scroll to position [1697, 0]
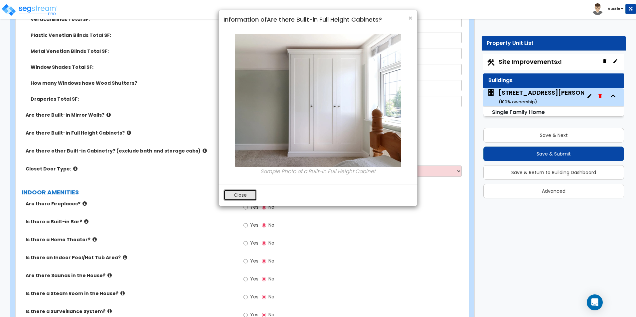
click at [239, 192] on button "Close" at bounding box center [240, 195] width 33 height 11
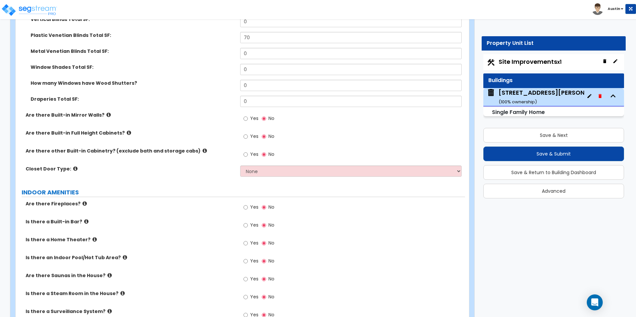
click at [203, 148] on icon at bounding box center [205, 150] width 4 height 5
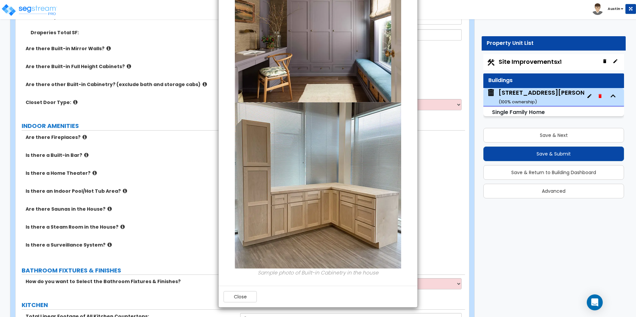
scroll to position [77, 0]
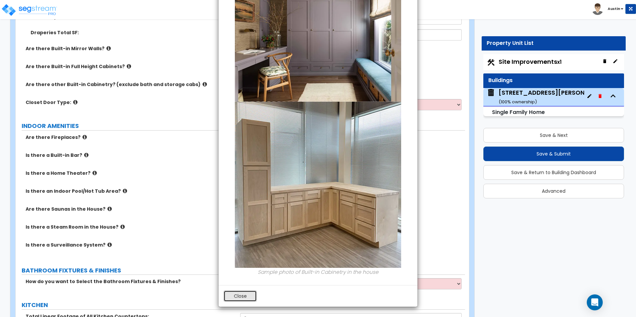
click at [234, 301] on button "Close" at bounding box center [240, 296] width 33 height 11
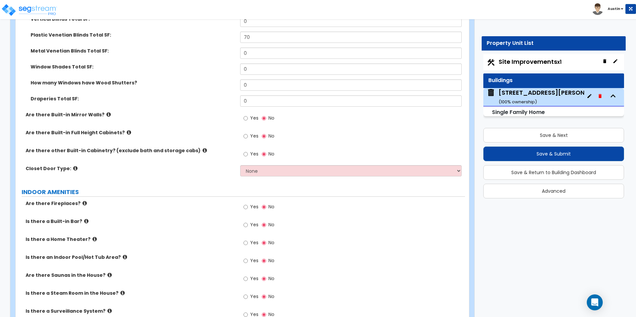
scroll to position [1697, 0]
click at [245, 151] on input "Yes" at bounding box center [246, 154] width 4 height 7
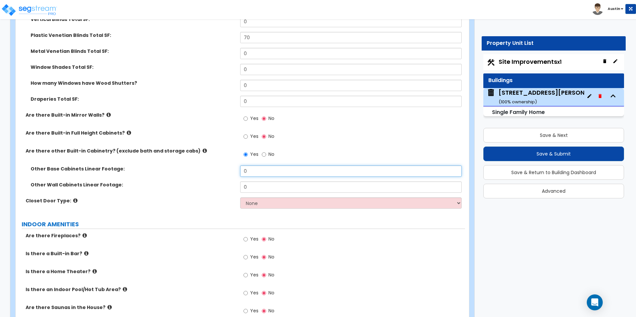
click at [270, 166] on input "0" at bounding box center [350, 171] width 221 height 11
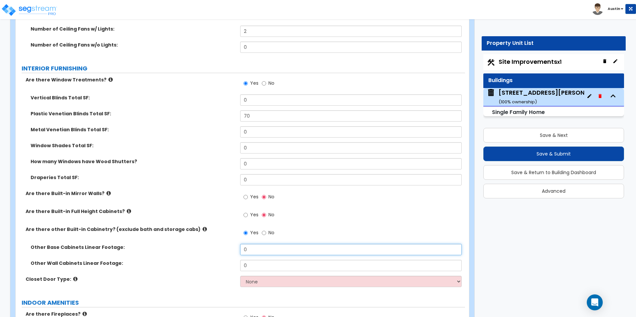
scroll to position [1630, 0]
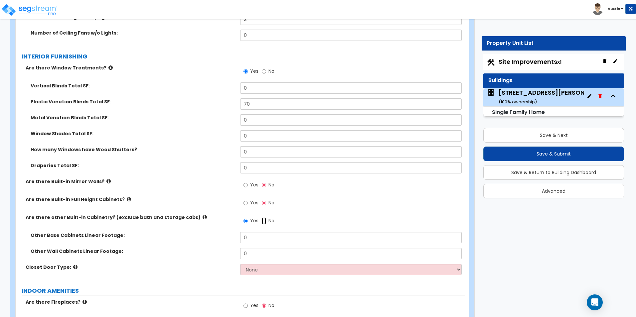
click at [263, 218] on input "No" at bounding box center [264, 221] width 4 height 7
radio input "false"
radio input "true"
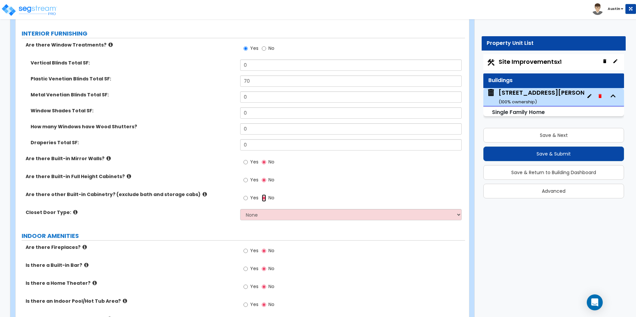
scroll to position [1664, 0]
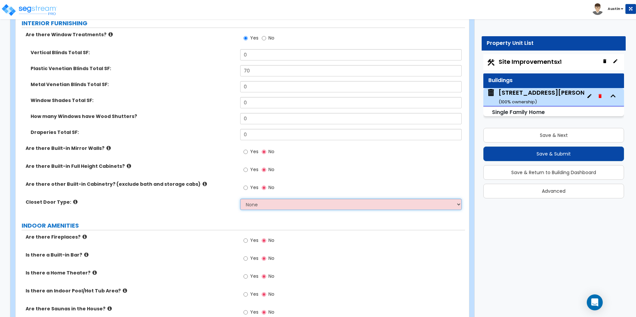
click at [264, 200] on select "None Bi-fold Louvered Doors Bi-fold Panel Doors Sliding Doors Hinged Wood Door" at bounding box center [350, 204] width 221 height 11
select select "3"
click at [240, 199] on select "None Bi-fold Louvered Doors Bi-fold Panel Doors Sliding Doors Hinged Wood Door" at bounding box center [350, 204] width 221 height 11
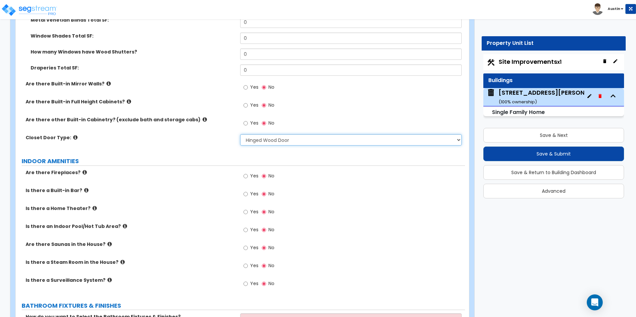
scroll to position [1730, 0]
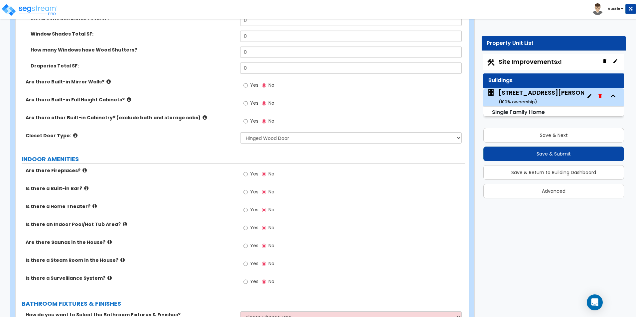
click at [84, 186] on icon at bounding box center [86, 188] width 4 height 5
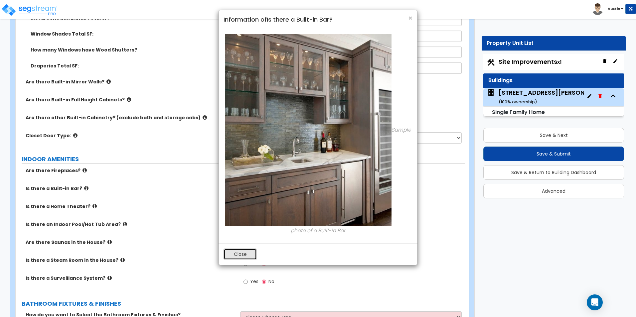
click at [245, 259] on button "Close" at bounding box center [240, 254] width 33 height 11
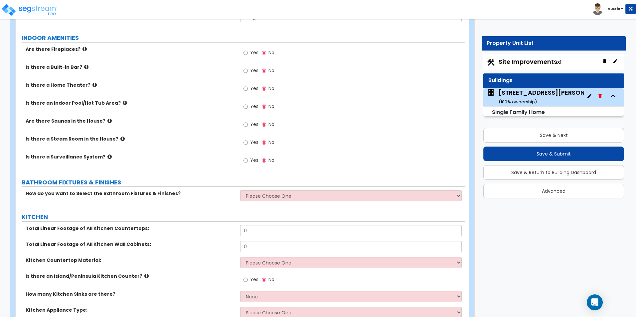
scroll to position [1863, 0]
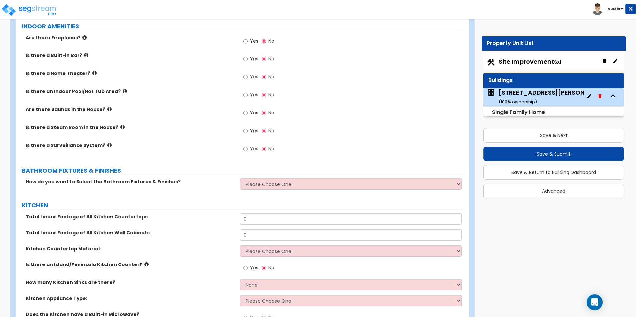
click at [107, 143] on icon at bounding box center [109, 145] width 4 height 5
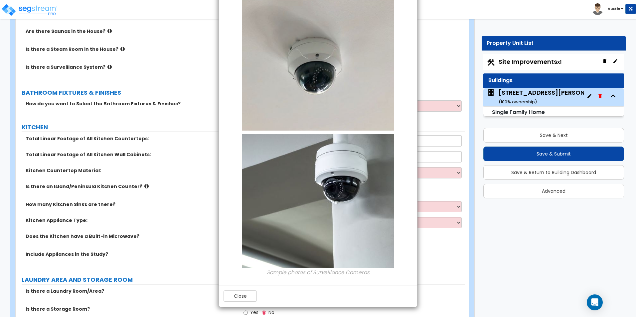
scroll to position [2030, 0]
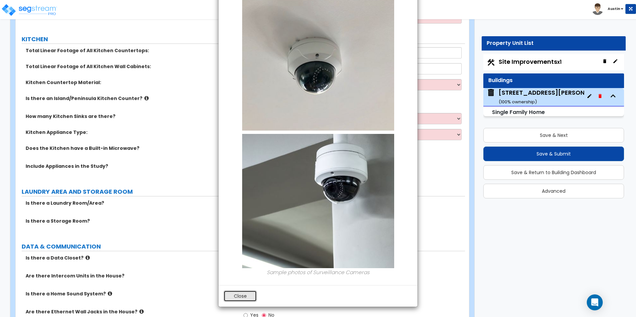
drag, startPoint x: 238, startPoint y: 295, endPoint x: 225, endPoint y: 287, distance: 15.6
click at [238, 295] on button "Close" at bounding box center [240, 296] width 33 height 11
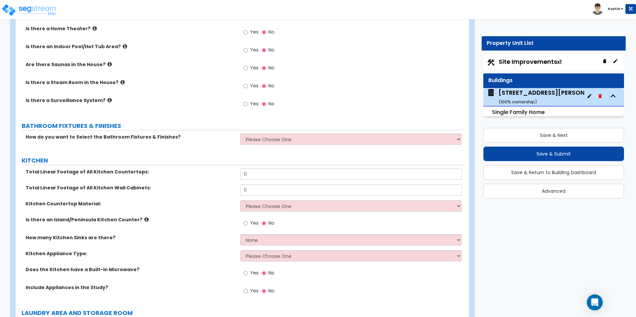
scroll to position [1897, 0]
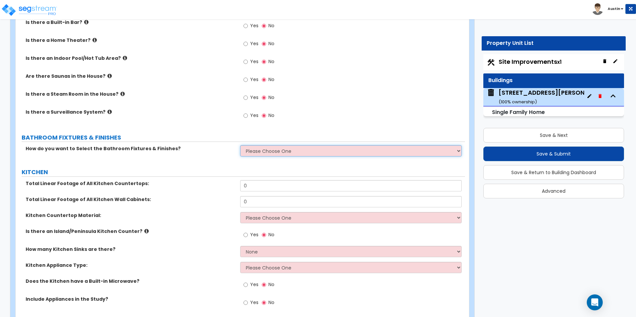
click at [273, 145] on select "Please Choose One I want to Select Fixtures and Finishes only for one Bath and …" at bounding box center [350, 150] width 221 height 11
click at [240, 145] on select "Please Choose One I want to Select Fixtures and Finishes only for one Bath and …" at bounding box center [350, 150] width 221 height 11
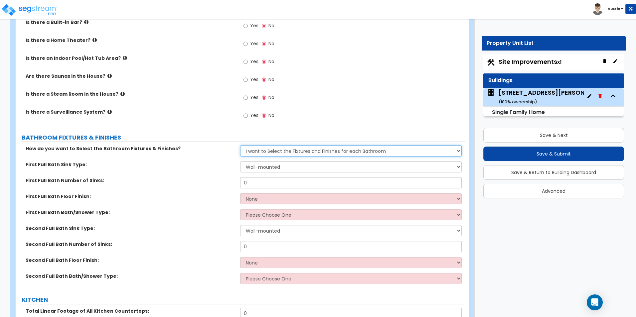
click at [317, 149] on select "Please Choose One I want to Select Fixtures and Finishes only for one Bath and …" at bounding box center [350, 150] width 221 height 11
select select "1"
click at [240, 145] on select "Please Choose One I want to Select Fixtures and Finishes only for one Bath and …" at bounding box center [350, 150] width 221 height 11
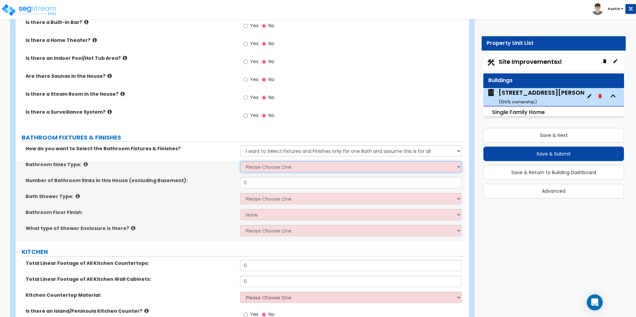
click at [286, 161] on select "Please Choose One Wall-mounted Pedestal-mounted Vanity-mounted" at bounding box center [350, 166] width 221 height 11
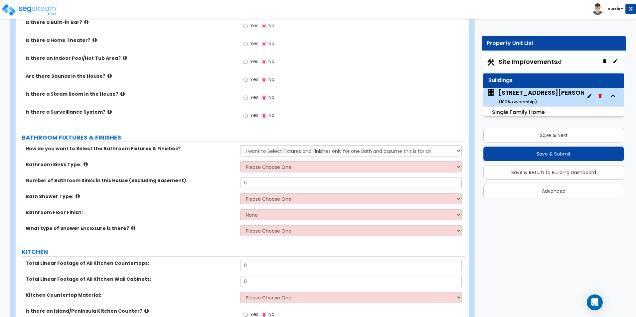
click at [187, 177] on label "Number of Bathroom Sinks in this House (excluding Basement):" at bounding box center [131, 180] width 210 height 7
click at [272, 161] on select "Please Choose One Wall-mounted Pedestal-mounted Vanity-mounted" at bounding box center [350, 166] width 221 height 11
drag, startPoint x: 212, startPoint y: 169, endPoint x: 208, endPoint y: 169, distance: 3.7
click at [212, 169] on div "Bathroom Sinks Type: Please Choose One Wall-mounted Pedestal-mounted Vanity-mou…" at bounding box center [241, 169] width 450 height 16
click at [84, 162] on icon at bounding box center [86, 164] width 4 height 5
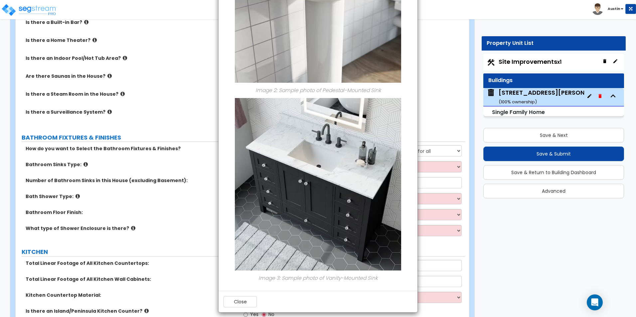
scroll to position [325, 0]
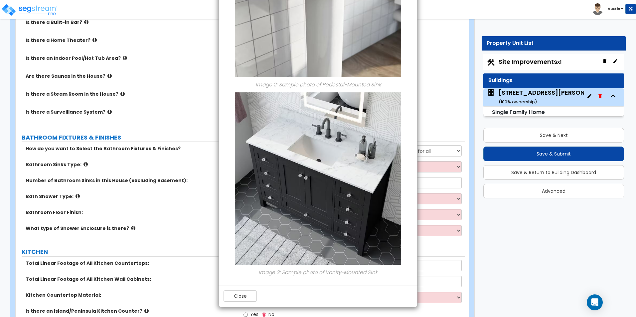
click at [242, 303] on div "Close" at bounding box center [318, 296] width 199 height 22
click at [242, 302] on button "Close" at bounding box center [240, 296] width 33 height 11
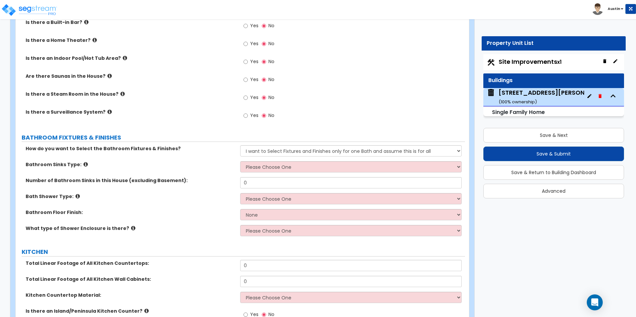
click at [264, 167] on div "Bathroom Sinks Type: Please Choose One Wall-mounted Pedestal-mounted Vanity-mou…" at bounding box center [241, 169] width 450 height 16
click at [264, 165] on select "Please Choose One Wall-mounted Pedestal-mounted Vanity-mounted" at bounding box center [350, 166] width 221 height 11
select select "3"
click at [240, 161] on select "Please Choose One Wall-mounted Pedestal-mounted Vanity-mounted" at bounding box center [350, 166] width 221 height 11
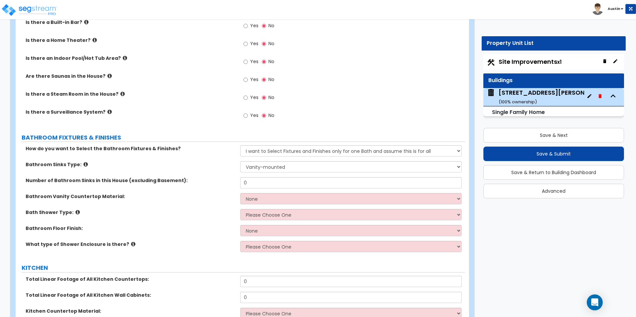
click at [255, 182] on div "Number of Bathroom Sinks in this House (excluding Basement): 0" at bounding box center [241, 185] width 450 height 16
click at [256, 179] on input "0" at bounding box center [350, 182] width 221 height 11
type input "2"
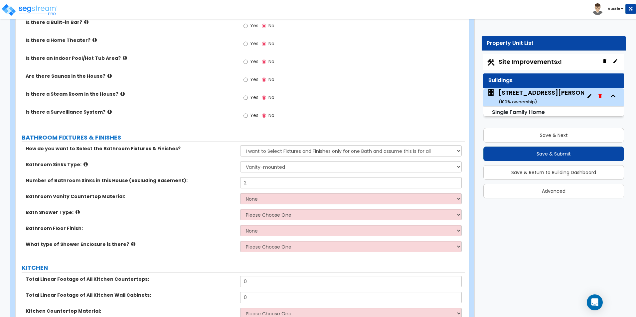
click at [198, 177] on label "Number of Bathroom Sinks in this House (excluding Basement):" at bounding box center [131, 180] width 210 height 7
click at [260, 193] on select "None Plastic Laminate Solid Surface Stone Quartz Marble Tile Wood Stainless Ste…" at bounding box center [350, 198] width 221 height 11
select select "2"
click at [240, 193] on select "None Plastic Laminate Solid Surface Stone Quartz Marble Tile Wood Stainless Ste…" at bounding box center [350, 198] width 221 height 11
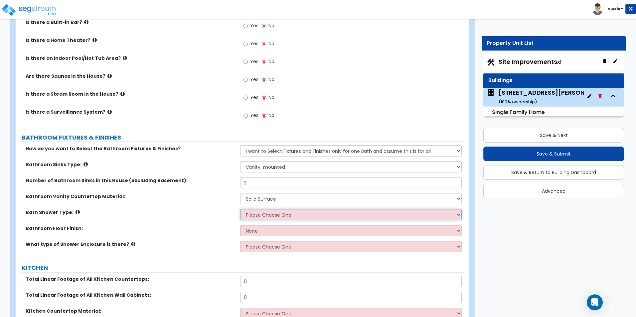
click at [264, 209] on select "Please Choose One Standalone Shower Bathtub - Shower Combination" at bounding box center [350, 214] width 221 height 11
select select "2"
click at [240, 209] on select "Please Choose One Standalone Shower Bathtub - Shower Combination" at bounding box center [350, 214] width 221 height 11
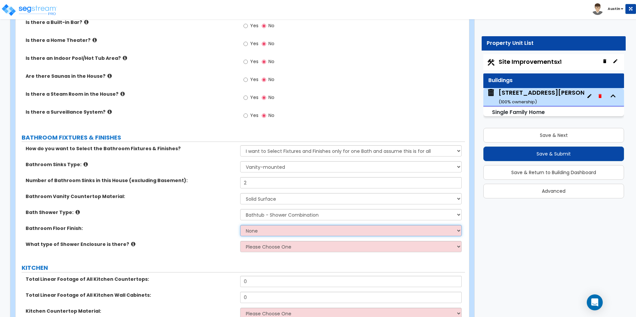
click at [267, 225] on select "None Tile Flooring Hardwood Flooring Resilient Laminate Flooring VCT Flooring S…" at bounding box center [350, 230] width 221 height 11
select select "1"
click at [240, 225] on select "None Tile Flooring Hardwood Flooring Resilient Laminate Flooring VCT Flooring S…" at bounding box center [350, 230] width 221 height 11
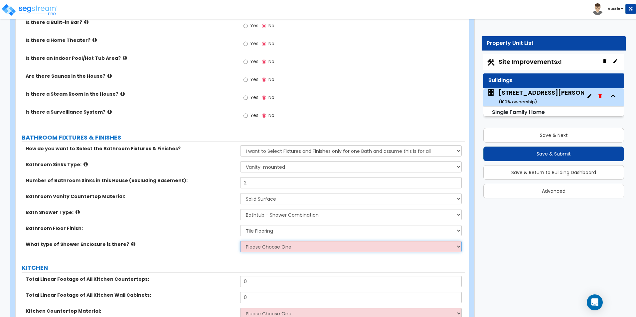
click at [267, 241] on select "Please Choose One Curtain & Rod Glass Sliding Doors Glass Hinged Doors" at bounding box center [350, 246] width 221 height 11
select select "1"
click at [240, 241] on select "Please Choose One Curtain & Rod Glass Sliding Doors Glass Hinged Doors" at bounding box center [350, 246] width 221 height 11
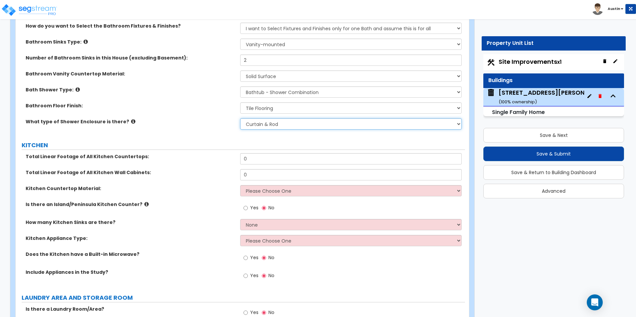
scroll to position [2030, 0]
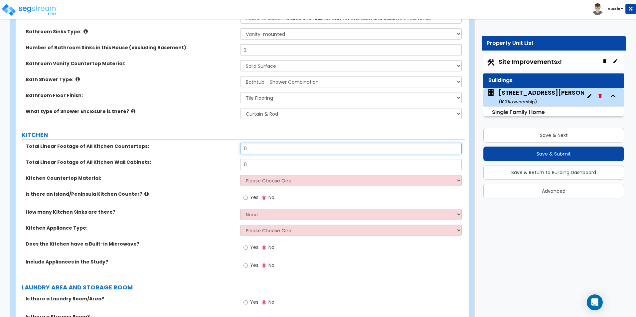
click at [258, 147] on input "0" at bounding box center [350, 148] width 221 height 11
click at [256, 143] on input "10" at bounding box center [350, 148] width 221 height 11
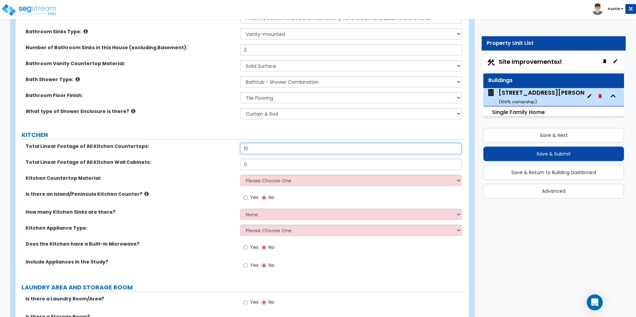
click at [256, 143] on input "10" at bounding box center [350, 148] width 221 height 11
type input "8"
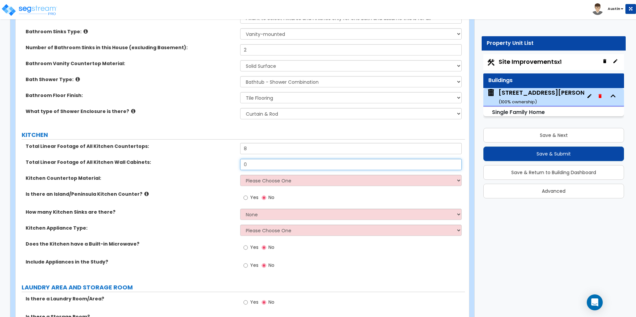
click at [262, 160] on input "0" at bounding box center [350, 164] width 221 height 11
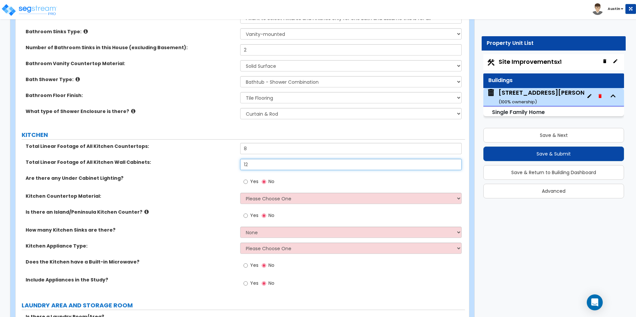
type input "12"
click at [252, 178] on span "Yes" at bounding box center [254, 181] width 8 height 7
click at [248, 178] on input "Yes" at bounding box center [246, 181] width 4 height 7
radio input "true"
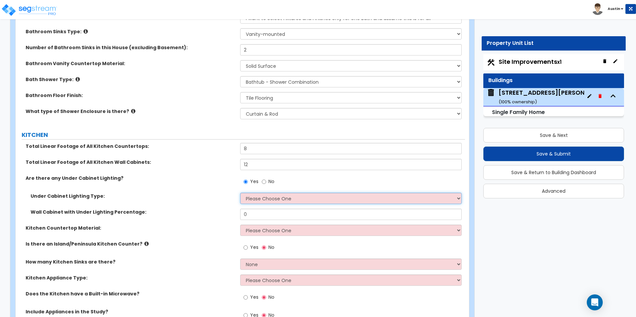
click at [270, 193] on select "Please Choose One Fluorescent Incandescent LED" at bounding box center [350, 198] width 221 height 11
select select "2"
click at [240, 193] on select "Please Choose One Fluorescent Incandescent LED" at bounding box center [350, 198] width 221 height 11
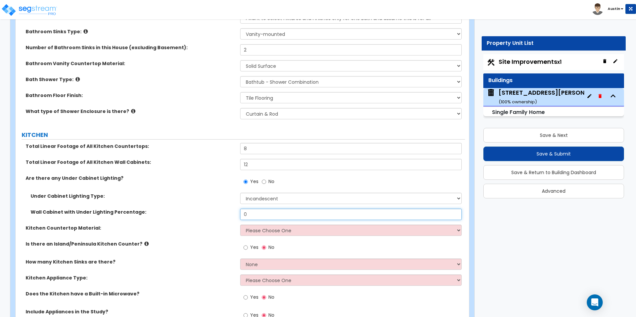
click at [266, 209] on input "0" at bounding box center [350, 214] width 221 height 11
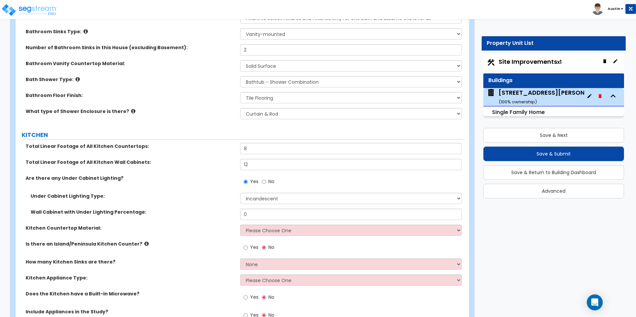
click at [268, 177] on label "No" at bounding box center [268, 182] width 13 height 11
click at [266, 178] on input "No" at bounding box center [264, 181] width 4 height 7
radio input "false"
radio input "true"
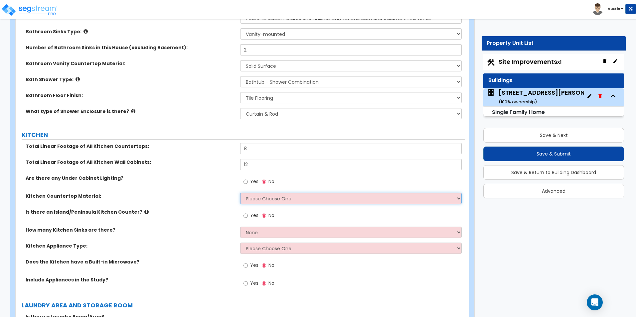
click at [277, 193] on select "Please Choose One Plastic Laminate Solid Surface Stone Quartz Marble Tile Wood …" at bounding box center [350, 198] width 221 height 11
drag, startPoint x: 164, startPoint y: 207, endPoint x: 159, endPoint y: 205, distance: 5.2
click at [164, 209] on label "Is there an Island/Peninsula Kitchen Counter?" at bounding box center [131, 212] width 210 height 7
click at [271, 186] on div "Yes No" at bounding box center [352, 184] width 225 height 18
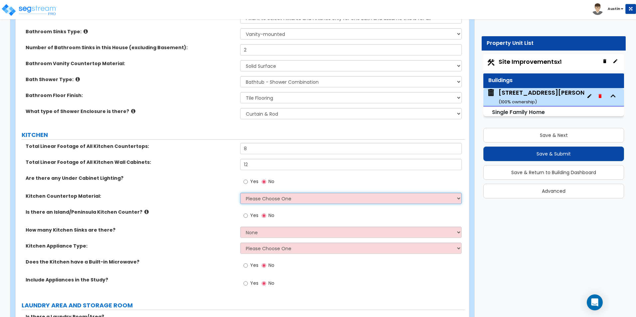
click at [274, 193] on select "Please Choose One Plastic Laminate Solid Surface Stone Quartz Marble Tile Wood …" at bounding box center [350, 198] width 221 height 11
select select "2"
click at [240, 193] on select "Please Choose One Plastic Laminate Solid Surface Stone Quartz Marble Tile Wood …" at bounding box center [350, 198] width 221 height 11
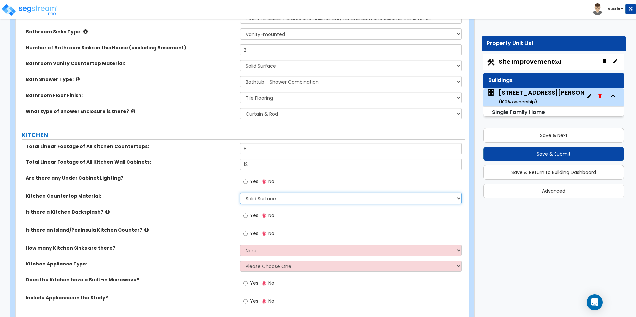
scroll to position [2063, 0]
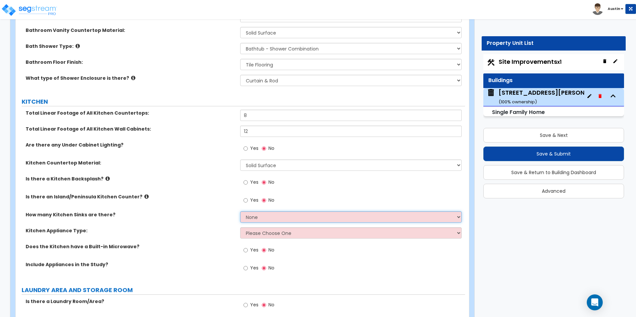
click at [287, 212] on select "None 1 2 3" at bounding box center [350, 217] width 221 height 11
select select "1"
click at [240, 212] on select "None 1 2 3" at bounding box center [350, 217] width 221 height 11
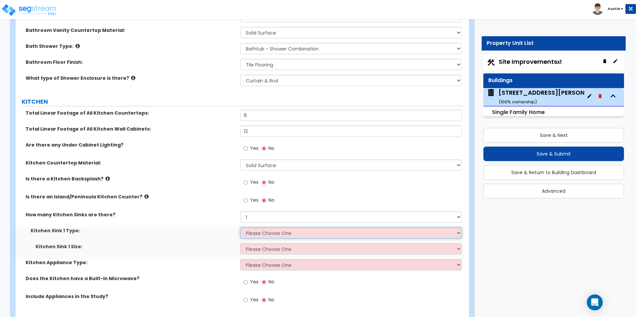
click at [271, 228] on select "Please Choose One Stainless Steel Porcelain Enamel Cast Iron Granite Composite" at bounding box center [350, 233] width 221 height 11
select select "1"
click at [240, 228] on select "Please Choose One Stainless Steel Porcelain Enamel Cast Iron Granite Composite" at bounding box center [350, 233] width 221 height 11
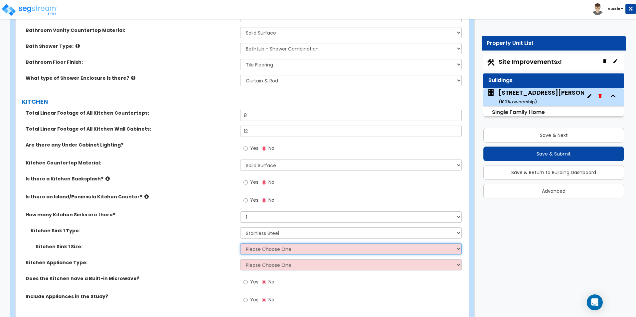
click at [272, 244] on select "Please Choose One Single Sink Double Sink" at bounding box center [350, 249] width 221 height 11
select select "2"
click at [240, 244] on select "Please Choose One Single Sink Double Sink" at bounding box center [350, 249] width 221 height 11
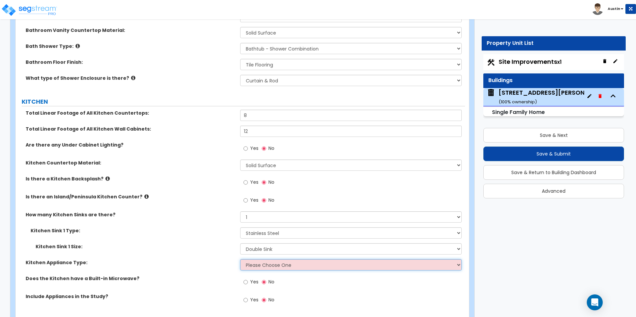
click at [266, 260] on select "Please Choose One Gas Electric" at bounding box center [350, 265] width 221 height 11
select select "2"
click at [240, 260] on select "Please Choose One Gas Electric" at bounding box center [350, 265] width 221 height 11
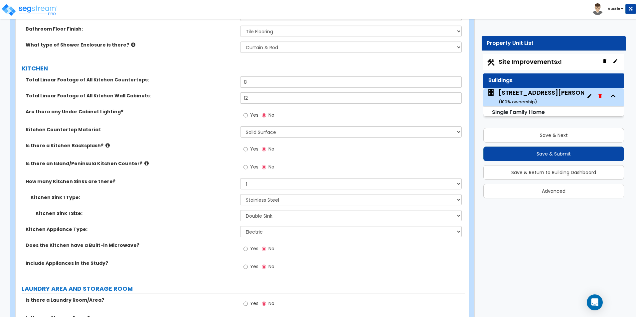
click at [253, 246] on span "Yes" at bounding box center [254, 249] width 8 height 7
click at [248, 246] on input "Yes" at bounding box center [246, 249] width 4 height 7
radio input "true"
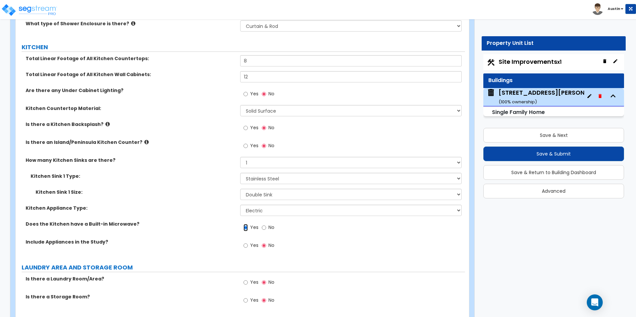
scroll to position [2130, 0]
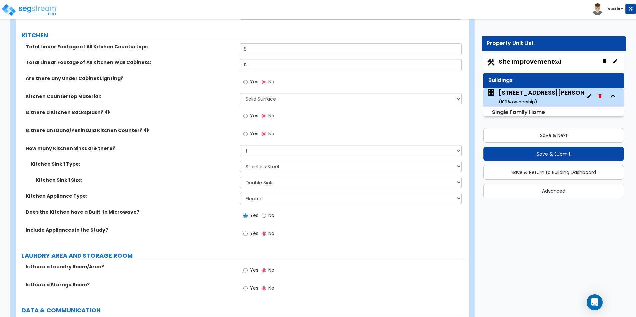
click at [255, 230] on span "Yes" at bounding box center [254, 233] width 8 height 7
click at [248, 230] on input "Yes" at bounding box center [246, 233] width 4 height 7
radio input "true"
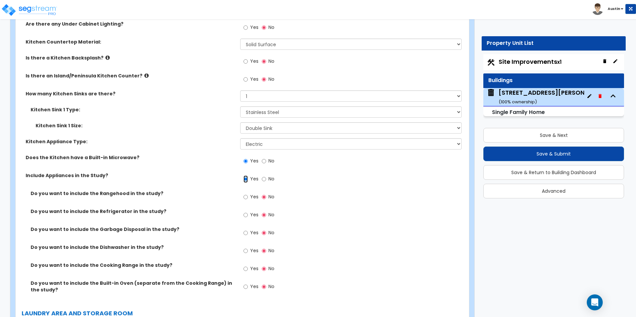
scroll to position [2196, 0]
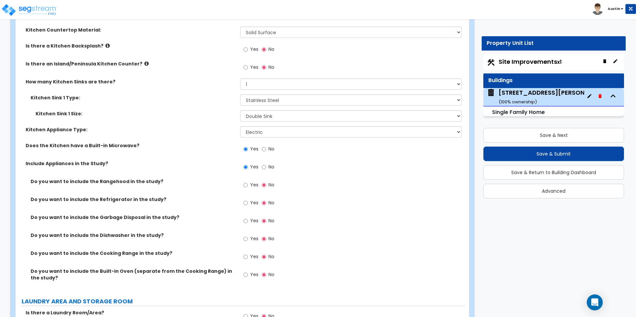
click at [250, 200] on span "Yes" at bounding box center [254, 203] width 8 height 7
click at [248, 200] on input "Yes" at bounding box center [246, 203] width 4 height 7
radio input "true"
click at [251, 218] on span "Yes" at bounding box center [254, 221] width 8 height 7
click at [248, 218] on input "Yes" at bounding box center [246, 221] width 4 height 7
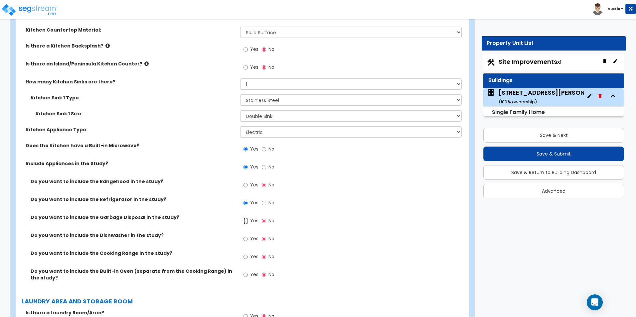
radio input "true"
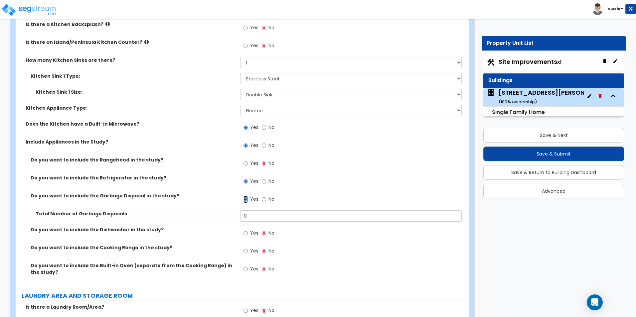
scroll to position [2229, 0]
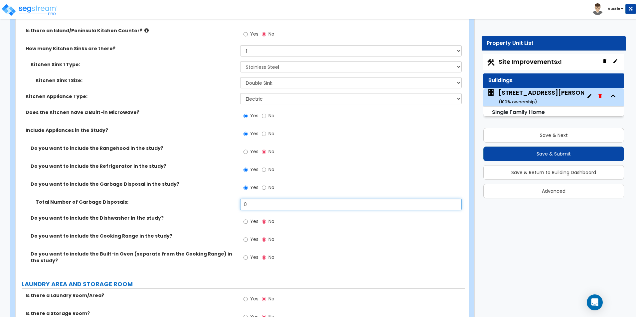
click at [261, 200] on input "0" at bounding box center [350, 204] width 221 height 11
type input "1"
click at [177, 190] on div "Do you want to include the Garbage Disposal in the study? Yes No" at bounding box center [241, 190] width 450 height 18
click at [252, 218] on span "Yes" at bounding box center [254, 221] width 8 height 7
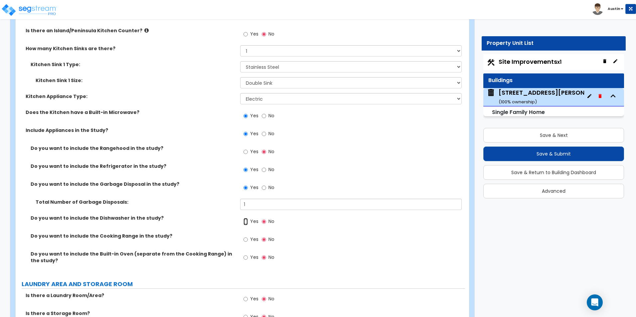
click at [248, 218] on input "Yes" at bounding box center [246, 221] width 4 height 7
radio input "true"
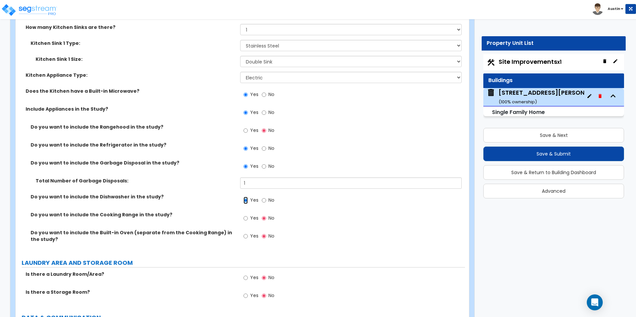
scroll to position [2263, 0]
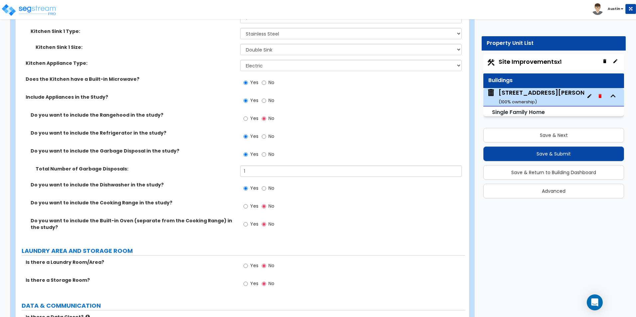
click at [253, 203] on span "Yes" at bounding box center [254, 206] width 8 height 7
click at [248, 203] on input "Yes" at bounding box center [246, 206] width 4 height 7
radio input "true"
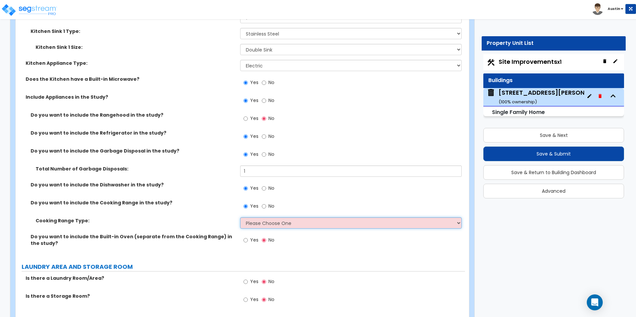
click at [263, 218] on select "Please Choose One Cook Top Only Range with Oven" at bounding box center [350, 223] width 221 height 11
select select "2"
click at [240, 218] on select "Please Choose One Cook Top Only Range with Oven" at bounding box center [350, 223] width 221 height 11
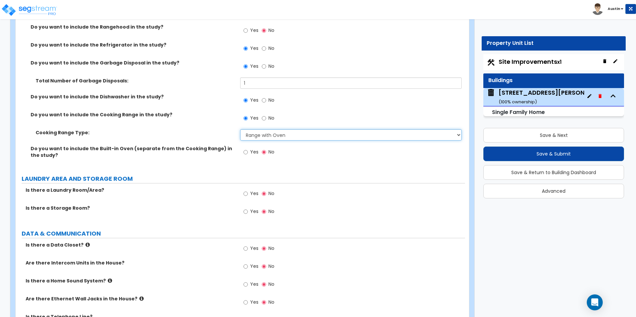
scroll to position [2362, 0]
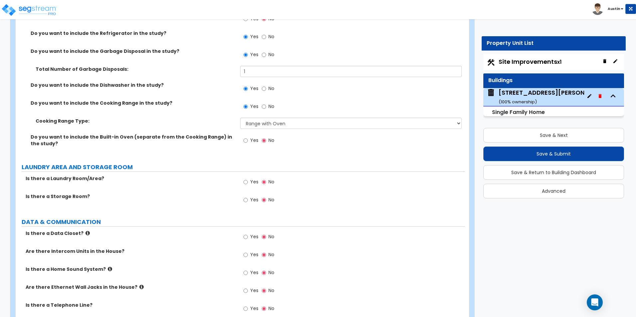
click at [254, 179] on span "Yes" at bounding box center [254, 182] width 8 height 7
click at [248, 179] on input "Yes" at bounding box center [246, 182] width 4 height 7
radio input "true"
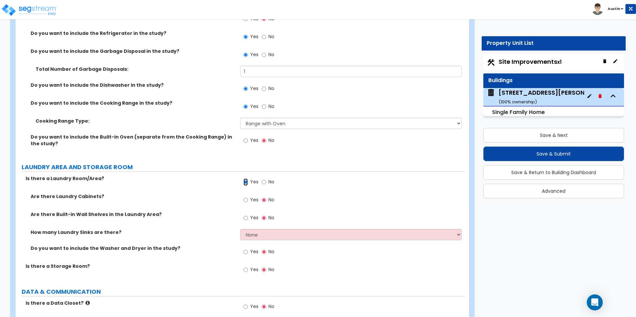
scroll to position [2396, 0]
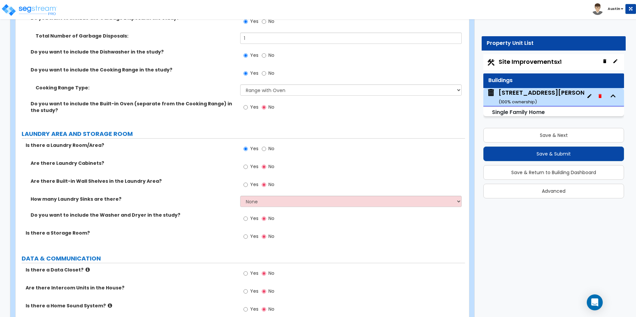
click at [255, 215] on span "Yes" at bounding box center [254, 218] width 8 height 7
click at [248, 215] on input "Yes" at bounding box center [246, 218] width 4 height 7
radio input "true"
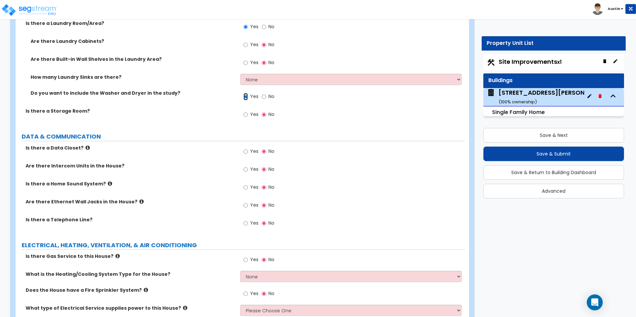
scroll to position [2529, 0]
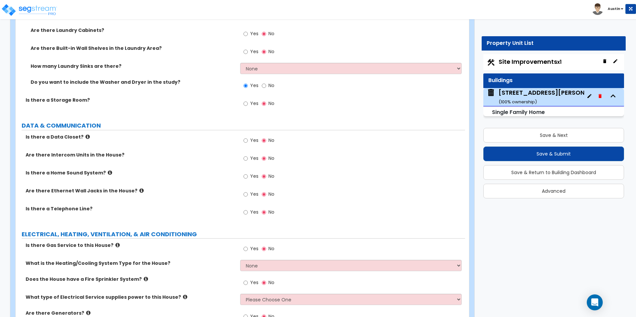
click at [255, 191] on span "Yes" at bounding box center [254, 194] width 8 height 7
click at [248, 191] on input "Yes" at bounding box center [246, 194] width 4 height 7
radio input "true"
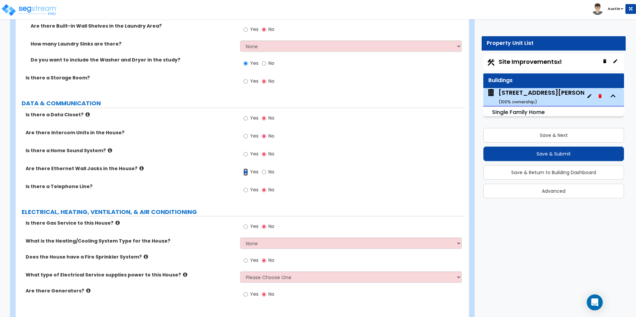
scroll to position [2562, 0]
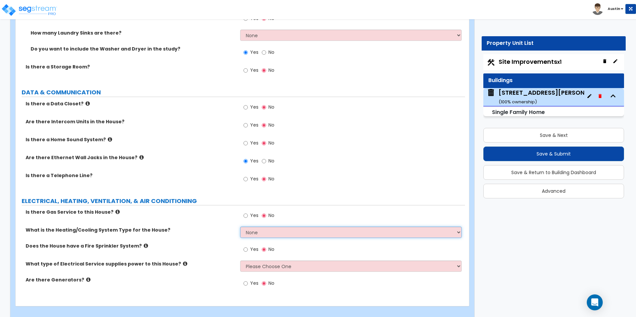
click at [260, 227] on select "None Heat Only Centralized Heating & Cooling Thru Wall Air Conditioners Mini Sp…" at bounding box center [350, 232] width 221 height 11
select select "2"
click at [240, 227] on select "None Heat Only Centralized Heating & Cooling Thru Wall Air Conditioners Mini Sp…" at bounding box center [350, 232] width 221 height 11
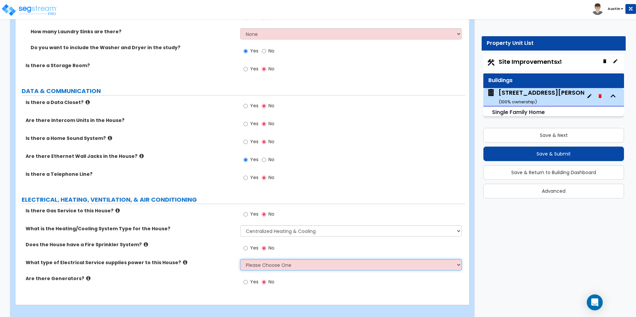
click at [269, 260] on select "Please Choose One Overhead Underground" at bounding box center [350, 265] width 221 height 11
click at [240, 260] on select "Please Choose One Overhead Underground" at bounding box center [350, 265] width 221 height 11
click at [270, 262] on select "Please Choose One Overhead Underground" at bounding box center [350, 265] width 221 height 11
select select "1"
click at [240, 260] on select "Please Choose One Overhead Underground" at bounding box center [350, 265] width 221 height 11
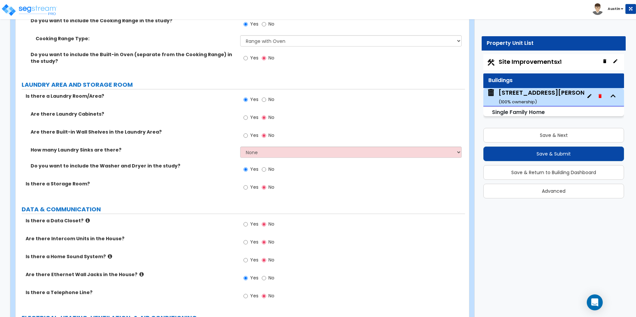
scroll to position [2364, 0]
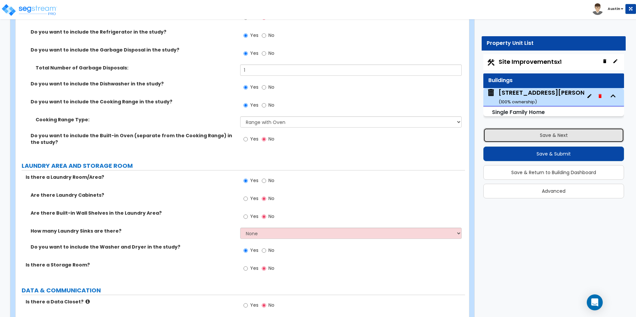
click at [521, 135] on button "Save & Next" at bounding box center [553, 135] width 141 height 15
select select "2"
select select "1"
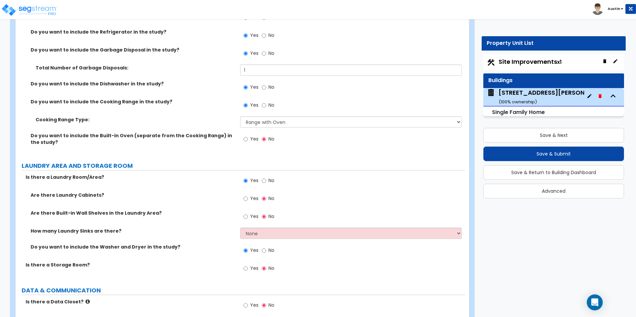
select select "1"
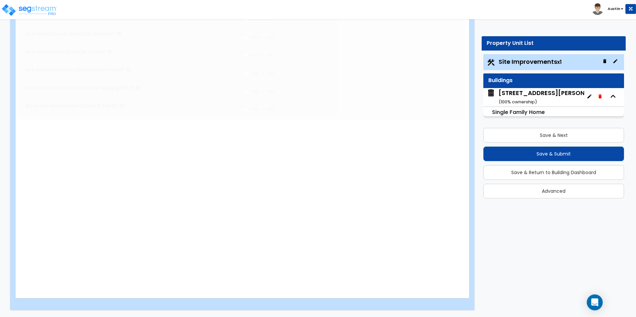
scroll to position [0, 0]
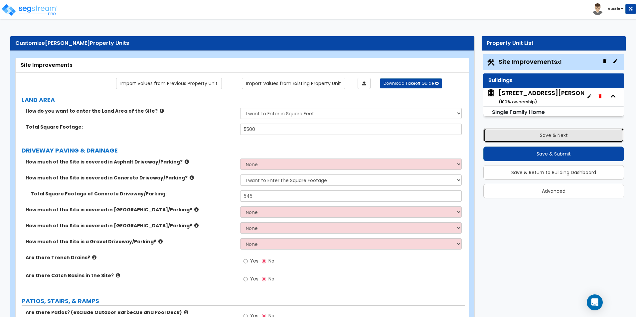
click at [546, 142] on button "Save & Next" at bounding box center [553, 135] width 141 height 15
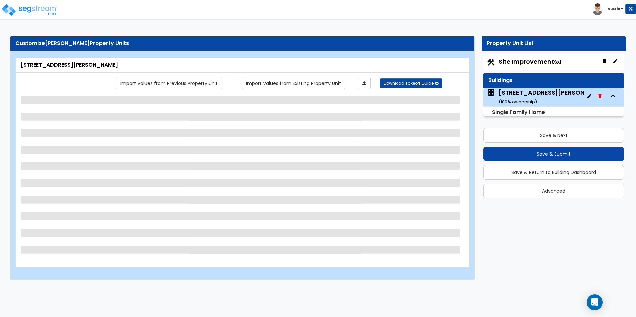
select select "1"
select select "5"
select select "3"
select select "2"
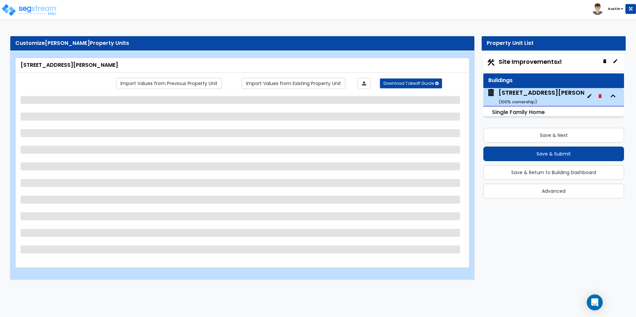
select select "5"
select select "2"
select select "1"
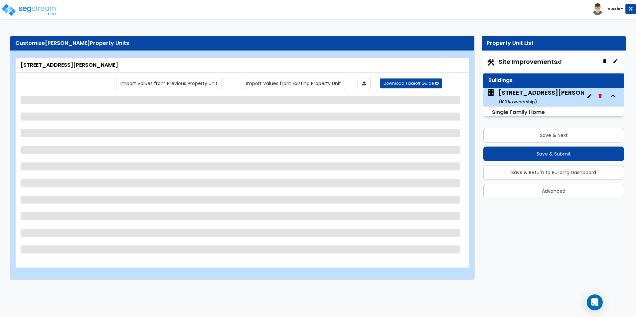
select select "1"
select select "3"
select select "1"
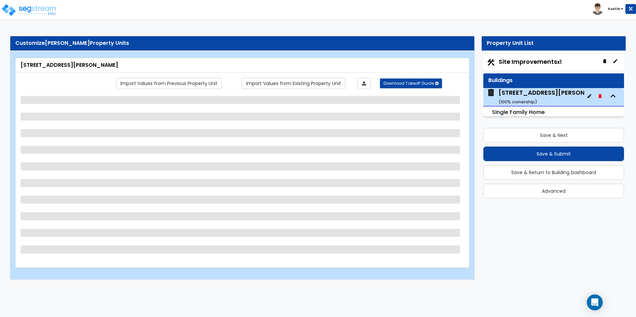
select select "1"
select select "2"
select select "3"
select select "2"
select select "1"
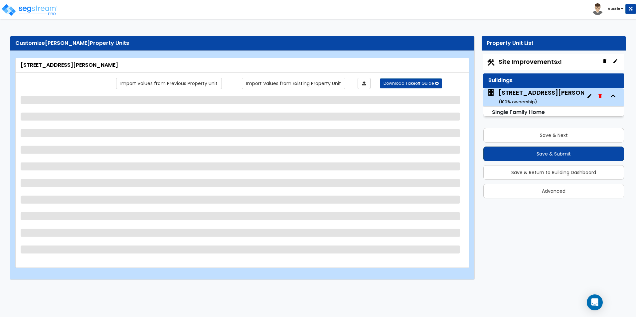
select select "5"
select select "1"
select select "6"
select select "3"
select select "1"
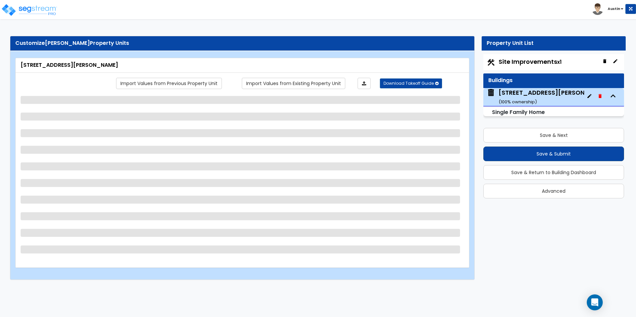
select select "3"
select select "2"
select select "1"
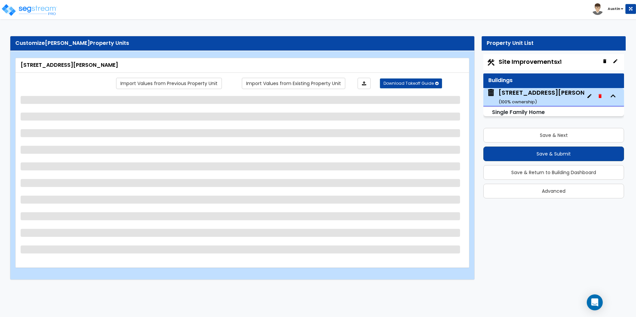
select select "2"
select select "1"
select select "2"
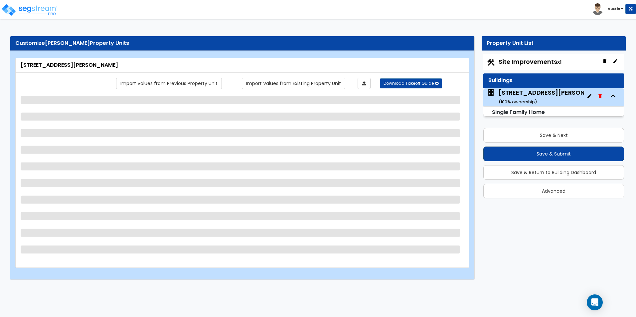
select select "2"
select select "1"
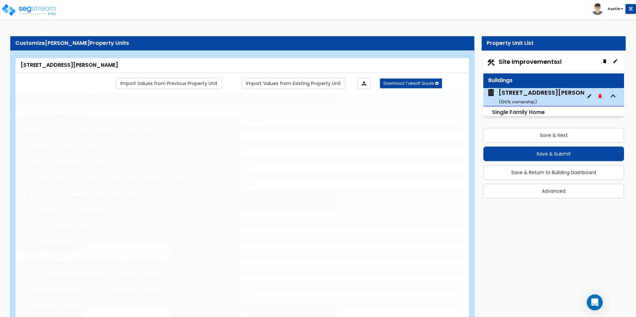
radio input "true"
select select "1"
type input "1"
select select "2"
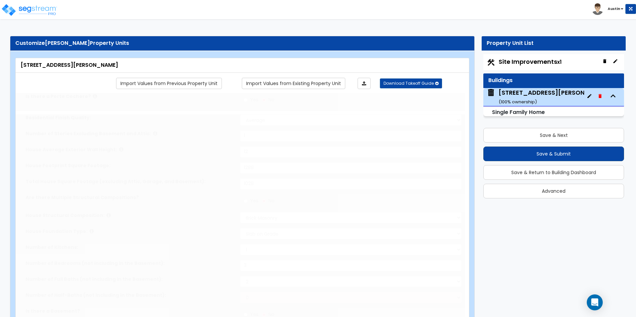
select select "2"
type input "2"
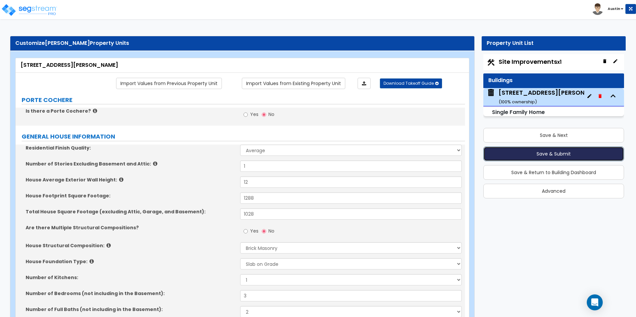
click at [536, 157] on button "Save & Submit" at bounding box center [553, 154] width 141 height 15
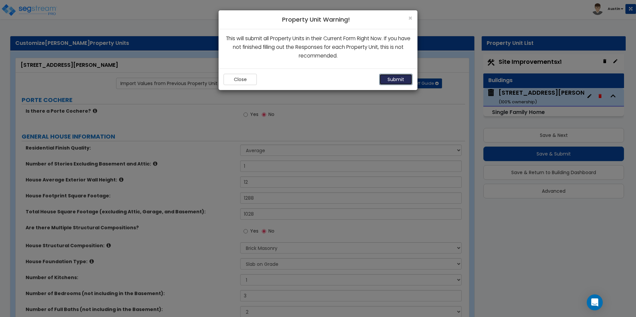
click at [399, 75] on button "Submit" at bounding box center [395, 79] width 33 height 11
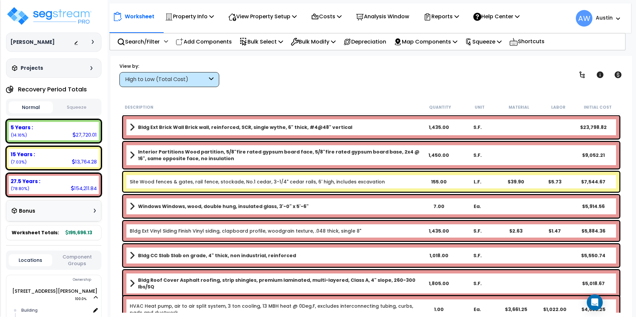
click at [79, 108] on button "Squeeze" at bounding box center [77, 108] width 44 height 12
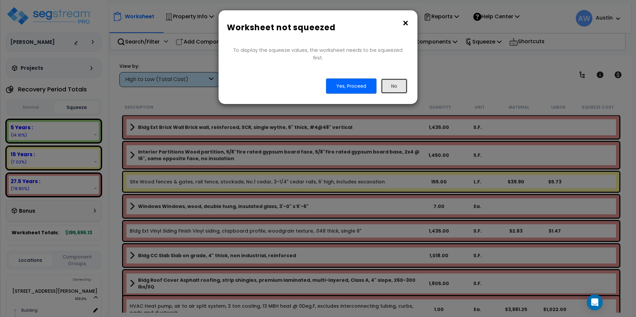
click at [400, 79] on button "No" at bounding box center [394, 86] width 27 height 15
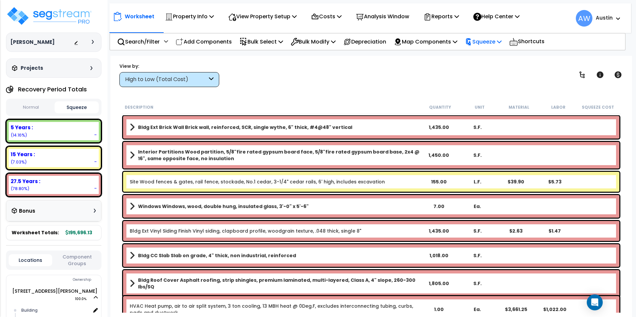
click at [490, 41] on p "Squeeze" at bounding box center [483, 41] width 37 height 9
click at [493, 56] on link "Squeeze" at bounding box center [495, 56] width 66 height 13
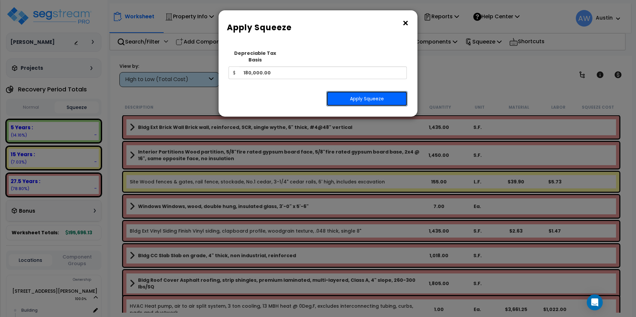
click at [339, 92] on button "Apply Squeeze" at bounding box center [366, 98] width 81 height 15
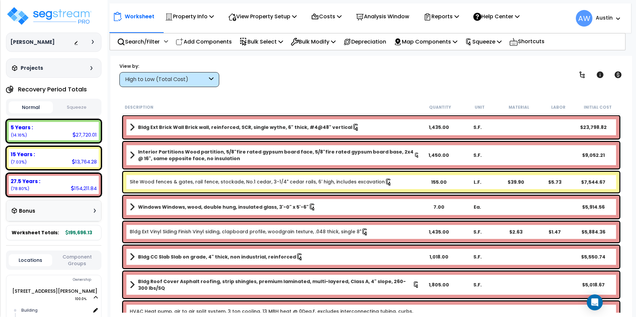
click at [165, 79] on div "High to Low (Total Cost)" at bounding box center [166, 80] width 82 height 8
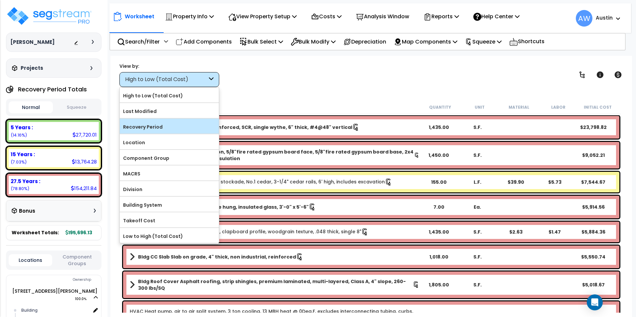
click at [146, 124] on label "Recovery Period" at bounding box center [169, 127] width 99 height 10
click at [0, 0] on input "Recovery Period" at bounding box center [0, 0] width 0 height 0
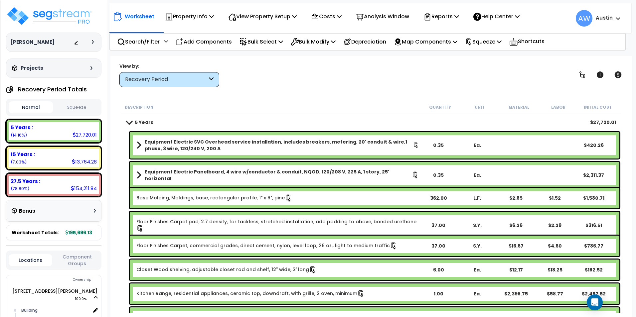
click at [129, 122] on span at bounding box center [128, 122] width 9 height 5
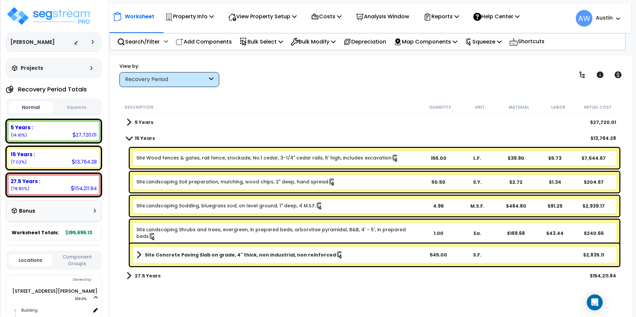
click at [128, 124] on span at bounding box center [128, 122] width 5 height 9
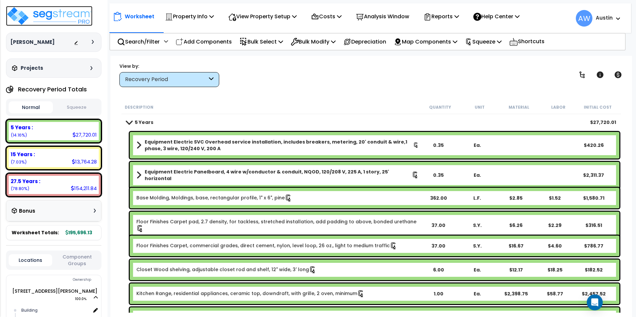
click at [77, 18] on img at bounding box center [49, 16] width 87 height 20
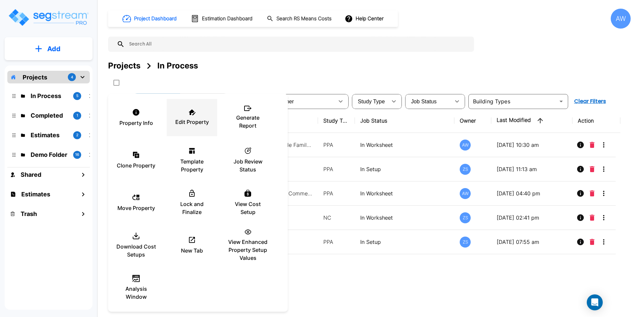
click at [198, 119] on p "Edit Property" at bounding box center [192, 122] width 34 height 8
click at [355, 299] on div at bounding box center [318, 158] width 636 height 317
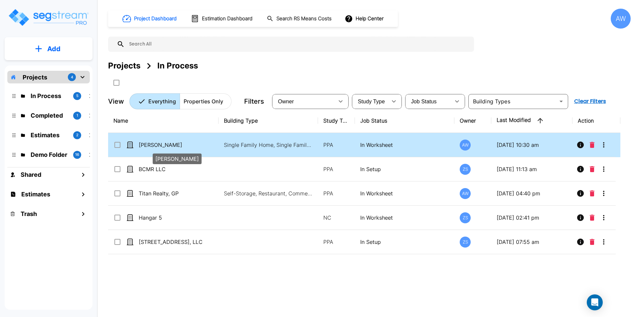
click at [164, 144] on p "[PERSON_NAME]" at bounding box center [172, 145] width 67 height 8
click at [170, 146] on p "[PERSON_NAME]" at bounding box center [172, 145] width 67 height 8
checkbox input "false"
click at [170, 146] on p "[PERSON_NAME]" at bounding box center [172, 145] width 67 height 8
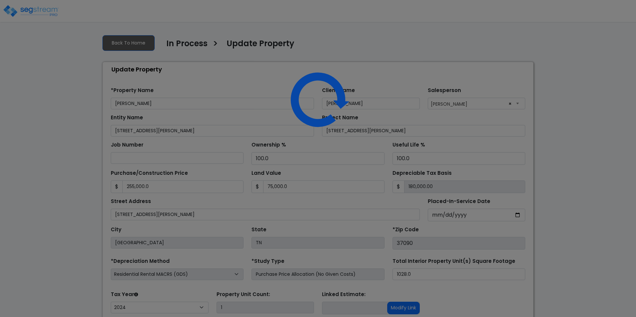
select select "2024"
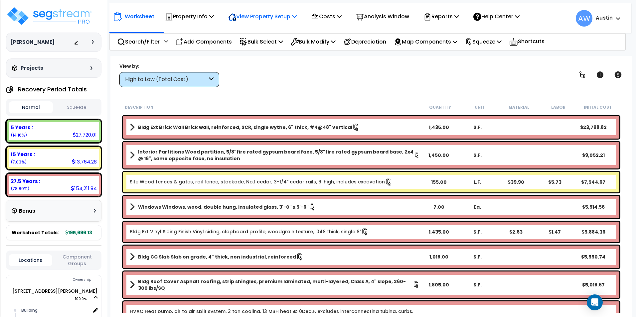
click at [214, 14] on p "View Property Setup" at bounding box center [189, 16] width 49 height 9
click at [268, 45] on link "View Questionnaire" at bounding box center [258, 45] width 66 height 13
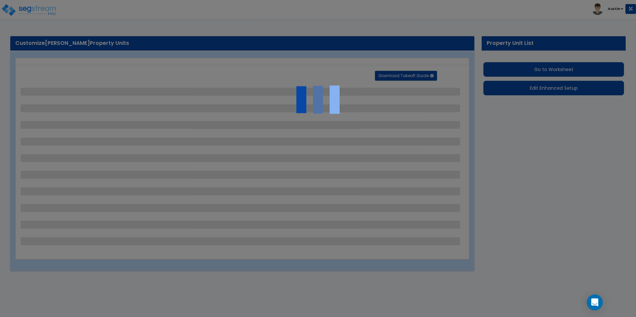
select select "2"
select select "1"
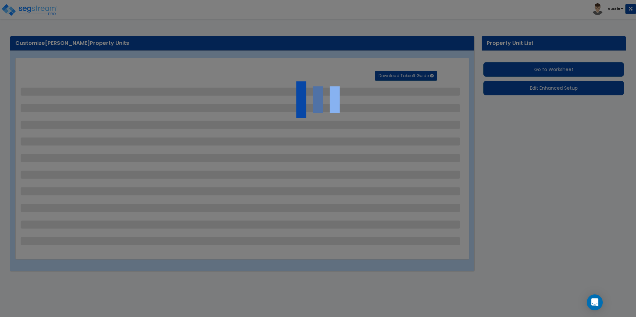
select select "1"
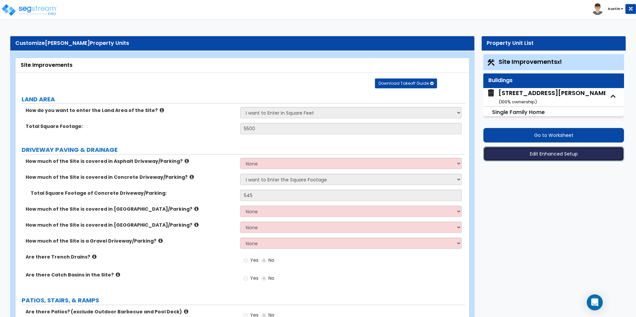
click at [543, 153] on button "Edit Enhanced Setup" at bounding box center [553, 154] width 141 height 15
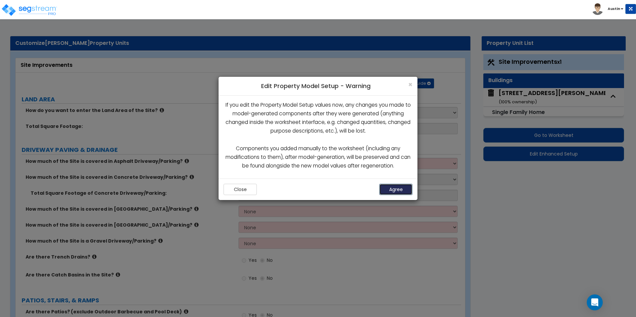
click at [399, 187] on button "Agree" at bounding box center [395, 189] width 33 height 11
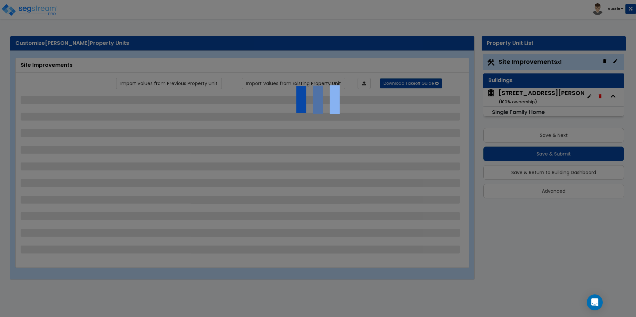
select select "2"
select select "1"
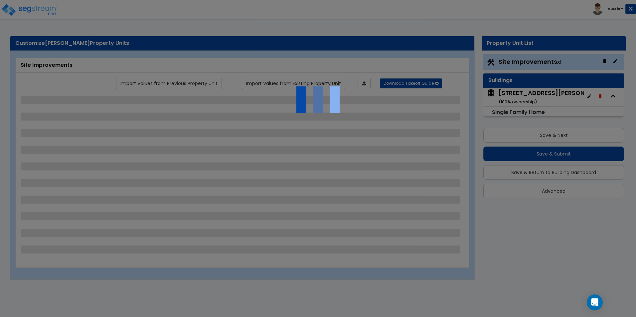
select select "1"
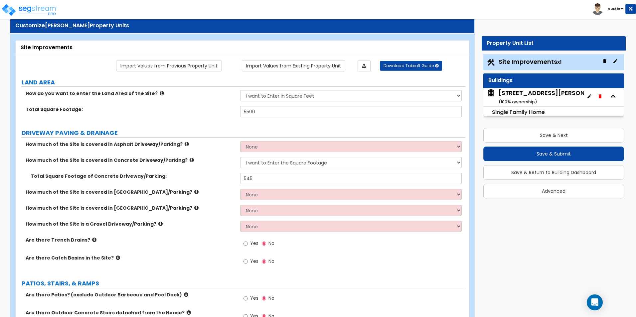
scroll to position [33, 0]
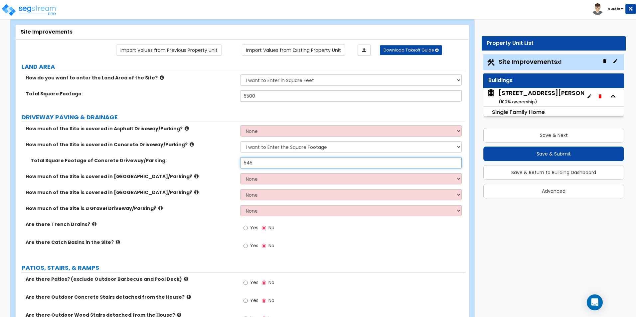
click at [278, 163] on input "545" at bounding box center [350, 162] width 221 height 11
type input "600"
click at [207, 164] on label "Total Square Footage of Concrete Driveway/Parking:" at bounding box center [133, 160] width 205 height 7
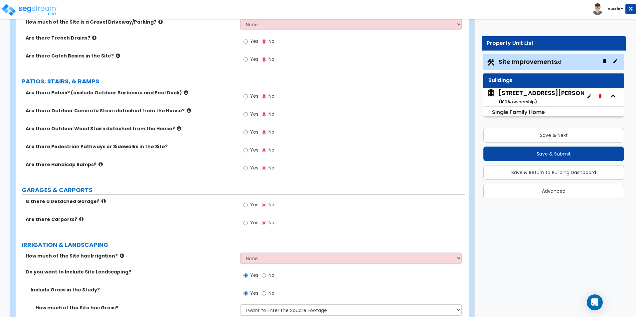
scroll to position [366, 0]
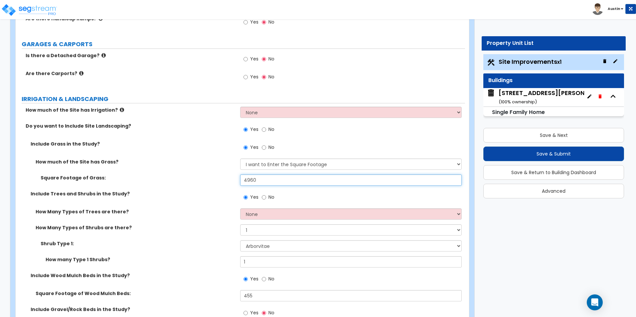
click at [279, 184] on input "4960" at bounding box center [350, 180] width 221 height 11
type input "5,000"
click at [153, 158] on div "Include Grass in the Study? Yes No" at bounding box center [241, 150] width 450 height 18
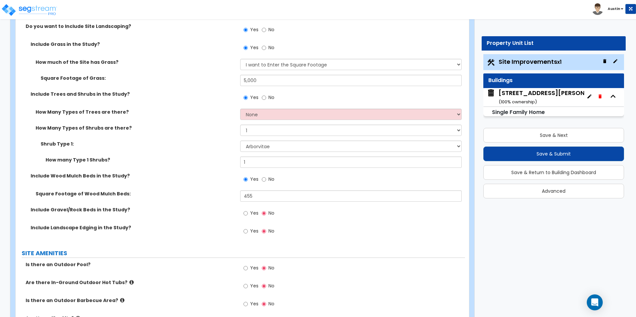
scroll to position [499, 0]
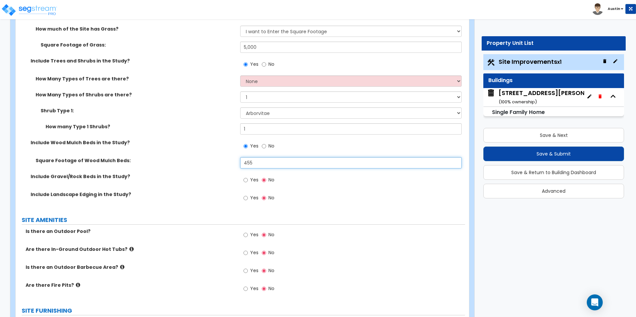
click at [278, 161] on input "455" at bounding box center [350, 162] width 221 height 11
type input "480"
click at [202, 156] on div "Include Wood Mulch Beds in the Study? Yes No" at bounding box center [241, 148] width 450 height 18
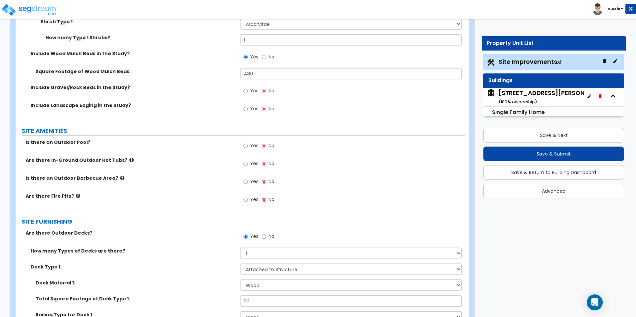
scroll to position [599, 0]
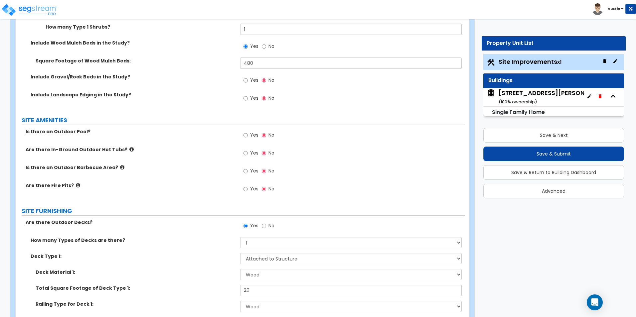
click at [249, 135] on label "Yes" at bounding box center [251, 135] width 15 height 11
click at [248, 135] on input "Yes" at bounding box center [246, 135] width 4 height 7
radio input "true"
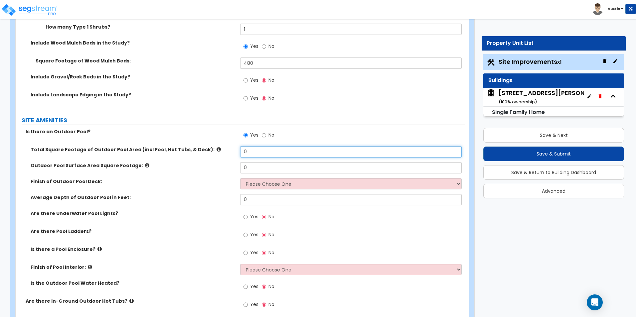
click at [263, 157] on input "0" at bounding box center [350, 151] width 221 height 11
type input "250"
click at [145, 165] on icon at bounding box center [147, 165] width 4 height 5
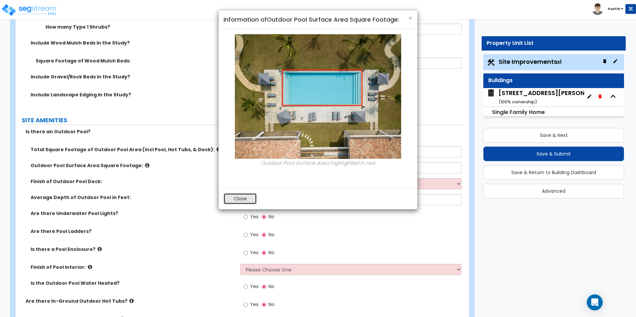
click at [239, 198] on button "Close" at bounding box center [240, 198] width 33 height 11
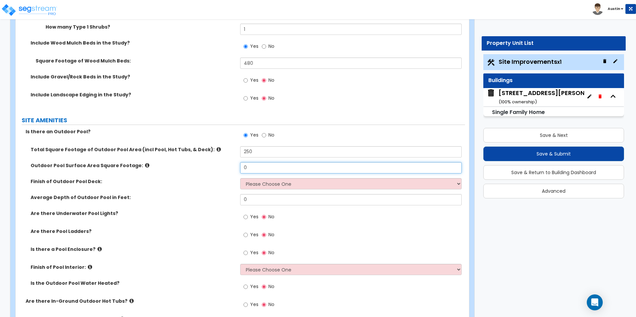
click at [265, 168] on input "0" at bounding box center [350, 167] width 221 height 11
type input "250"
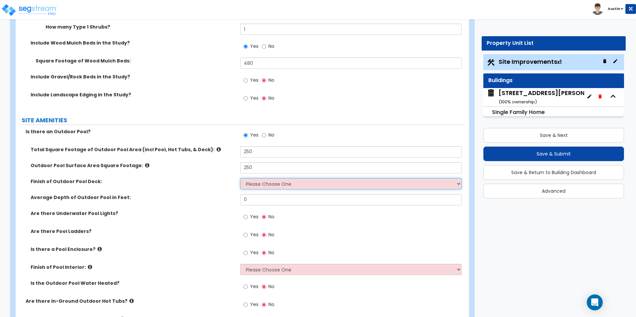
click at [271, 182] on select "Please Choose One Bare Concrete Stamped Concrete Brick Pavers Stone Pavers Wood…" at bounding box center [350, 183] width 221 height 11
select select "5"
click at [240, 178] on select "Please Choose One Bare Concrete Stamped Concrete Brick Pavers Stone Pavers Wood…" at bounding box center [350, 183] width 221 height 11
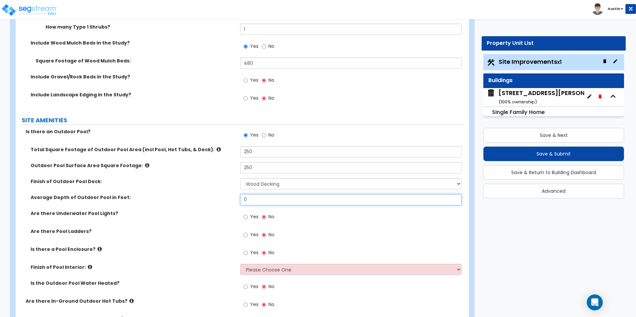
click at [266, 201] on input "0" at bounding box center [350, 199] width 221 height 11
click at [265, 201] on input "0" at bounding box center [350, 199] width 221 height 11
click at [265, 202] on input "0" at bounding box center [350, 199] width 221 height 11
type input "3"
click at [175, 187] on div "Finish of Outdoor Pool Deck: Please Choose One Bare Concrete Stamped Concrete B…" at bounding box center [241, 186] width 450 height 16
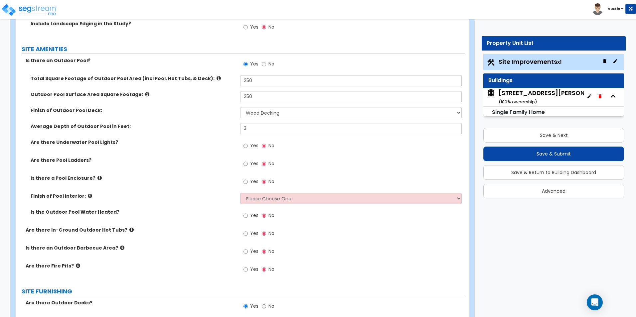
scroll to position [699, 0]
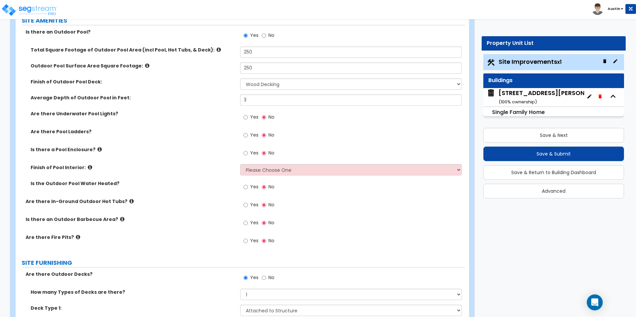
click at [88, 168] on icon at bounding box center [90, 167] width 4 height 5
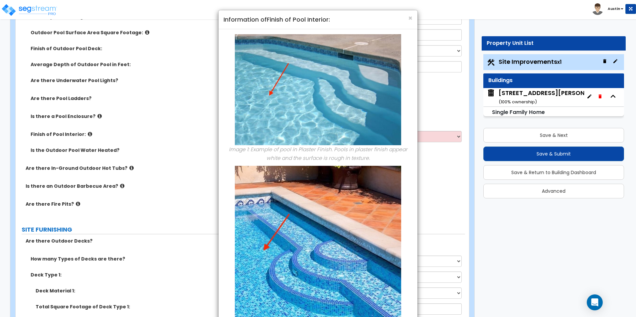
scroll to position [665, 0]
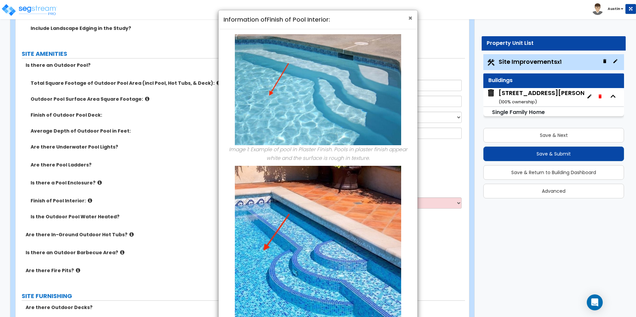
click at [411, 19] on span "×" at bounding box center [410, 18] width 4 height 10
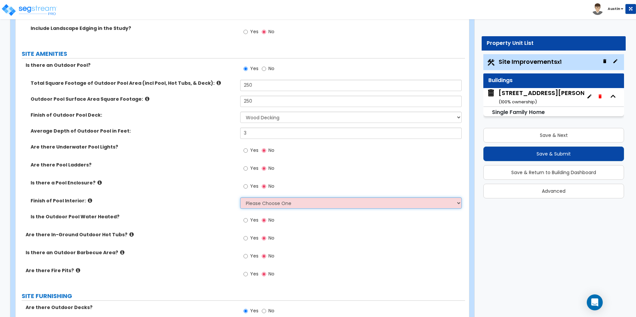
click at [287, 205] on select "Please Choose One Tile Plaster Vinyl" at bounding box center [350, 203] width 221 height 11
select select "3"
click at [240, 198] on select "Please Choose One Tile Plaster Vinyl" at bounding box center [350, 203] width 221 height 11
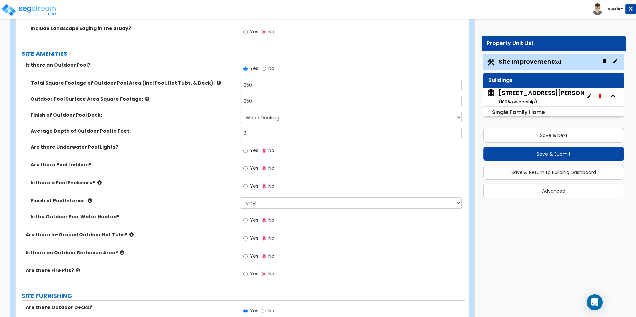
click at [202, 210] on div "Finish of Pool Interior: Please Choose One Tile Plaster Vinyl" at bounding box center [241, 206] width 450 height 16
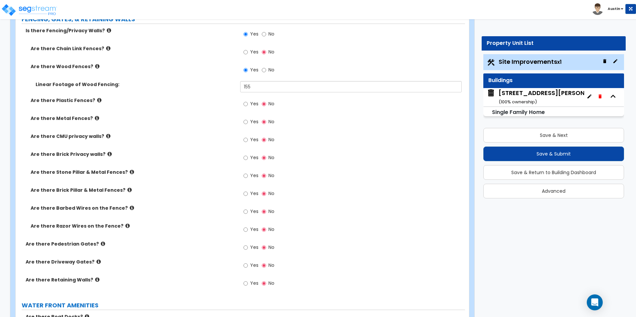
scroll to position [1198, 0]
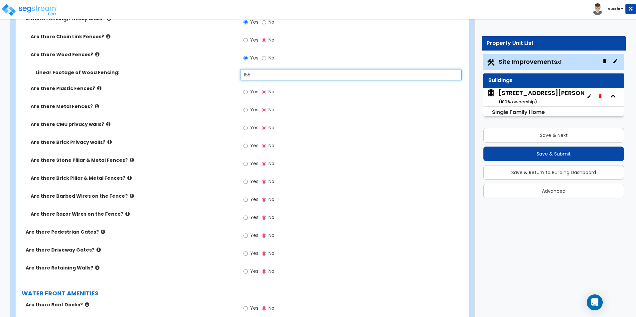
click at [268, 80] on input "155" at bounding box center [350, 74] width 221 height 11
type input "160"
click at [149, 92] on label "Are there Plastic Fences?" at bounding box center [133, 88] width 205 height 7
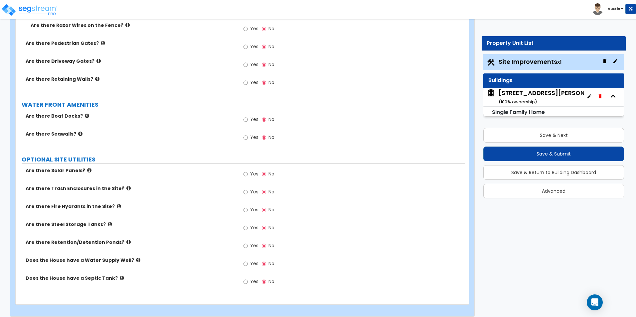
scroll to position [1393, 0]
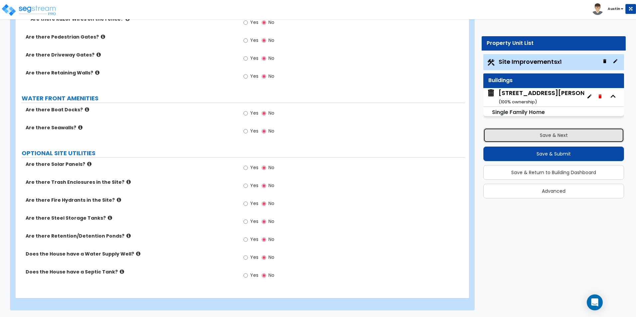
click at [548, 134] on button "Save & Next" at bounding box center [553, 135] width 141 height 15
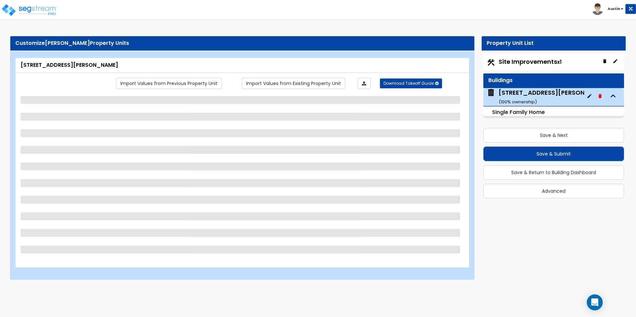
select select "1"
select select "5"
select select "3"
select select "2"
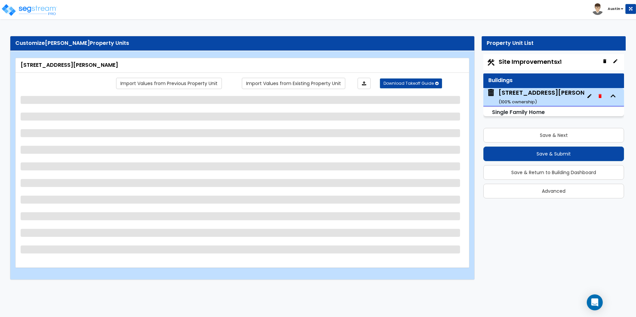
select select "5"
select select "2"
select select "1"
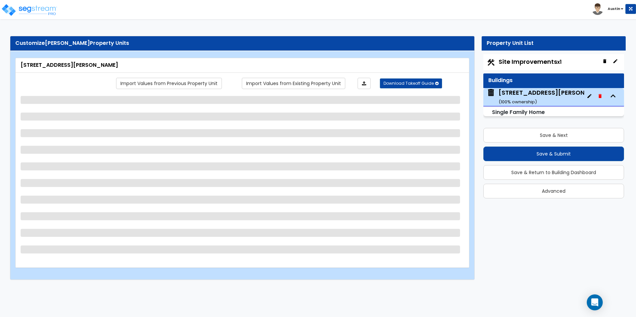
select select "1"
select select "3"
select select "1"
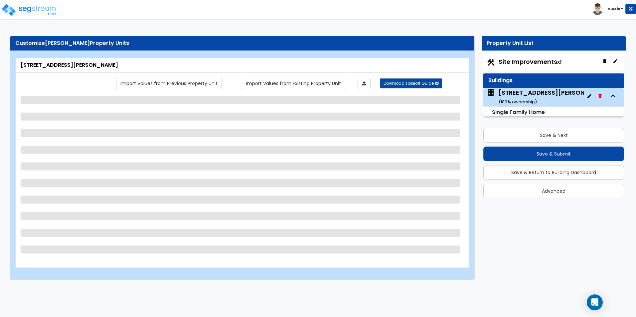
select select "1"
select select "2"
select select "3"
select select "2"
select select "1"
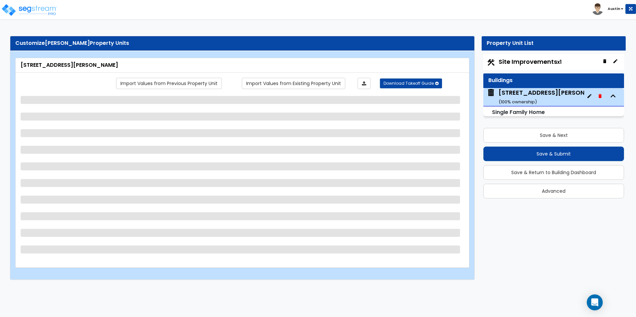
select select "5"
select select "1"
select select "6"
select select "3"
select select "1"
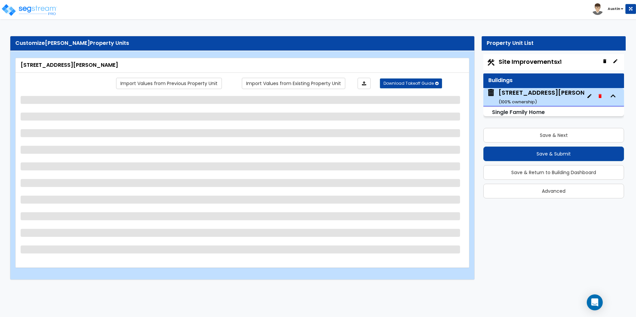
select select "3"
select select "2"
select select "1"
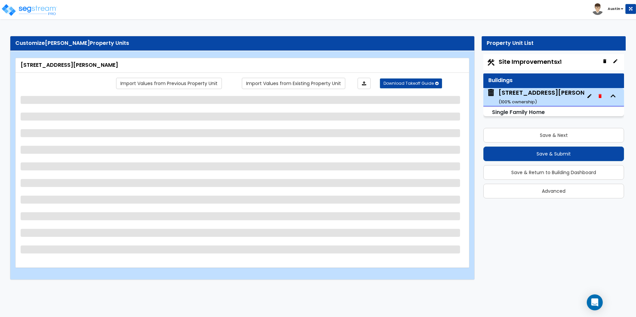
select select "2"
select select "1"
select select "2"
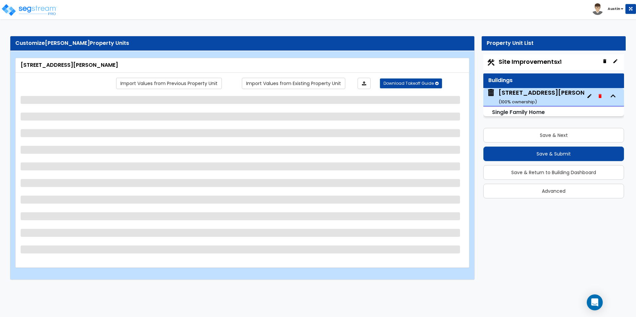
select select "2"
select select "1"
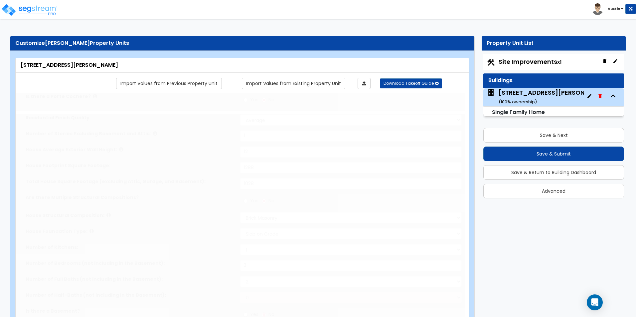
radio input "true"
select select "1"
type input "1"
select select "2"
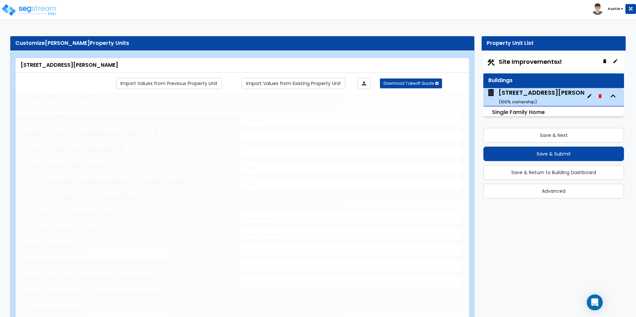
select select "2"
type input "2"
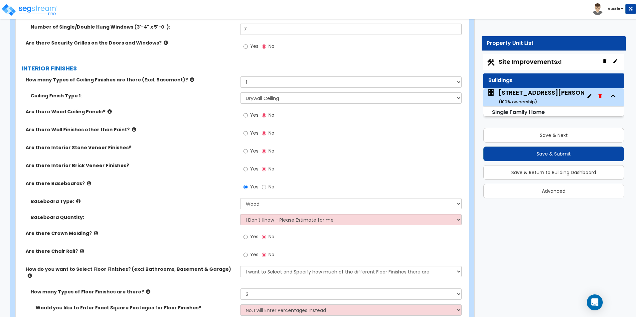
scroll to position [1165, 0]
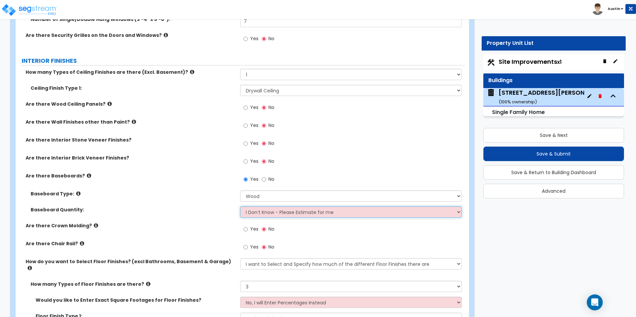
click at [275, 214] on select "I Don’t Know - Please Estimate for me I want to Enter the Linear Footage" at bounding box center [350, 212] width 221 height 11
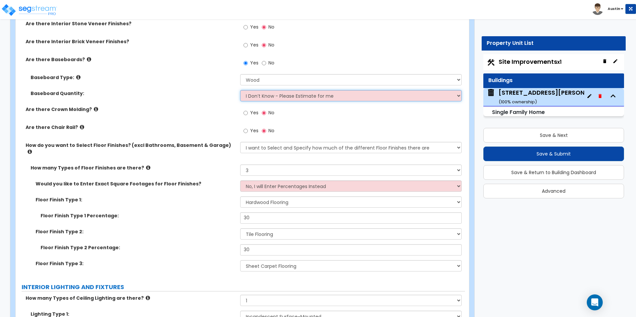
scroll to position [1298, 0]
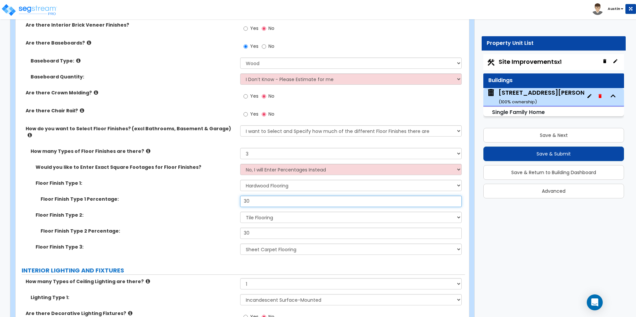
click at [257, 196] on input "30" at bounding box center [350, 201] width 221 height 11
click at [256, 196] on input "30" at bounding box center [350, 201] width 221 height 11
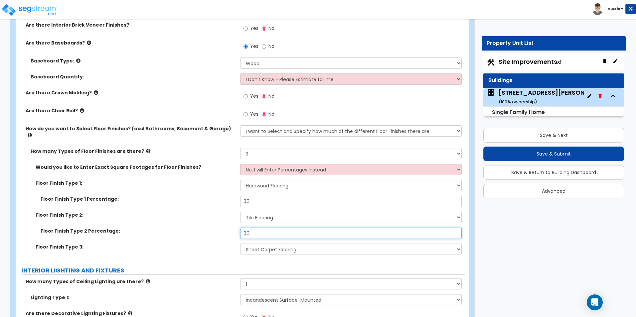
click at [262, 230] on input "30" at bounding box center [350, 233] width 221 height 11
click at [262, 228] on input "30" at bounding box center [350, 233] width 221 height 11
click at [263, 228] on input "30" at bounding box center [350, 233] width 221 height 11
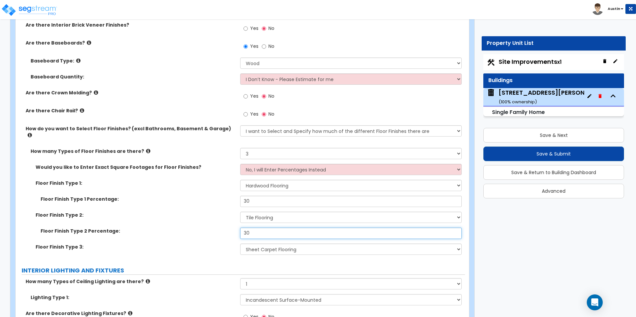
click at [263, 228] on input "30" at bounding box center [350, 233] width 221 height 11
type input "25"
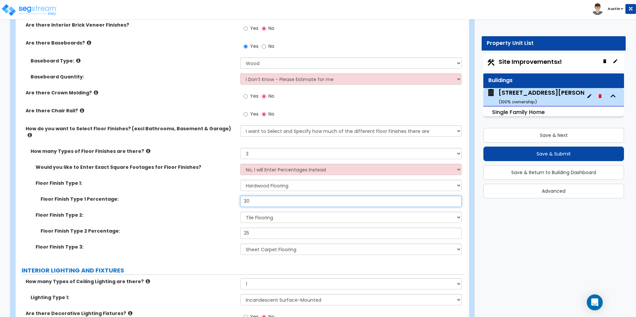
click at [261, 196] on input "30" at bounding box center [350, 201] width 221 height 11
type input "25"
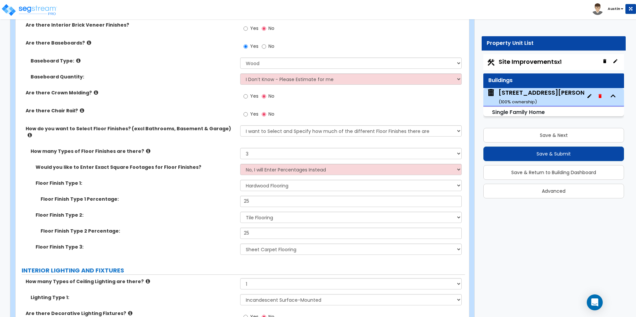
click at [172, 212] on label "Floor Finish Type 2:" at bounding box center [136, 215] width 200 height 7
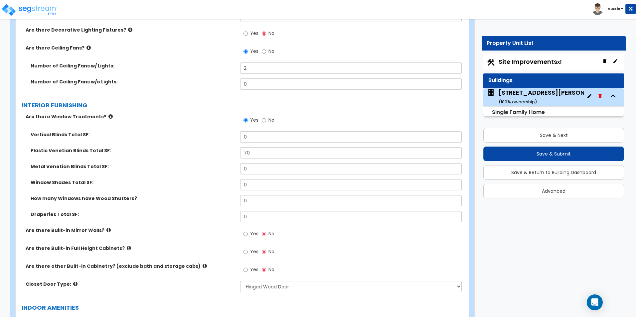
scroll to position [1597, 0]
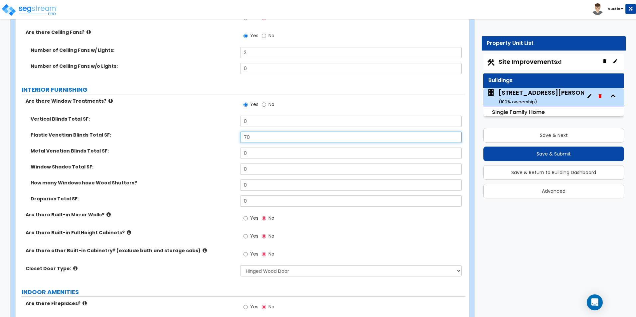
click at [271, 132] on input "70" at bounding box center [350, 137] width 221 height 11
type input "75"
drag, startPoint x: 183, startPoint y: 140, endPoint x: 180, endPoint y: 143, distance: 4.0
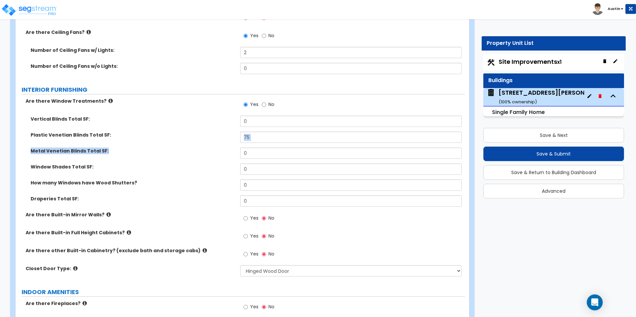
click at [180, 143] on div "Vertical Blinds Total SF: 0 Plastic Venetian Blinds Total SF: 75 Metal Venetian…" at bounding box center [241, 164] width 440 height 96
drag, startPoint x: 180, startPoint y: 143, endPoint x: 151, endPoint y: 162, distance: 34.8
click at [151, 164] on label "Window Shades Total SF:" at bounding box center [133, 167] width 205 height 7
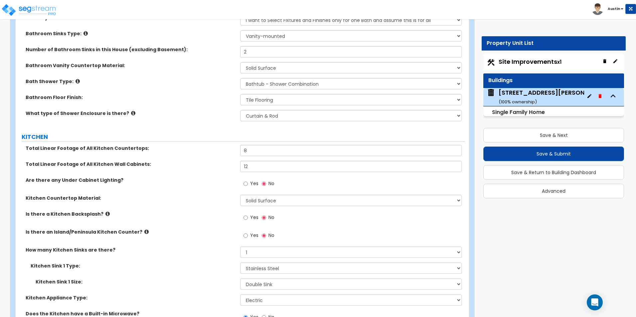
scroll to position [2030, 0]
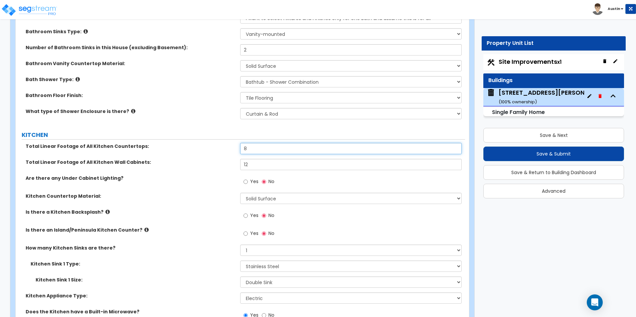
click at [271, 145] on input "8" at bounding box center [350, 148] width 221 height 11
click at [268, 143] on input "8" at bounding box center [350, 148] width 221 height 11
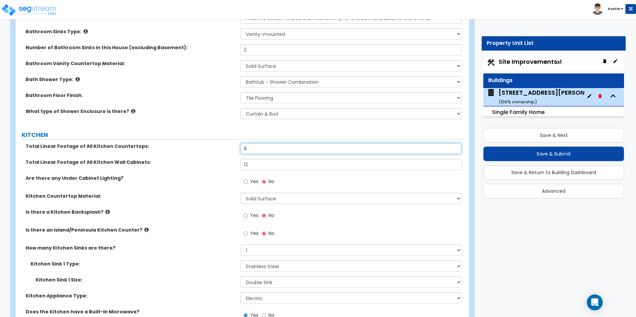
click at [258, 143] on input "8" at bounding box center [350, 148] width 221 height 11
type input "10"
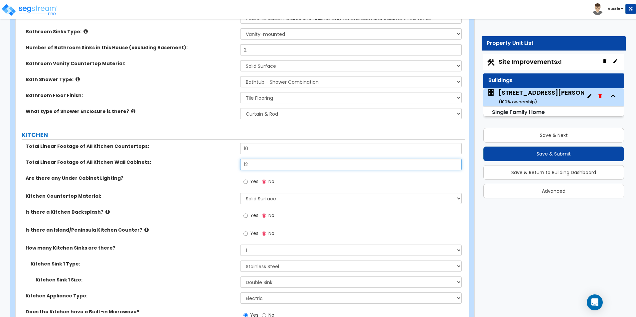
click at [259, 159] on input "12" at bounding box center [350, 164] width 221 height 11
type input "15"
click at [148, 159] on label "Total Linear Footage of All Kitchen Wall Cabinets:" at bounding box center [131, 162] width 210 height 7
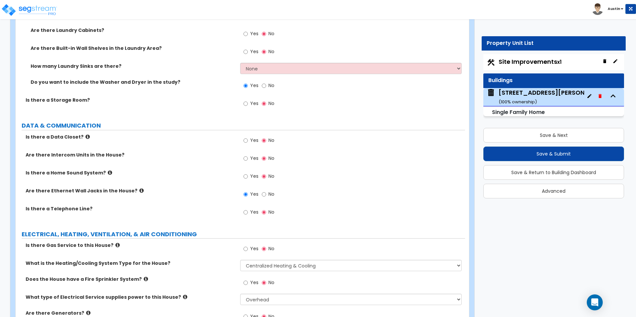
scroll to position [2563, 0]
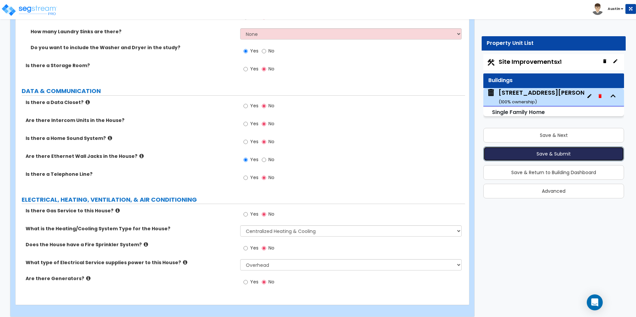
click at [570, 159] on button "Save & Submit" at bounding box center [553, 154] width 141 height 15
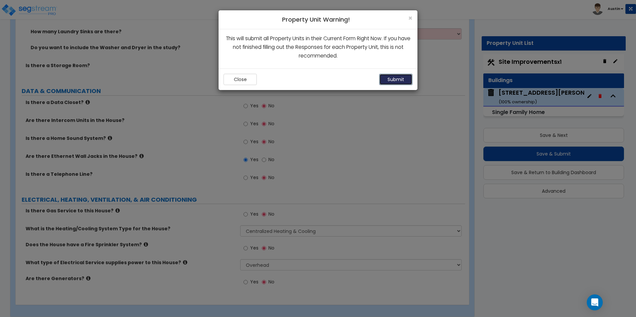
click at [389, 81] on button "Submit" at bounding box center [395, 79] width 33 height 11
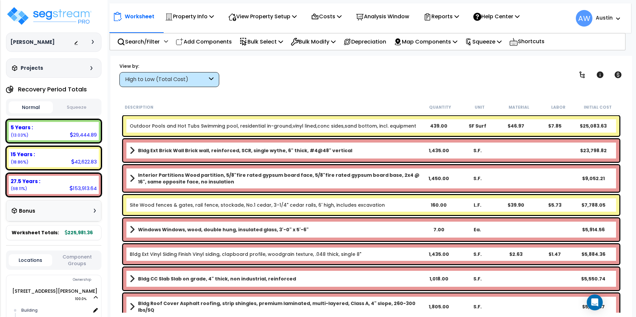
click at [202, 80] on div "High to Low (Total Cost)" at bounding box center [166, 80] width 82 height 8
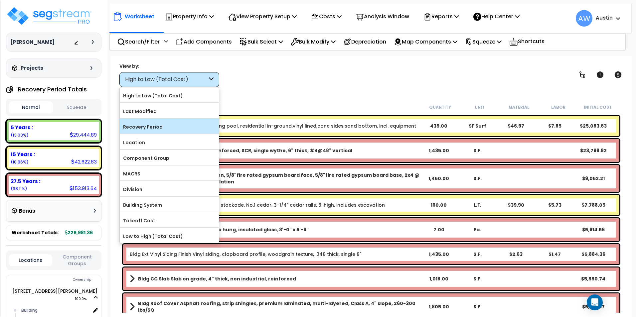
click at [151, 127] on label "Recovery Period" at bounding box center [169, 127] width 99 height 10
click at [0, 0] on input "Recovery Period" at bounding box center [0, 0] width 0 height 0
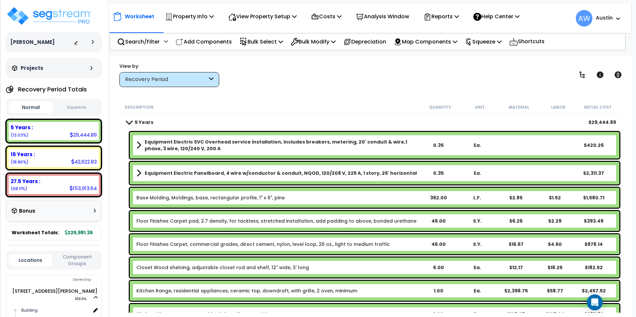
click at [79, 108] on button "Squeeze" at bounding box center [77, 108] width 44 height 12
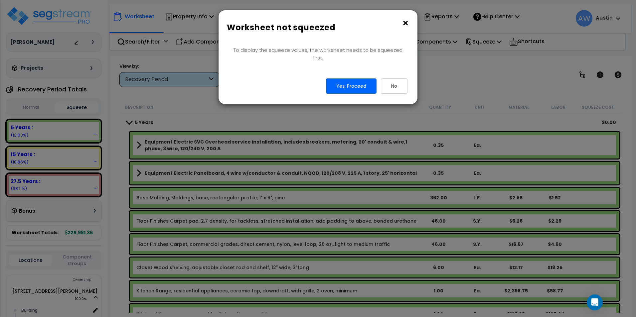
click at [405, 22] on button "×" at bounding box center [405, 23] width 7 height 11
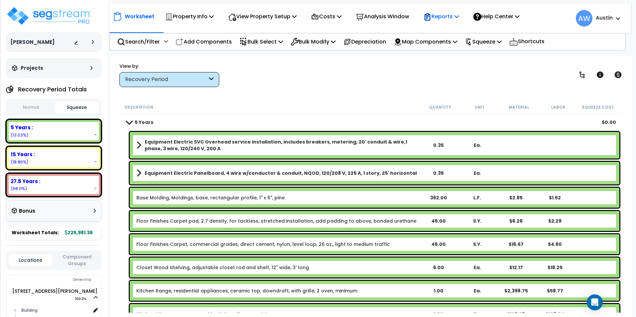
click at [459, 19] on p "Reports" at bounding box center [442, 16] width 36 height 9
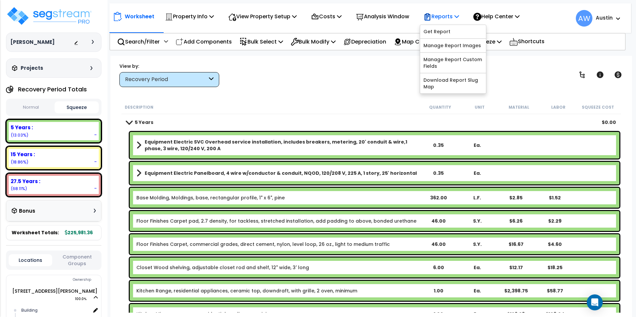
click at [459, 19] on icon at bounding box center [457, 16] width 5 height 5
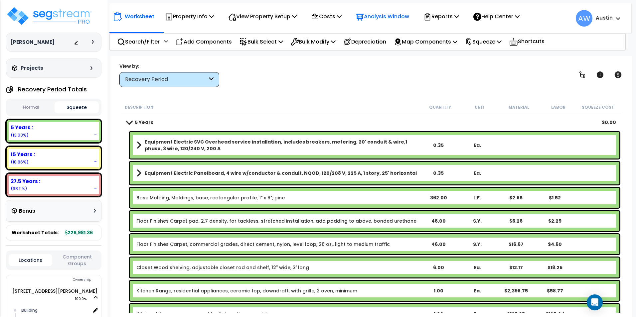
click at [390, 14] on p "Analysis Window" at bounding box center [382, 16] width 53 height 9
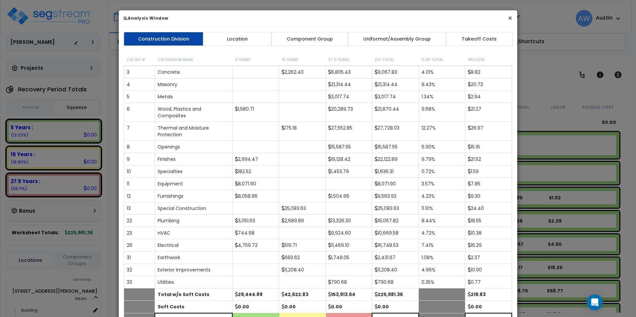
click at [509, 20] on button "×" at bounding box center [510, 18] width 4 height 7
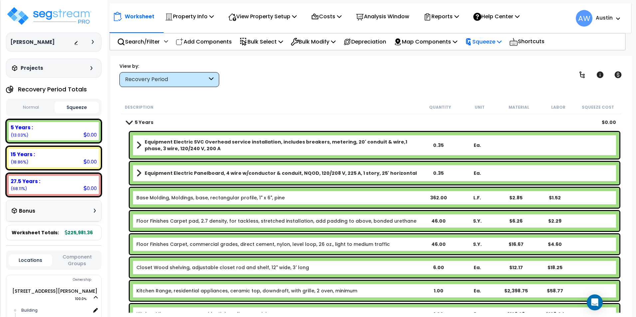
click at [490, 42] on p "Squeeze" at bounding box center [483, 41] width 37 height 9
click at [487, 60] on link "Squeeze" at bounding box center [495, 56] width 66 height 13
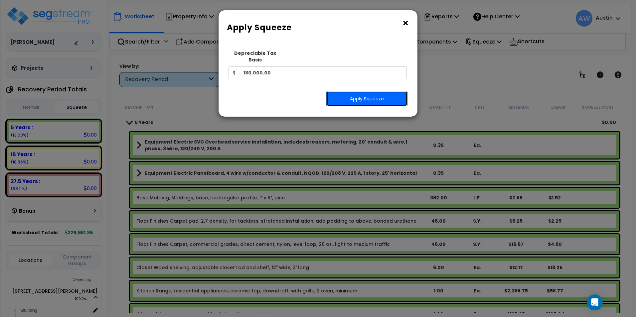
click at [350, 91] on button "Apply Squeeze" at bounding box center [366, 98] width 81 height 15
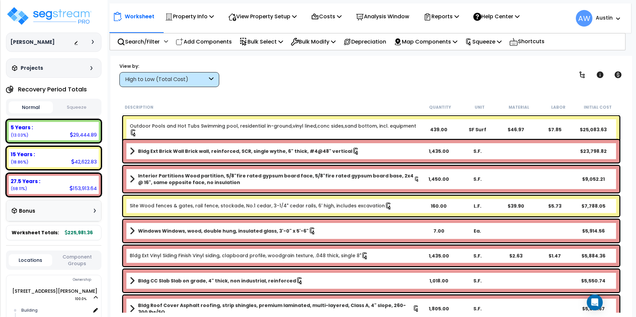
click at [74, 106] on button "Squeeze" at bounding box center [77, 108] width 44 height 12
click at [198, 80] on div "High to Low (Total Cost)" at bounding box center [166, 80] width 82 height 8
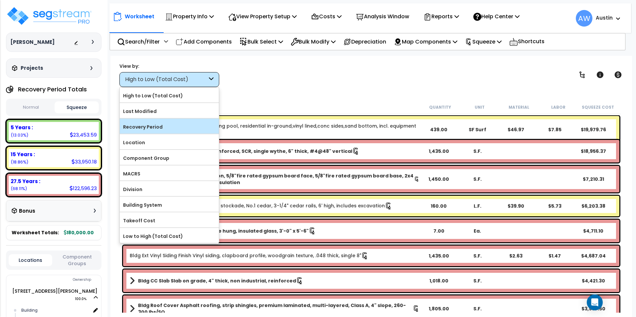
click at [151, 122] on label "Recovery Period" at bounding box center [169, 127] width 99 height 10
click at [0, 0] on input "Recovery Period" at bounding box center [0, 0] width 0 height 0
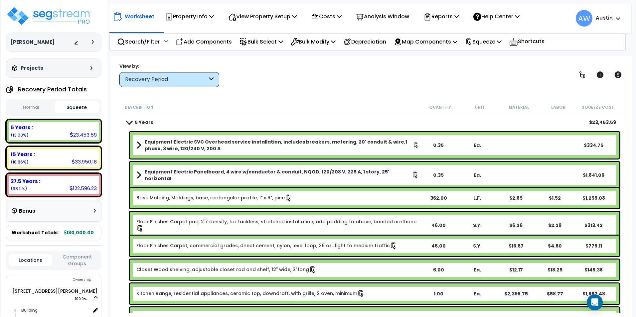
click at [288, 96] on div "Worksheet Property Info Property Setup Add Property Unit Template property Clon…" at bounding box center [371, 214] width 522 height 317
